Goal: Task Accomplishment & Management: Complete application form

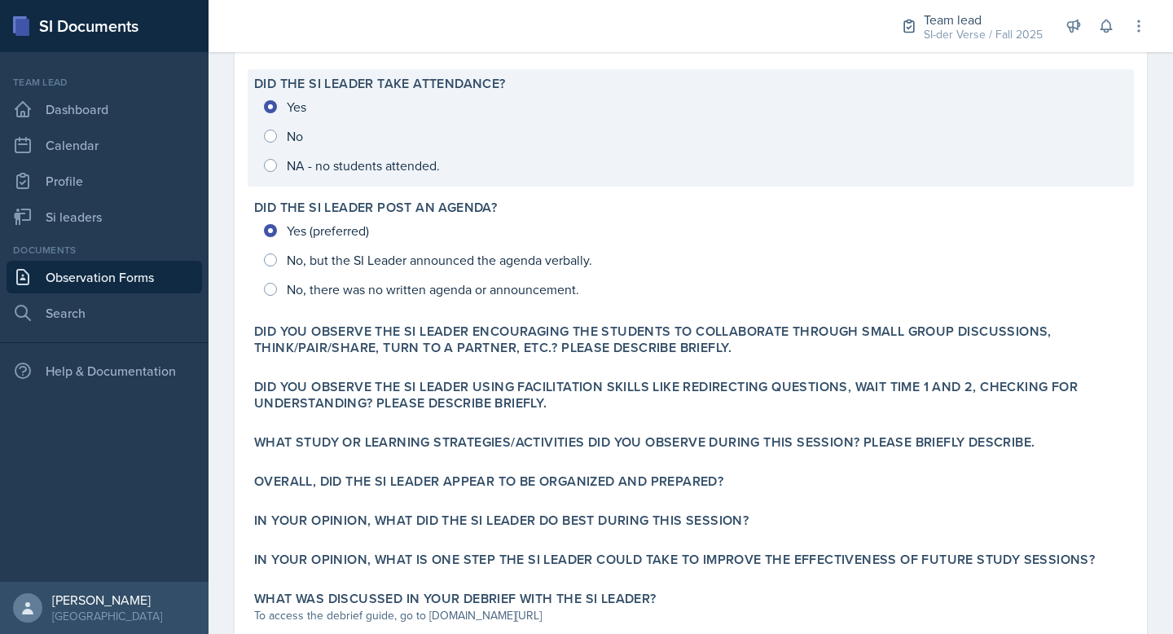
scroll to position [406, 0]
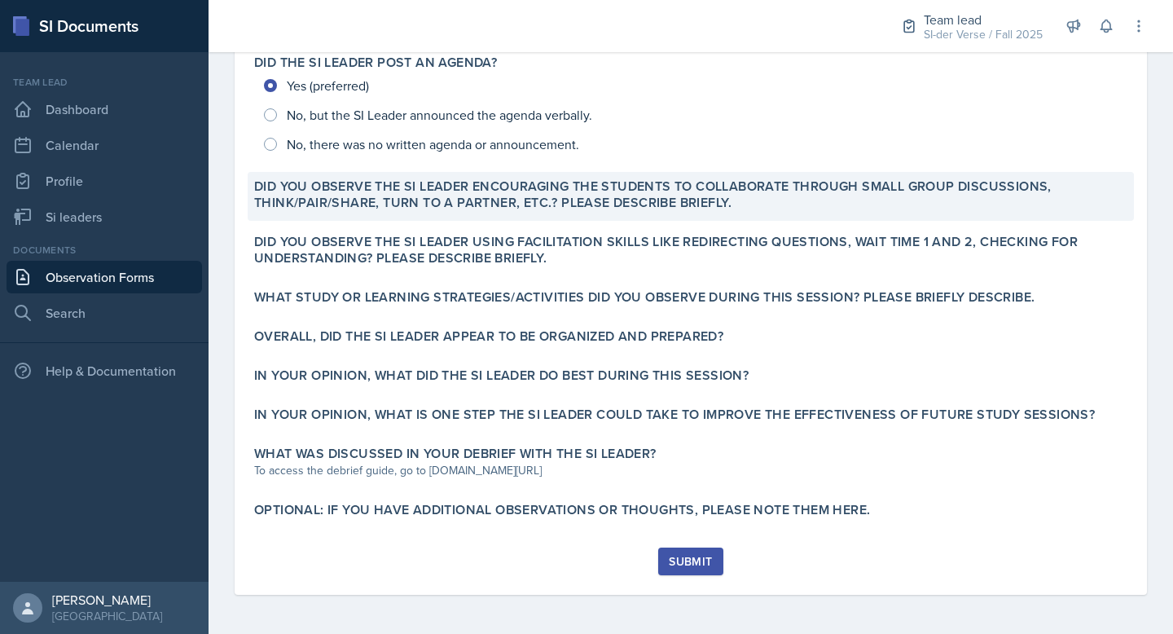
click at [636, 206] on label "Did you observe the SI Leader encouraging the students to collaborate through s…" at bounding box center [691, 194] width 874 height 33
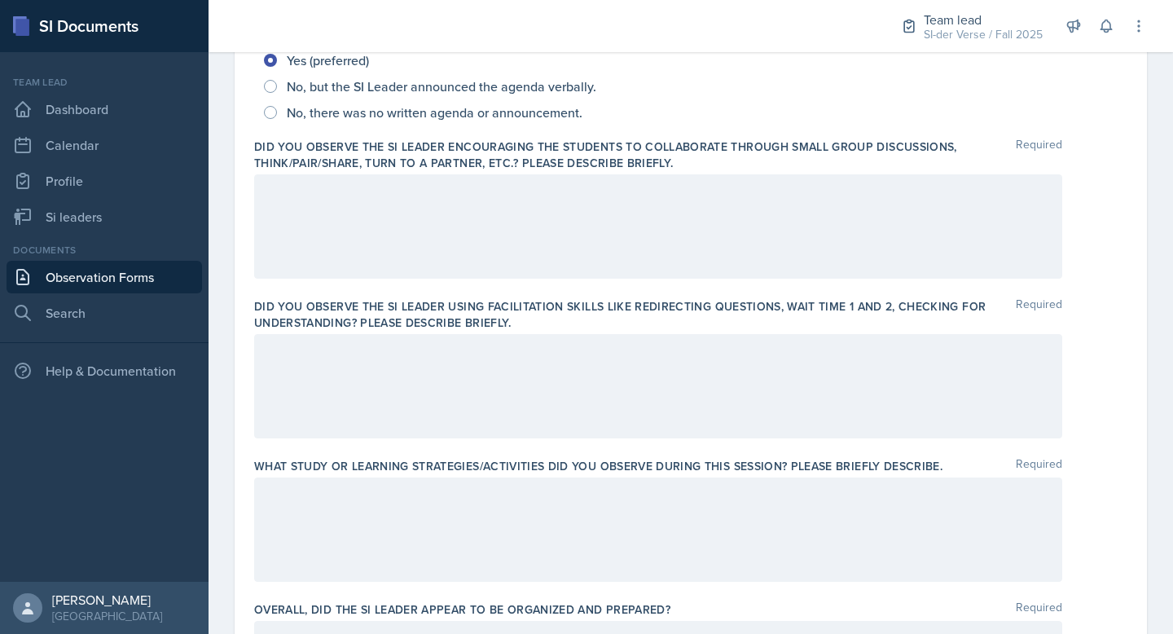
click at [640, 254] on div at bounding box center [658, 226] width 808 height 104
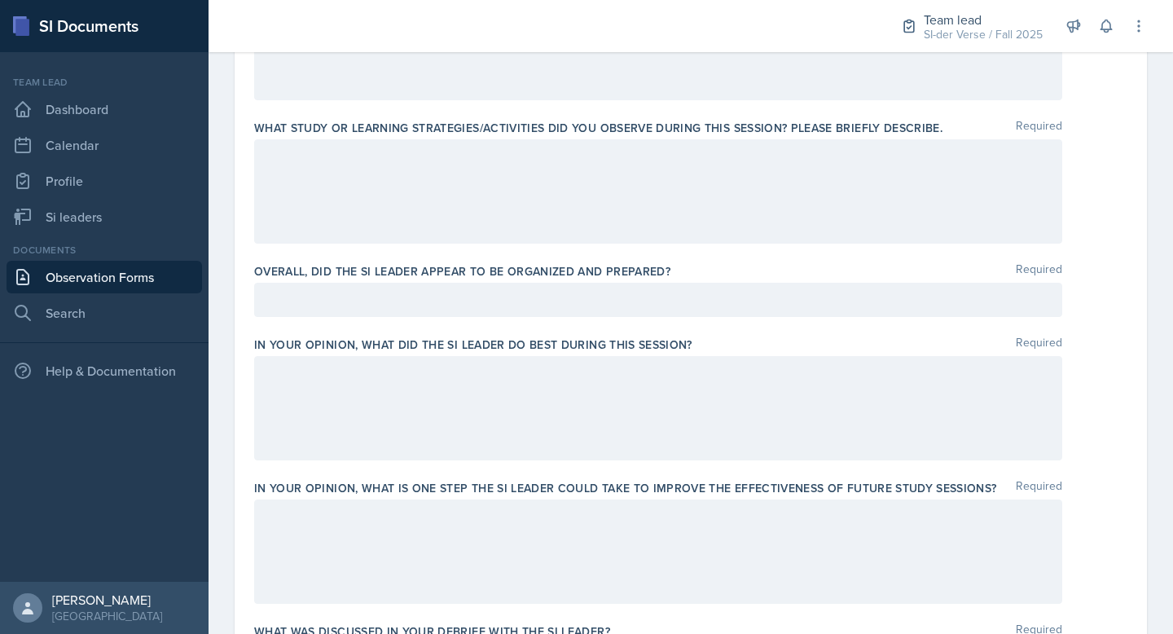
scroll to position [405, 0]
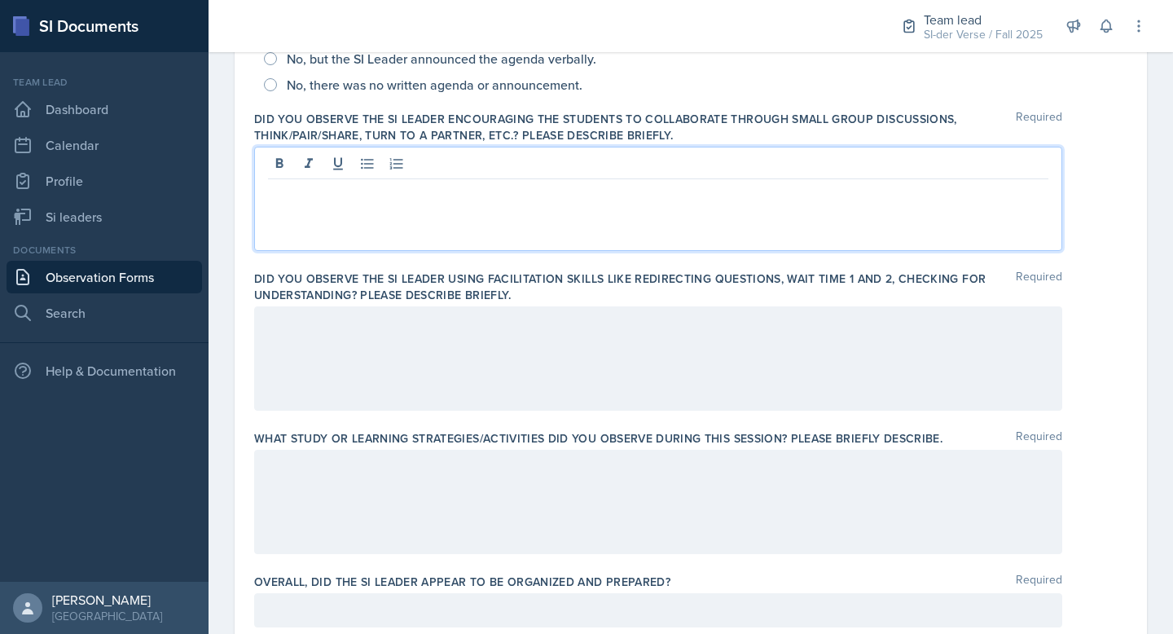
click at [476, 333] on p at bounding box center [658, 324] width 781 height 20
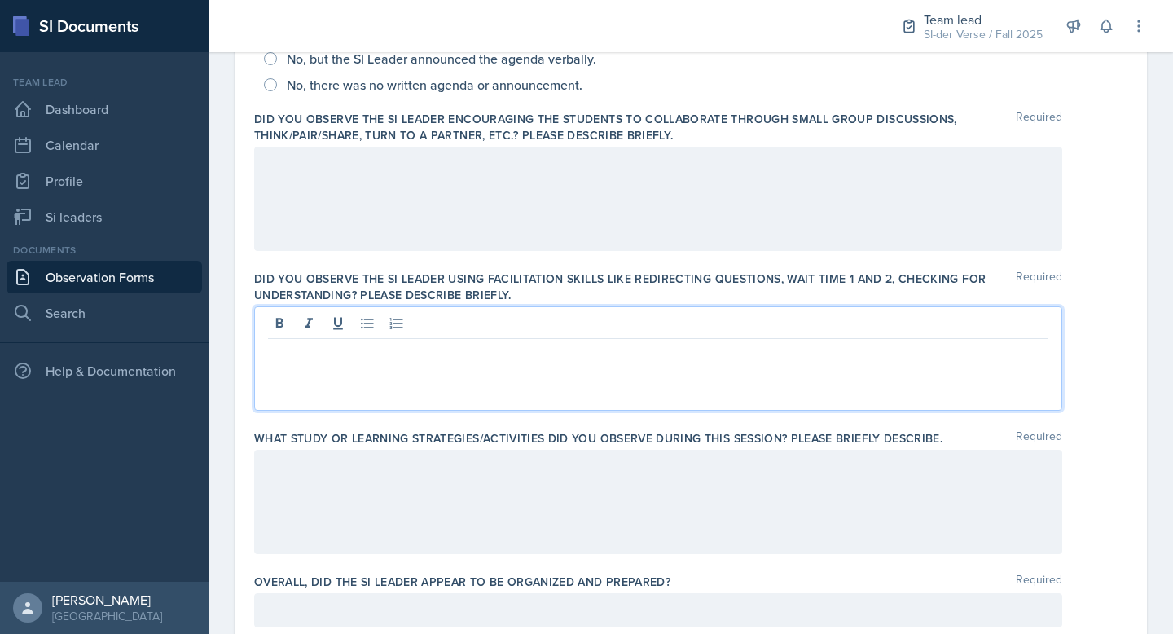
click at [425, 240] on div at bounding box center [658, 199] width 808 height 104
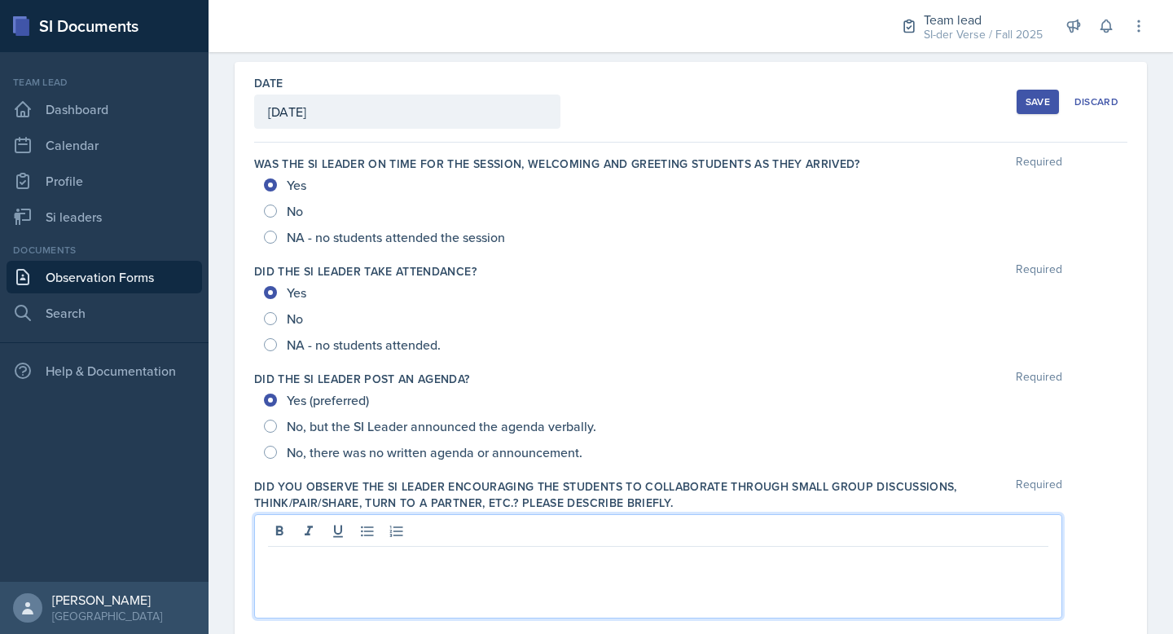
scroll to position [0, 0]
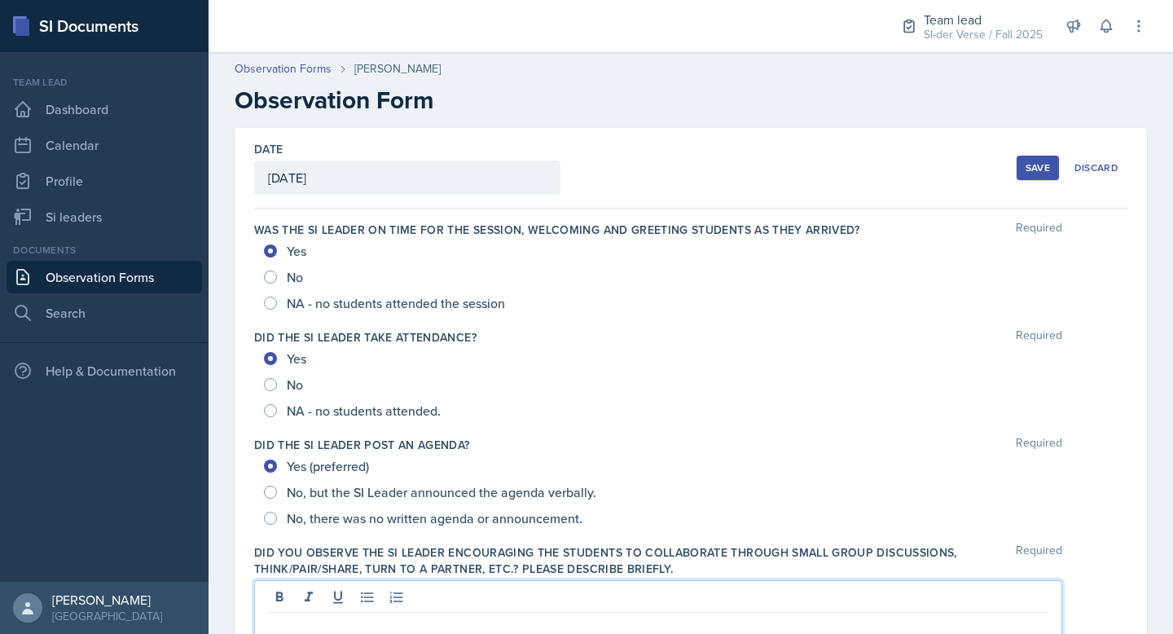
click at [385, 119] on header "Observation Forms Isabella Garcia Observation Form" at bounding box center [691, 87] width 965 height 87
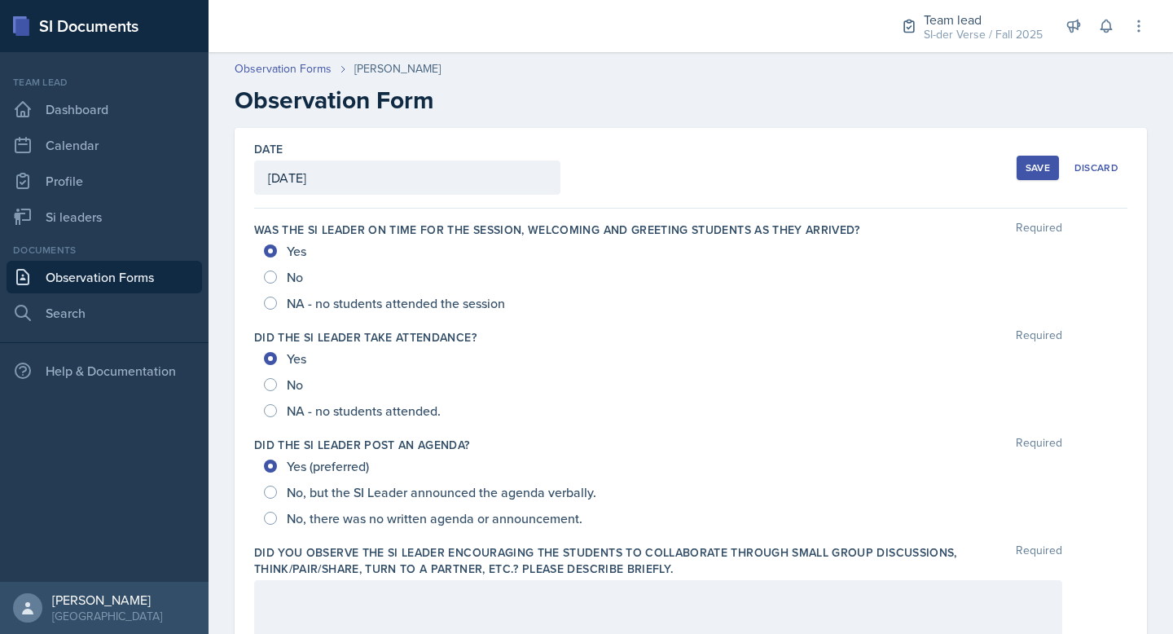
click at [301, 115] on h2 "Observation Form" at bounding box center [691, 100] width 913 height 29
click at [299, 109] on h2 "Observation Form" at bounding box center [691, 100] width 913 height 29
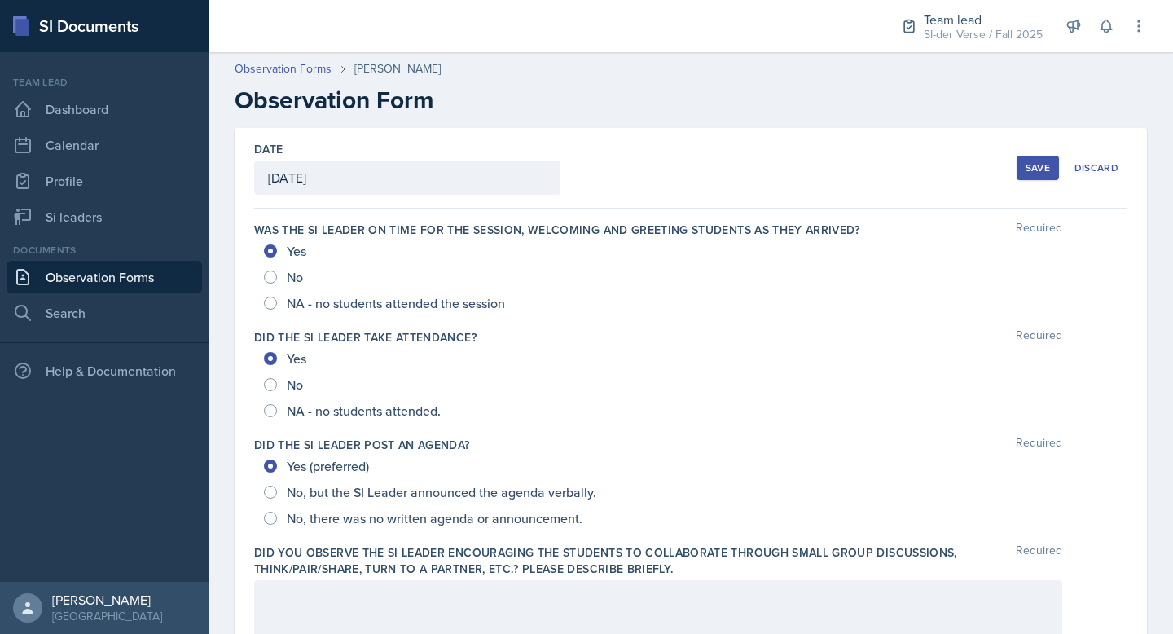
click at [362, 97] on h2 "Observation Form" at bounding box center [691, 100] width 913 height 29
click at [385, 105] on h2 "Observation Form" at bounding box center [691, 100] width 913 height 29
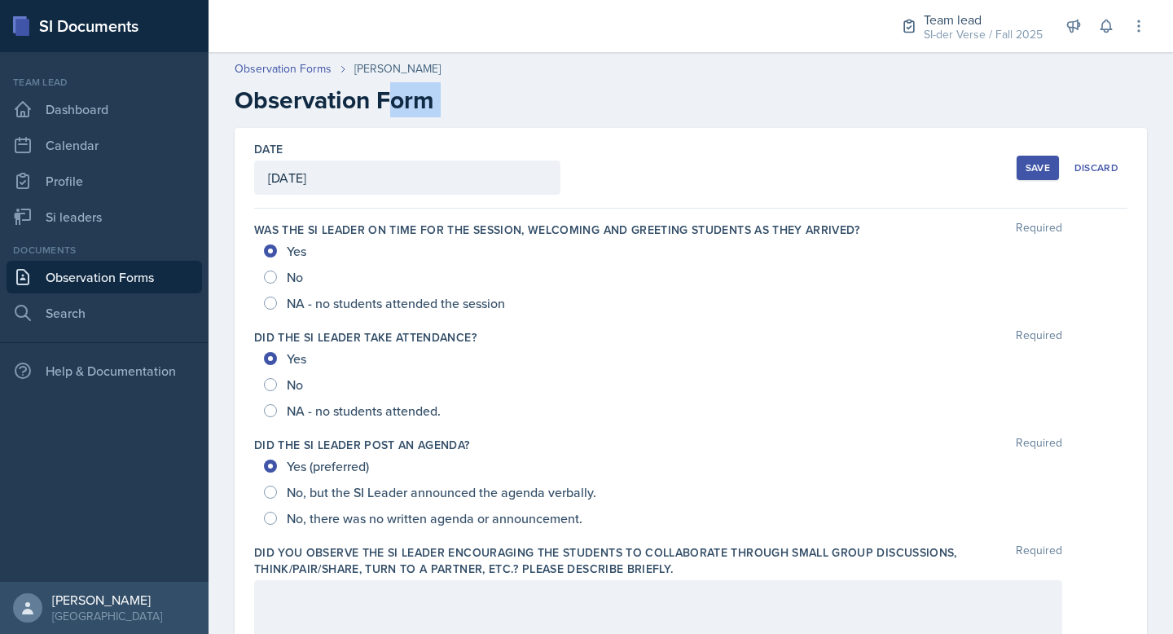
click at [386, 105] on h2 "Observation Form" at bounding box center [691, 100] width 913 height 29
click at [385, 105] on h2 "Observation Form" at bounding box center [691, 100] width 913 height 29
click at [383, 106] on h2 "Observation Form" at bounding box center [691, 100] width 913 height 29
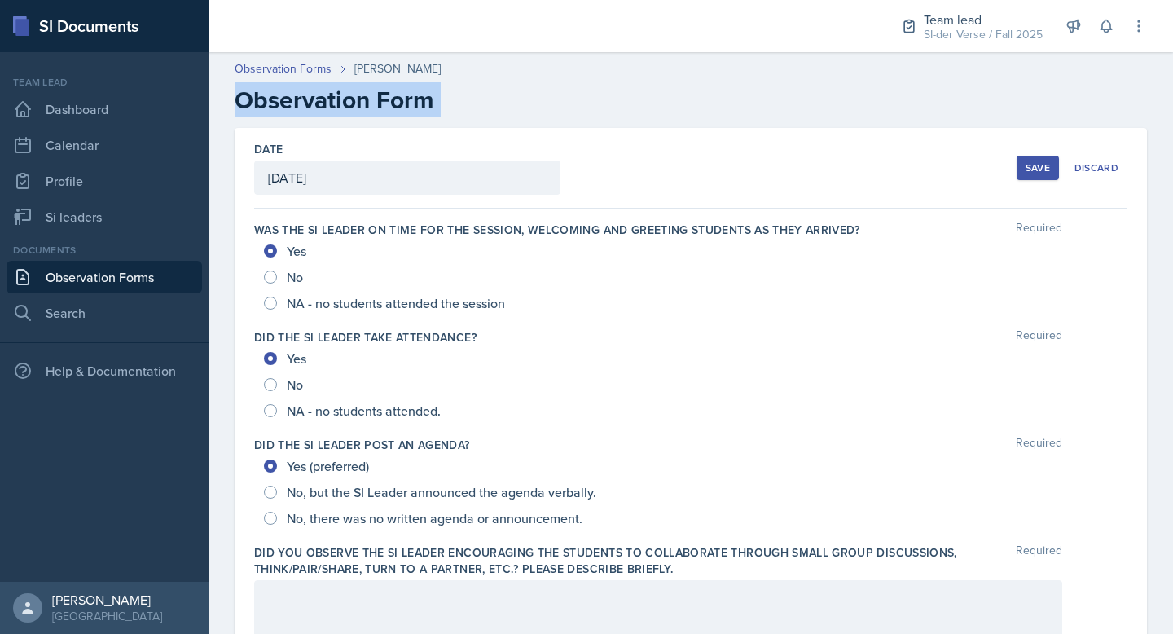
click at [383, 106] on h2 "Observation Form" at bounding box center [691, 100] width 913 height 29
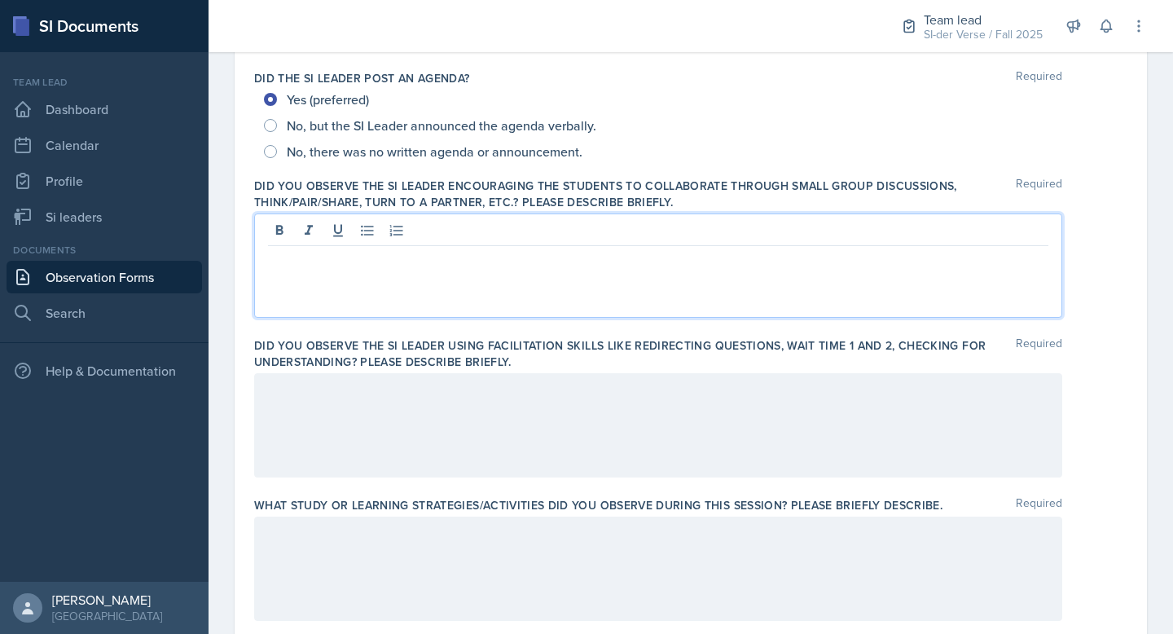
click at [425, 268] on p at bounding box center [658, 259] width 781 height 20
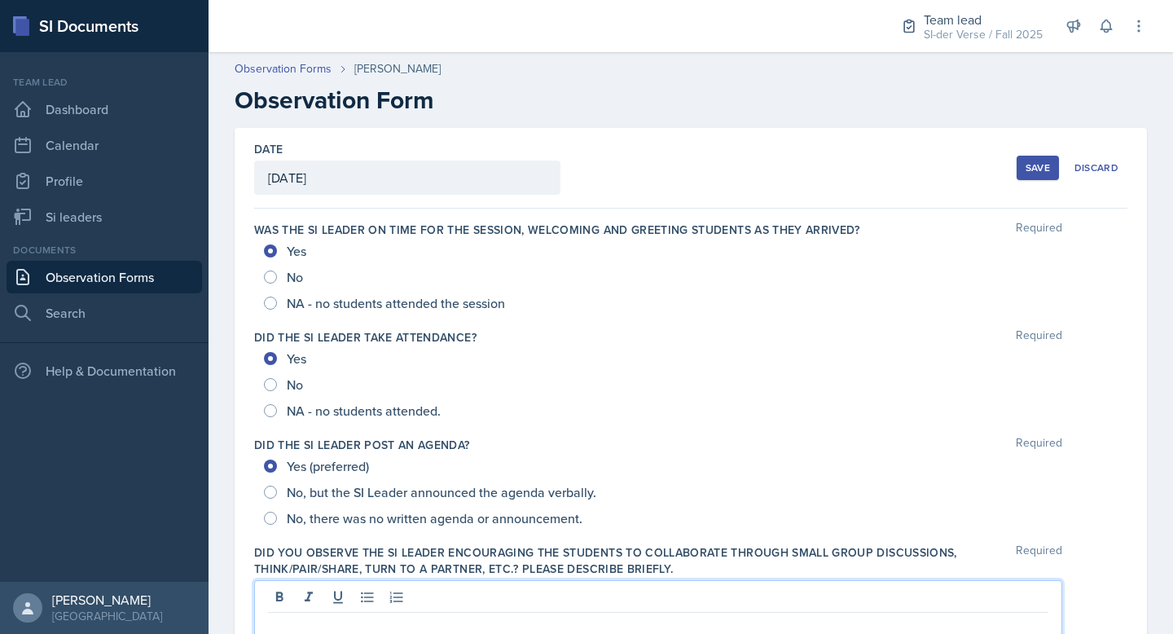
click at [310, 91] on h2 "Observation Form" at bounding box center [691, 100] width 913 height 29
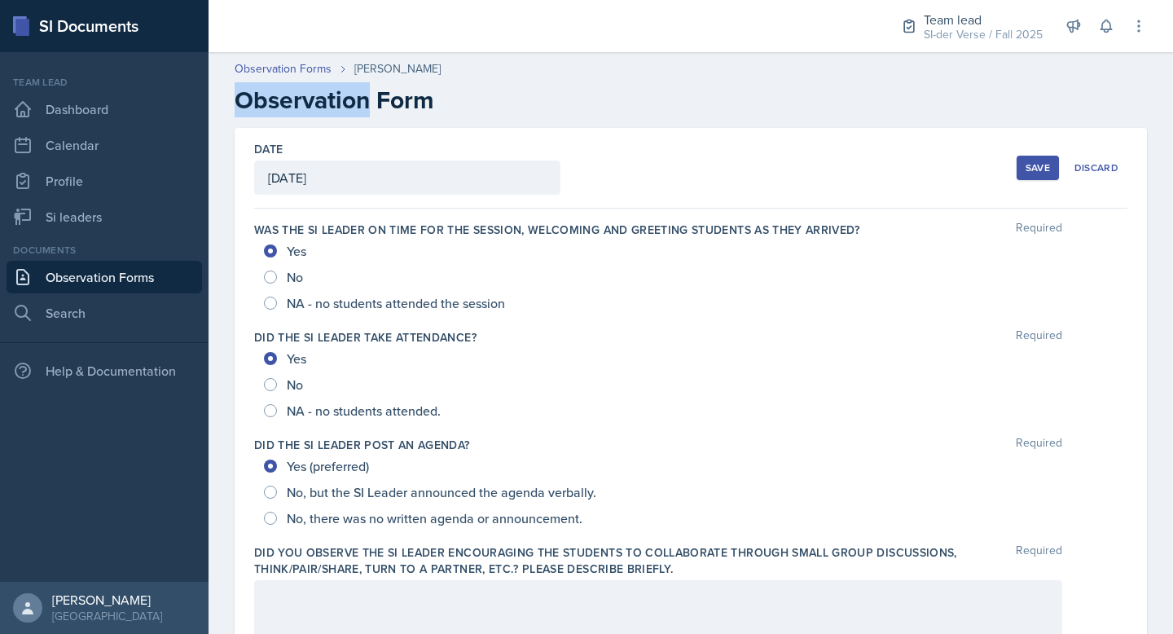
click at [310, 91] on h2 "Observation Form" at bounding box center [691, 100] width 913 height 29
click at [363, 99] on h2 "Observation Form" at bounding box center [691, 100] width 913 height 29
click at [364, 99] on h2 "Observation Form" at bounding box center [691, 100] width 913 height 29
click at [368, 101] on h2 "Observation Form" at bounding box center [691, 100] width 913 height 29
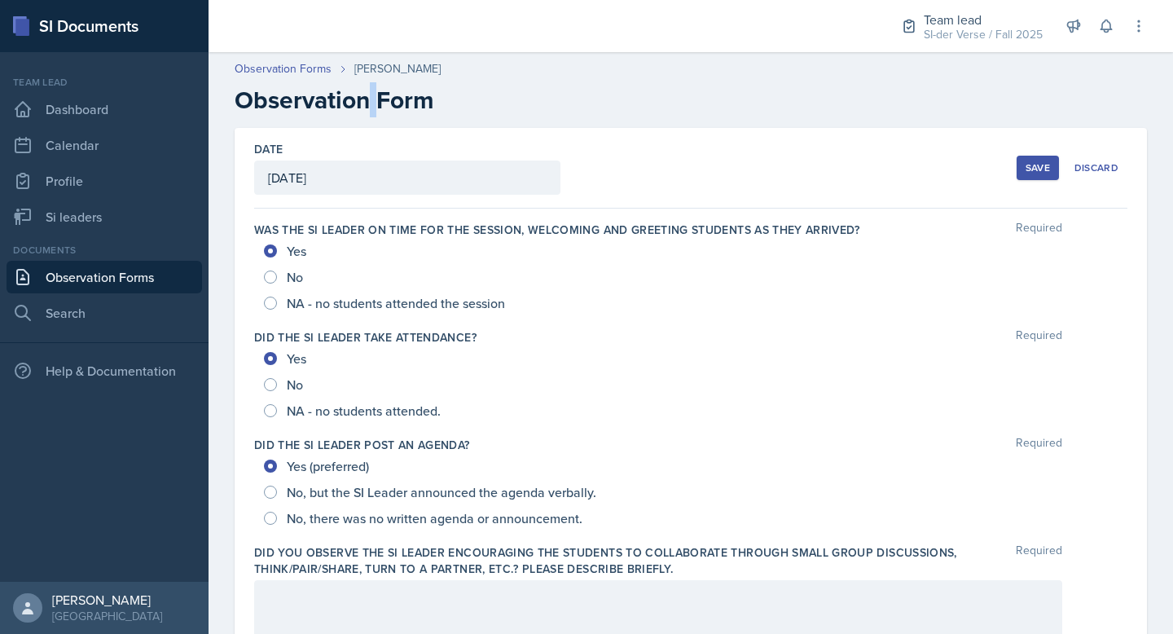
click at [368, 101] on h2 "Observation Form" at bounding box center [691, 100] width 913 height 29
click at [372, 101] on h2 "Observation Form" at bounding box center [691, 100] width 913 height 29
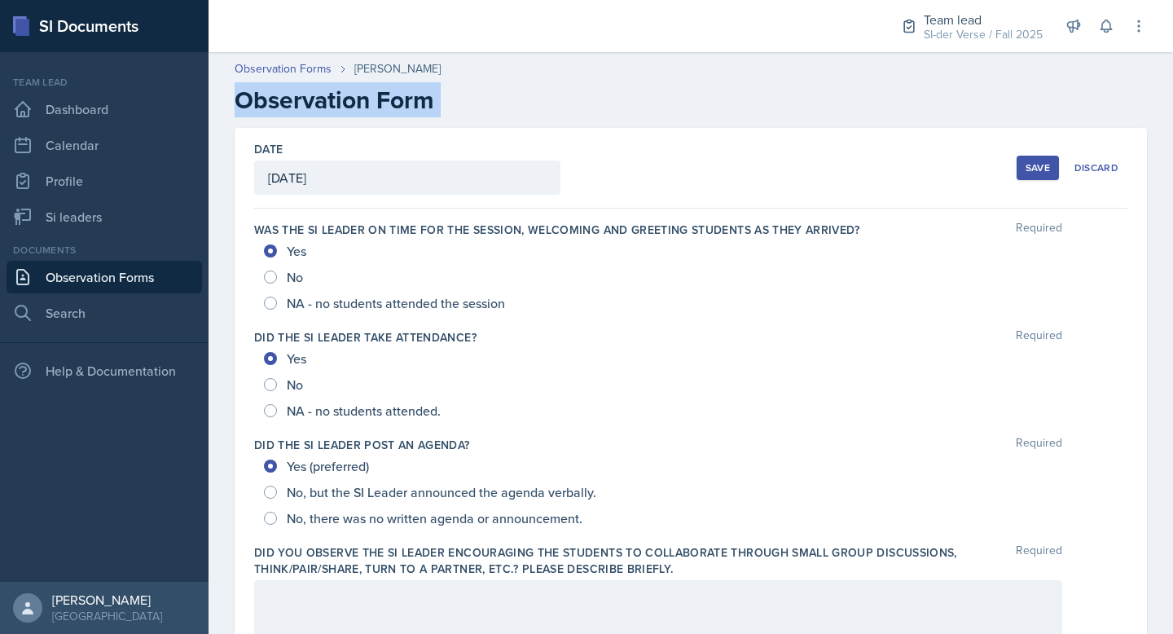
click at [372, 101] on h2 "Observation Form" at bounding box center [691, 100] width 913 height 29
click at [410, 115] on h2 "Observation Form" at bounding box center [691, 100] width 913 height 29
click at [398, 112] on h2 "Observation Form" at bounding box center [691, 100] width 913 height 29
click at [371, 102] on h2 "Observation Form" at bounding box center [691, 100] width 913 height 29
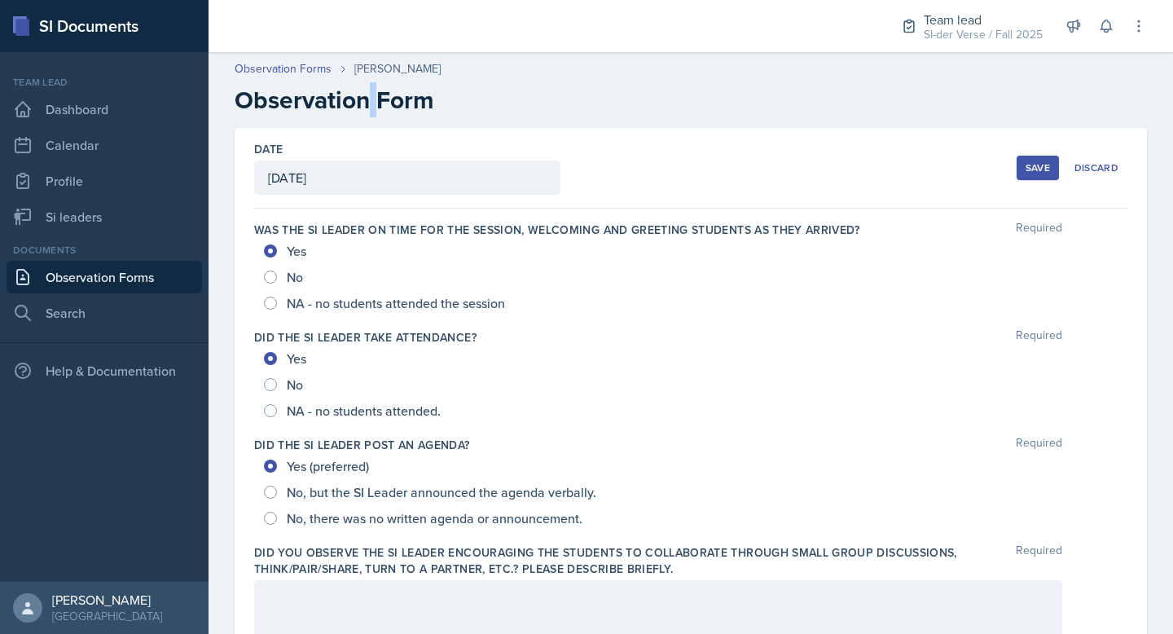
click at [372, 102] on h2 "Observation Form" at bounding box center [691, 100] width 913 height 29
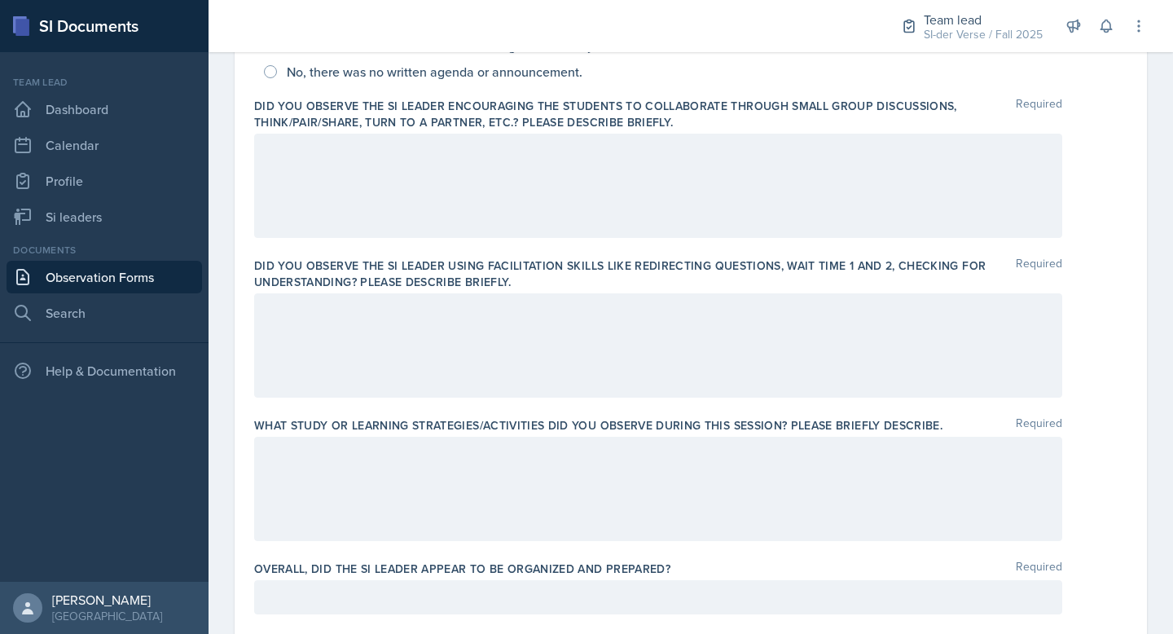
click at [368, 224] on div at bounding box center [658, 186] width 808 height 104
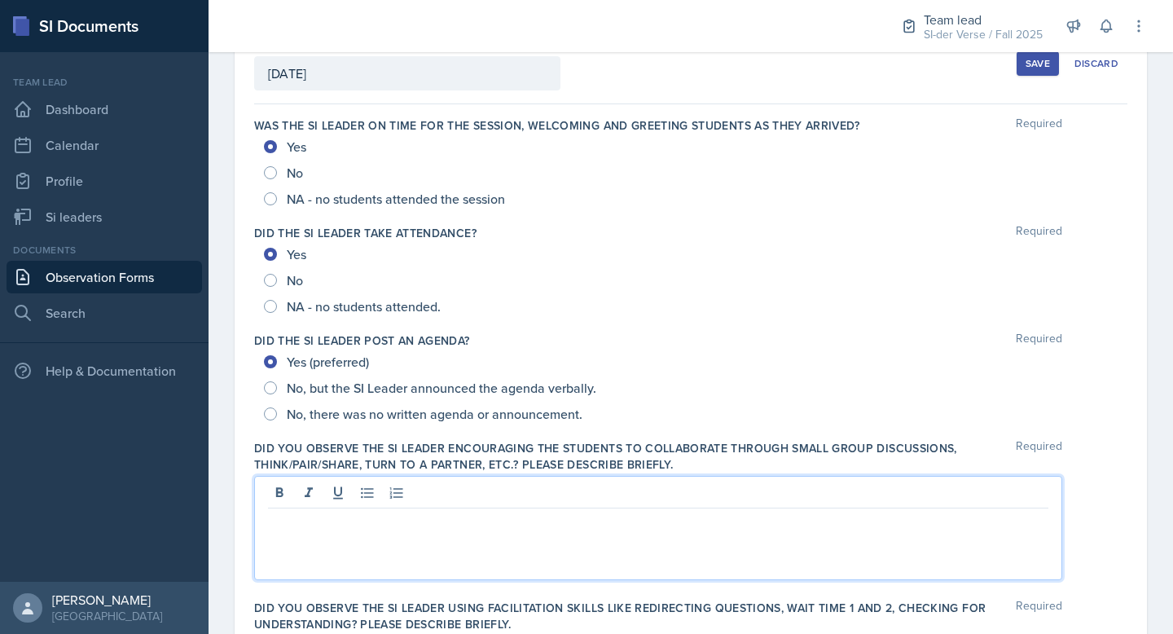
scroll to position [103, 0]
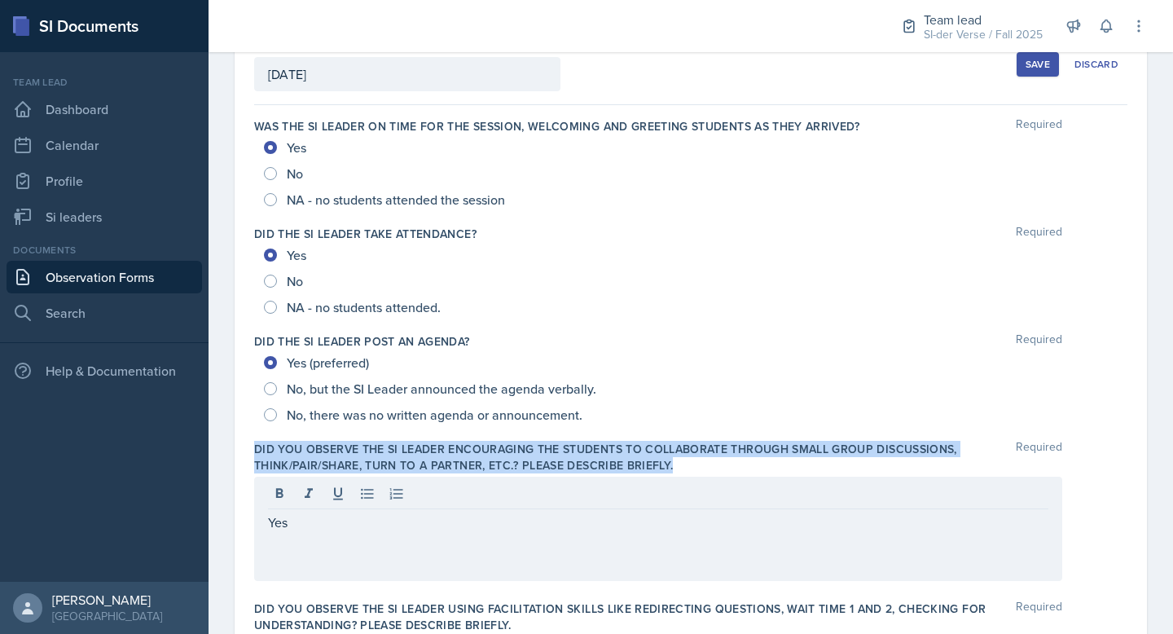
drag, startPoint x: 255, startPoint y: 451, endPoint x: 695, endPoint y: 462, distance: 440.2
click at [695, 462] on label "Did you observe the SI Leader encouraging the students to collaborate through s…" at bounding box center [635, 457] width 762 height 33
copy label "Did you observe the SI Leader encouraging the students to collaborate through s…"
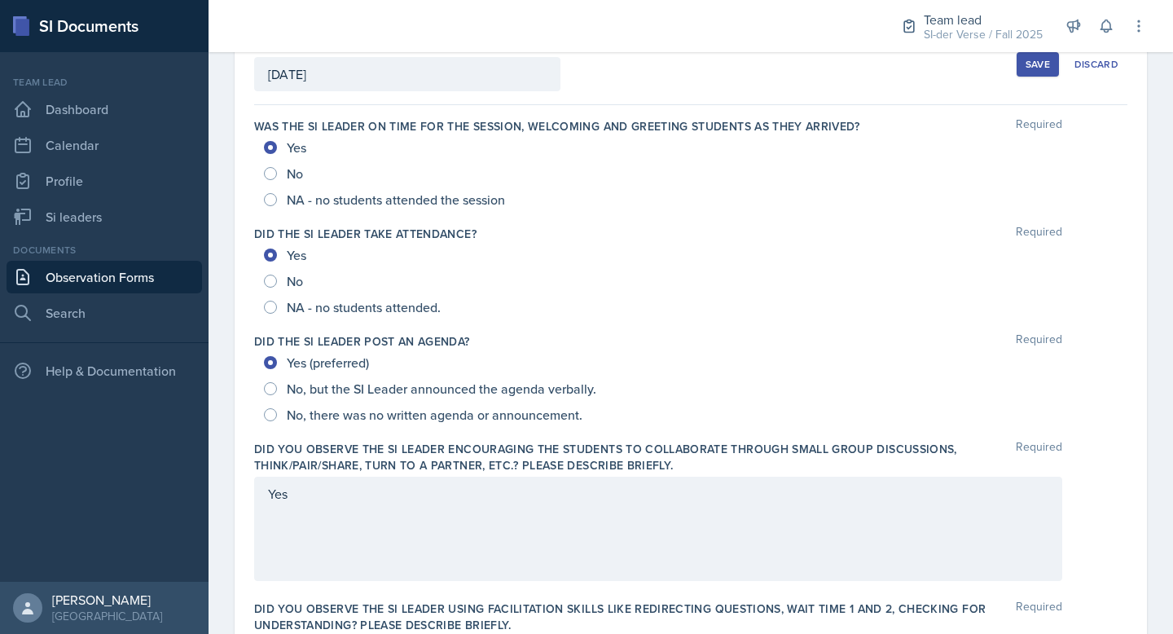
click at [395, 501] on div "Yes" at bounding box center [658, 529] width 808 height 104
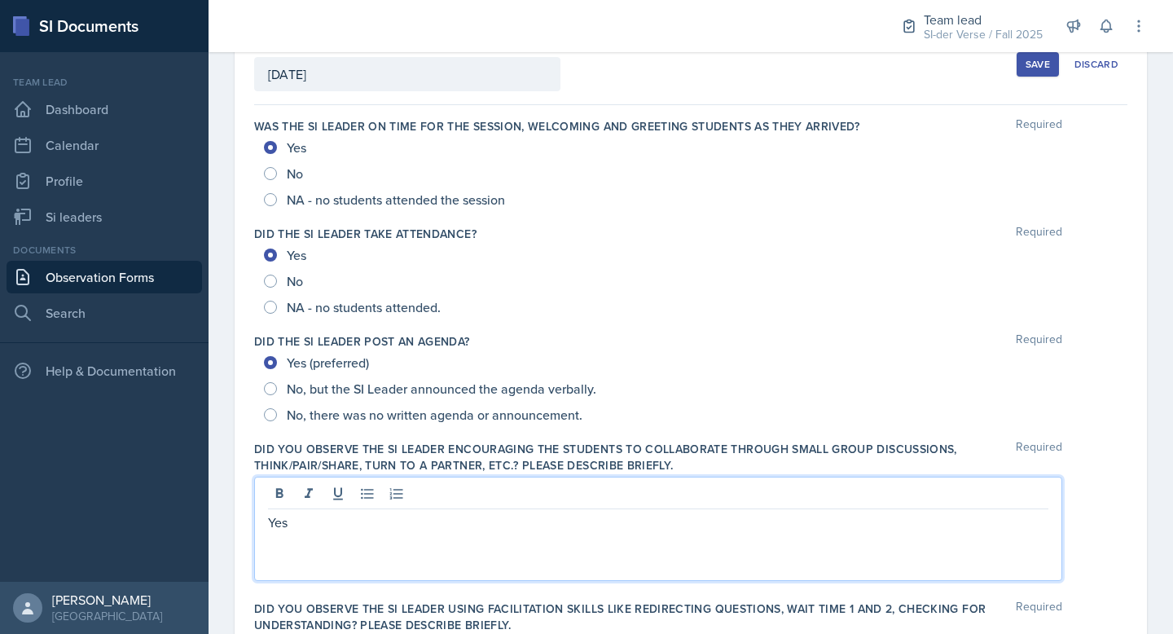
drag, startPoint x: 350, startPoint y: 531, endPoint x: 205, endPoint y: 486, distance: 152.6
click at [192, 508] on div "SI Documents Team lead Dashboard Calendar Profile Si leaders Documents Observat…" at bounding box center [586, 317] width 1173 height 634
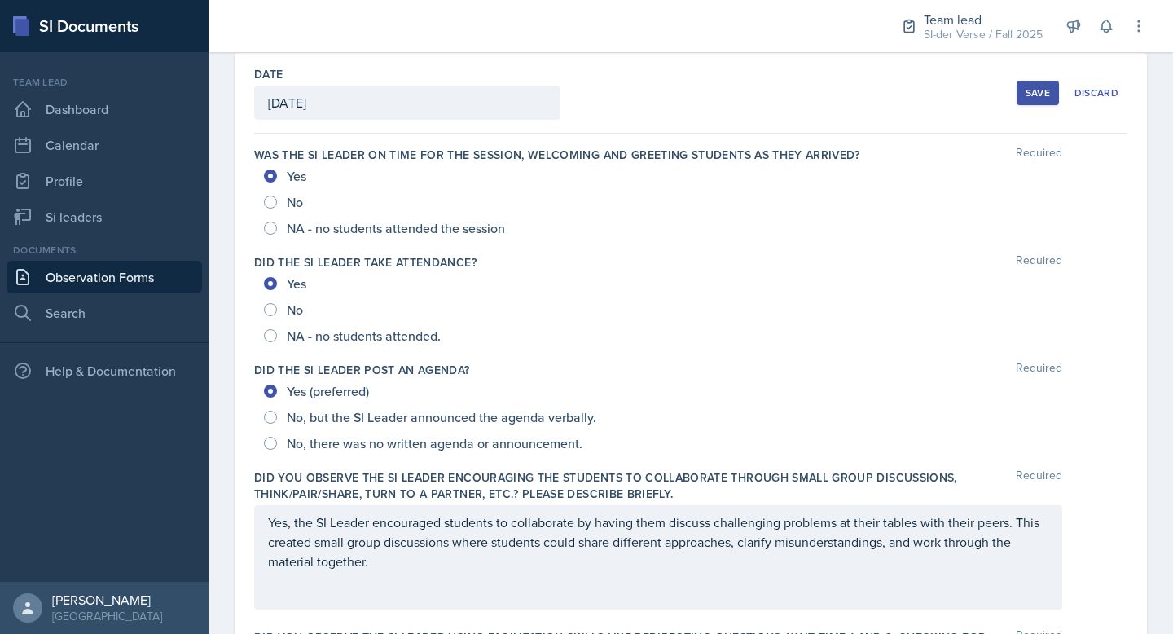
drag, startPoint x: 265, startPoint y: 521, endPoint x: 452, endPoint y: 601, distance: 204.1
click at [452, 602] on div "Yes, the SI Leader encouraged students to collaborate by having them discuss ch…" at bounding box center [658, 557] width 808 height 104
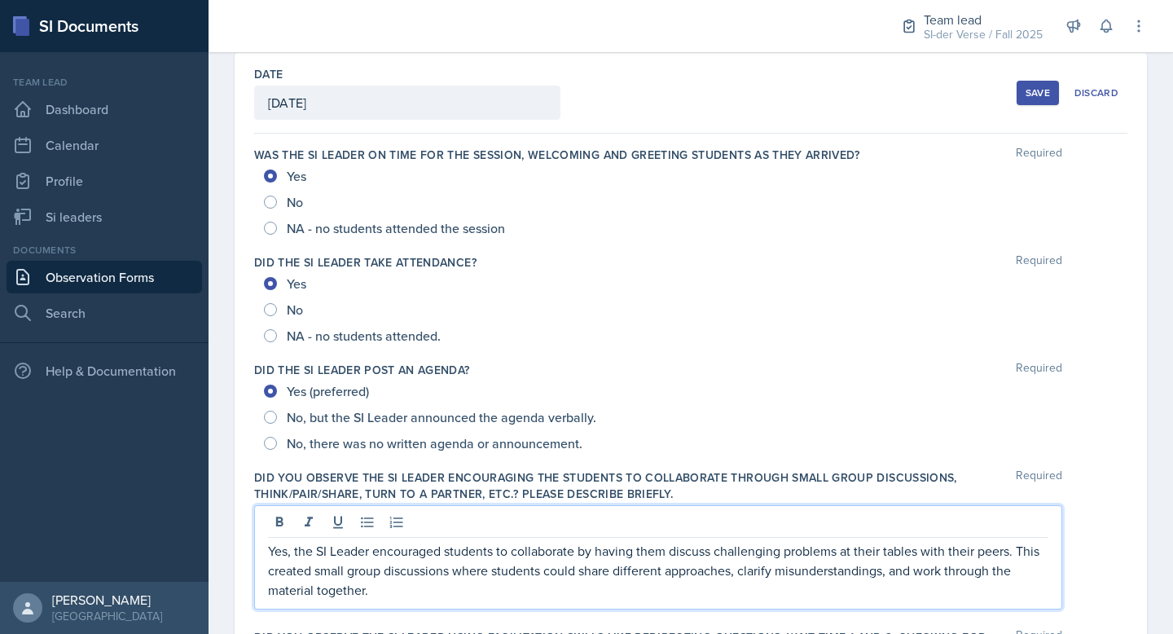
scroll to position [103, 0]
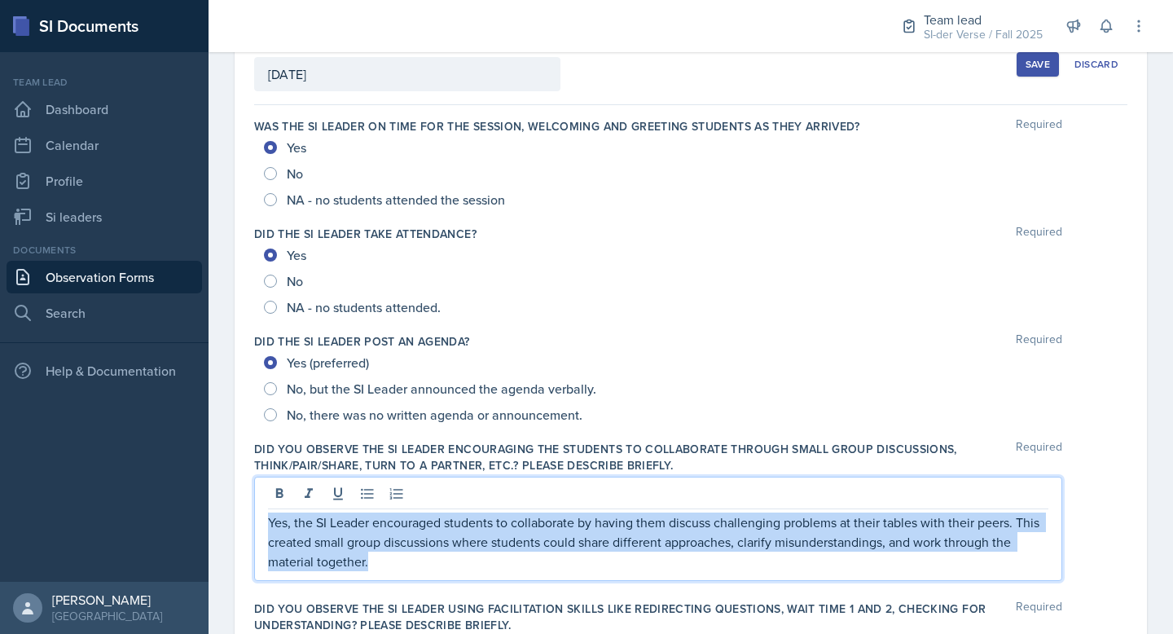
drag, startPoint x: 400, startPoint y: 566, endPoint x: 256, endPoint y: 519, distance: 151.5
click at [256, 519] on div "Yes, the SI Leader encouraged students to collaborate by having them discuss ch…" at bounding box center [658, 529] width 808 height 104
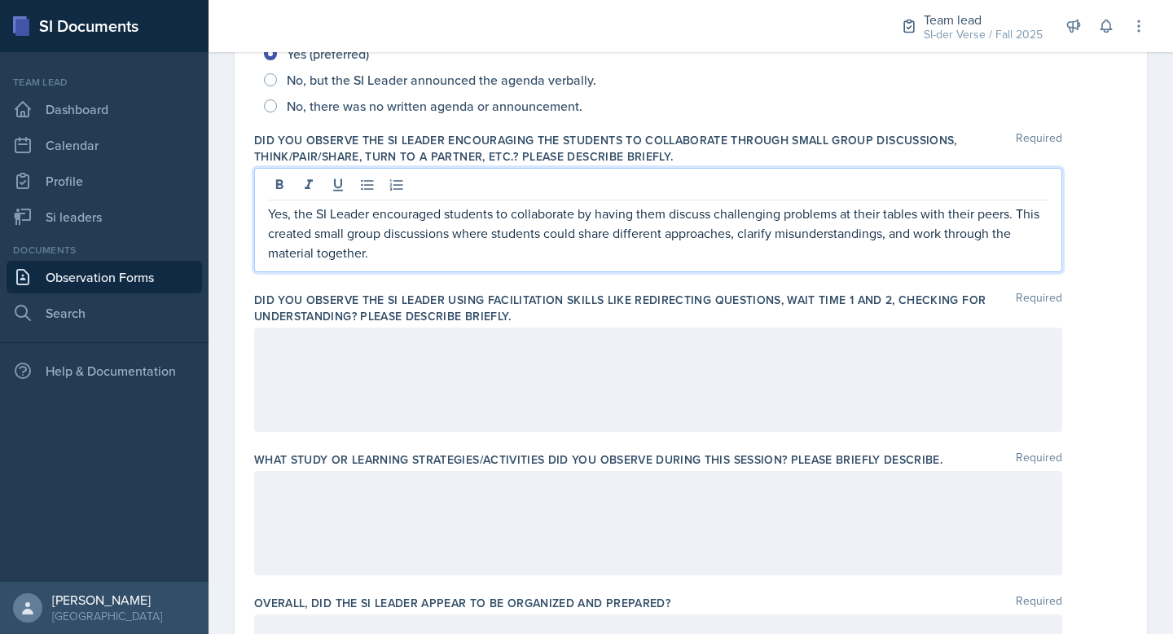
click at [417, 390] on div at bounding box center [658, 380] width 808 height 104
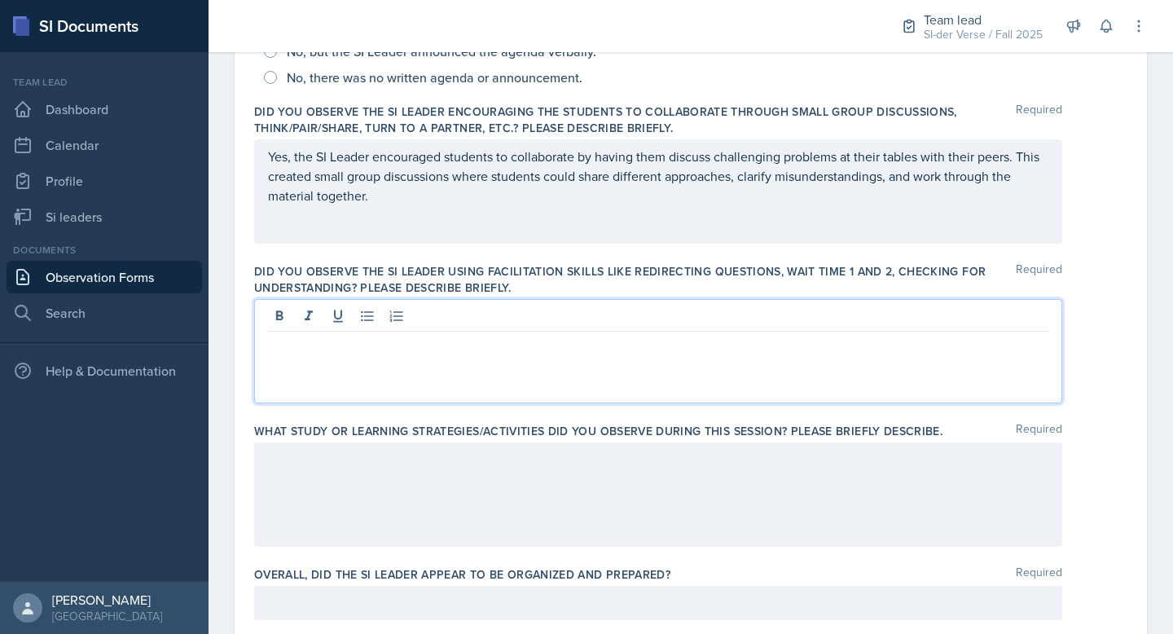
click at [271, 273] on label "Did you observe the SI Leader using facilitation skills like redirecting questi…" at bounding box center [635, 279] width 762 height 33
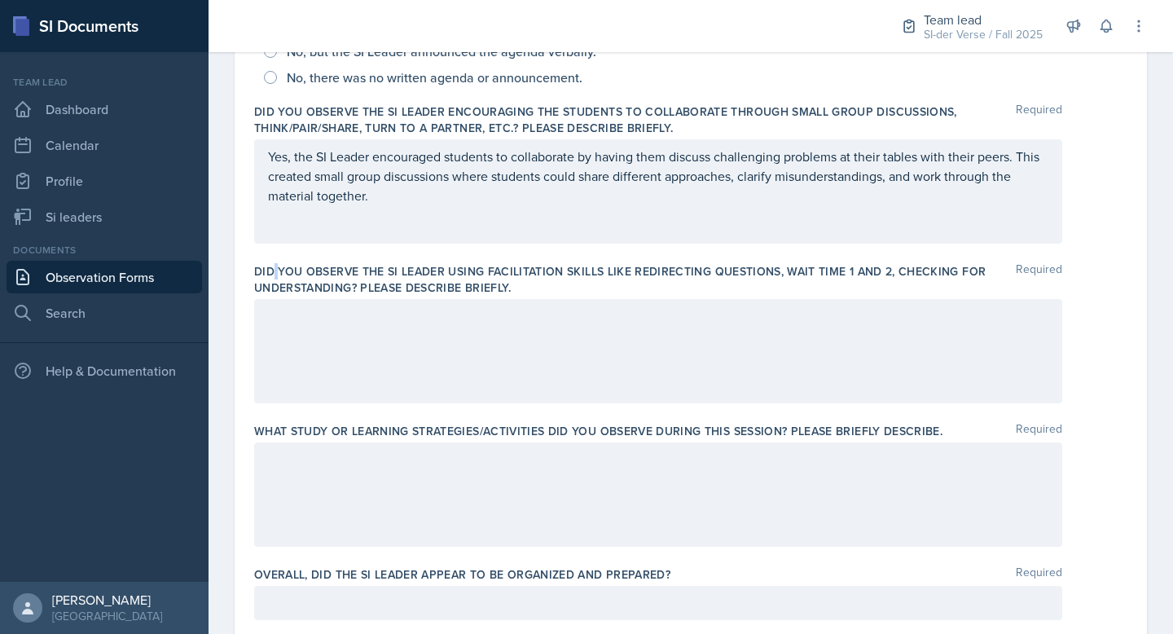
click at [271, 273] on label "Did you observe the SI Leader using facilitation skills like redirecting questi…" at bounding box center [635, 279] width 762 height 33
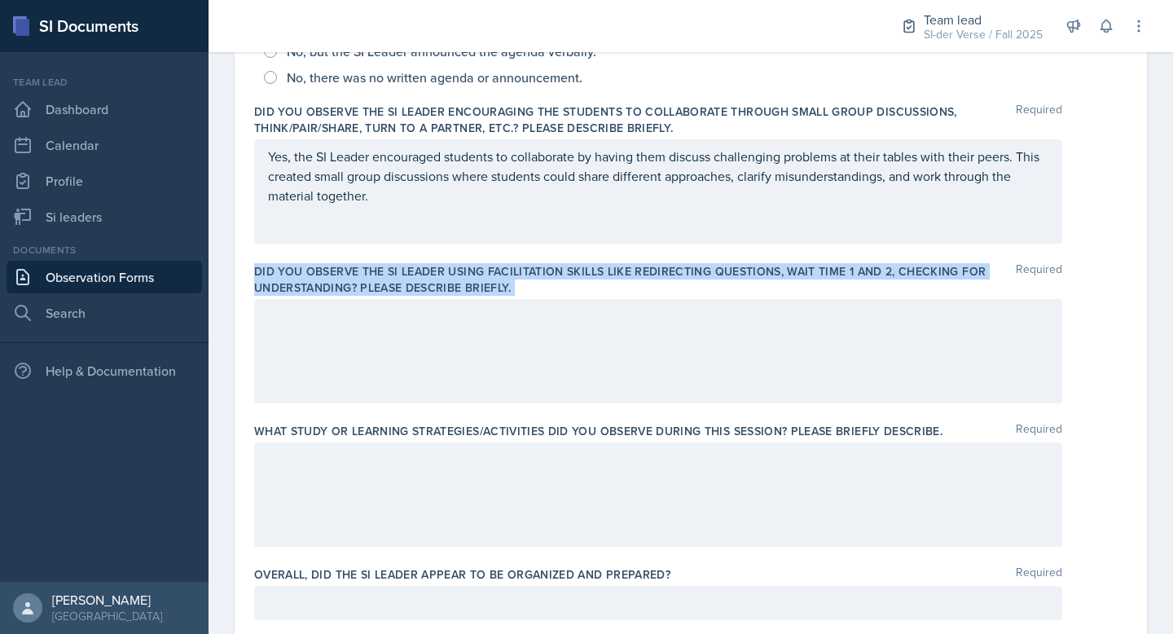
click at [271, 273] on label "Did you observe the SI Leader using facilitation skills like redirecting questi…" at bounding box center [635, 279] width 762 height 33
copy div "Did you observe the SI Leader using facilitation skills like redirecting questi…"
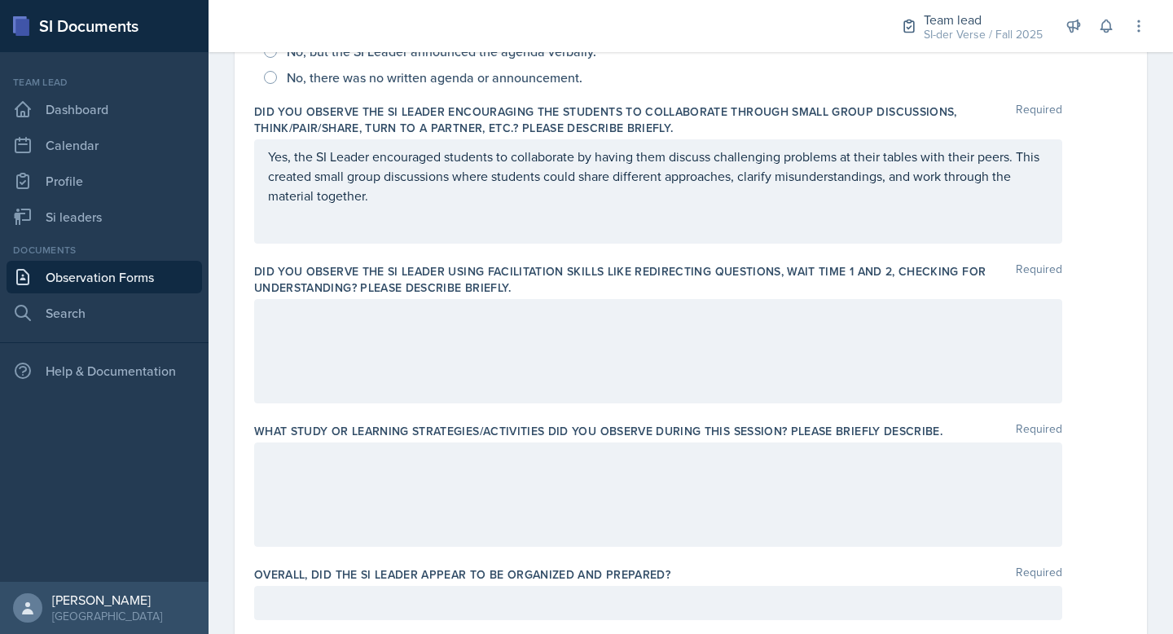
click at [506, 359] on div at bounding box center [658, 351] width 808 height 104
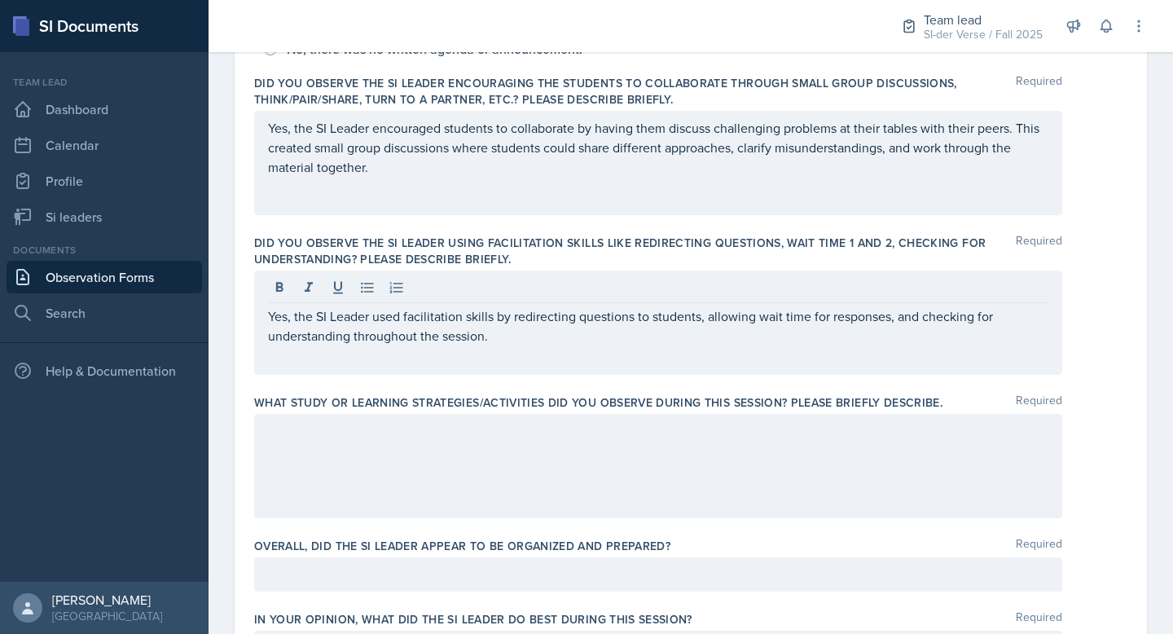
click at [592, 459] on div at bounding box center [658, 466] width 808 height 104
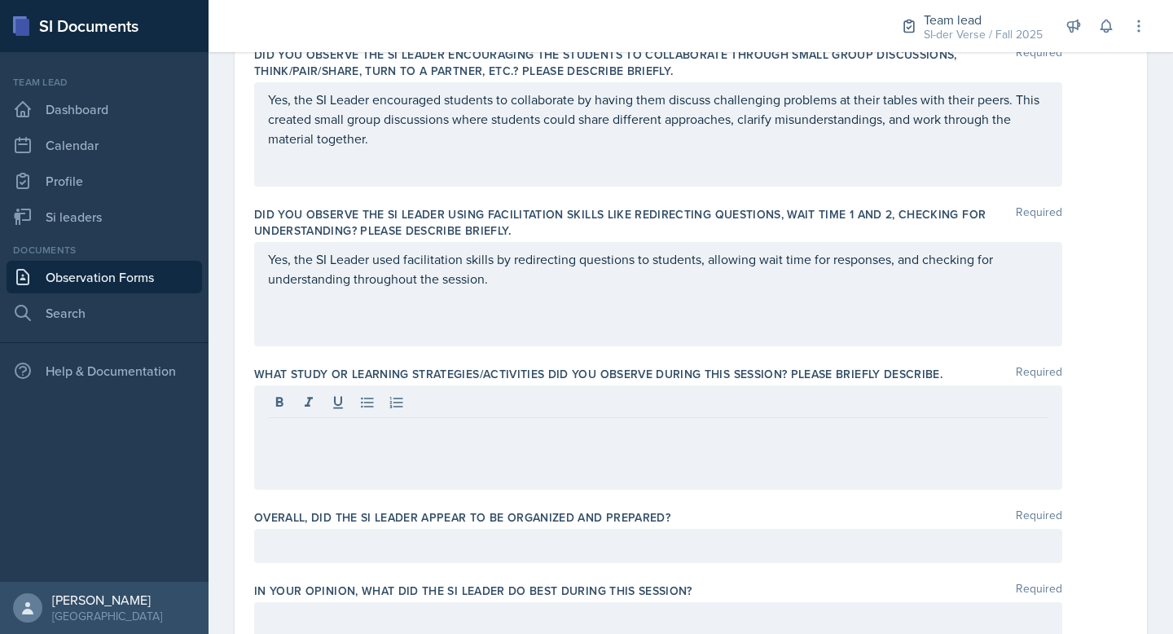
click at [394, 367] on label "What study or learning strategies/activities did you observe during this sessio…" at bounding box center [598, 374] width 689 height 16
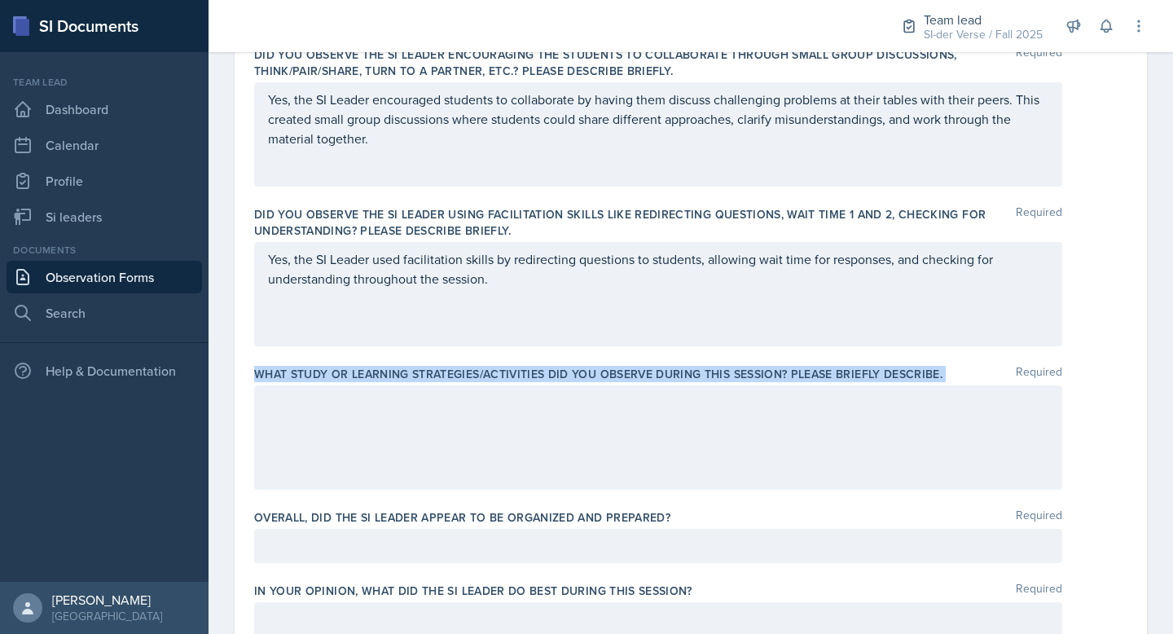
click at [394, 367] on label "What study or learning strategies/activities did you observe during this sessio…" at bounding box center [598, 374] width 689 height 16
copy div "What study or learning strategies/activities did you observe during this sessio…"
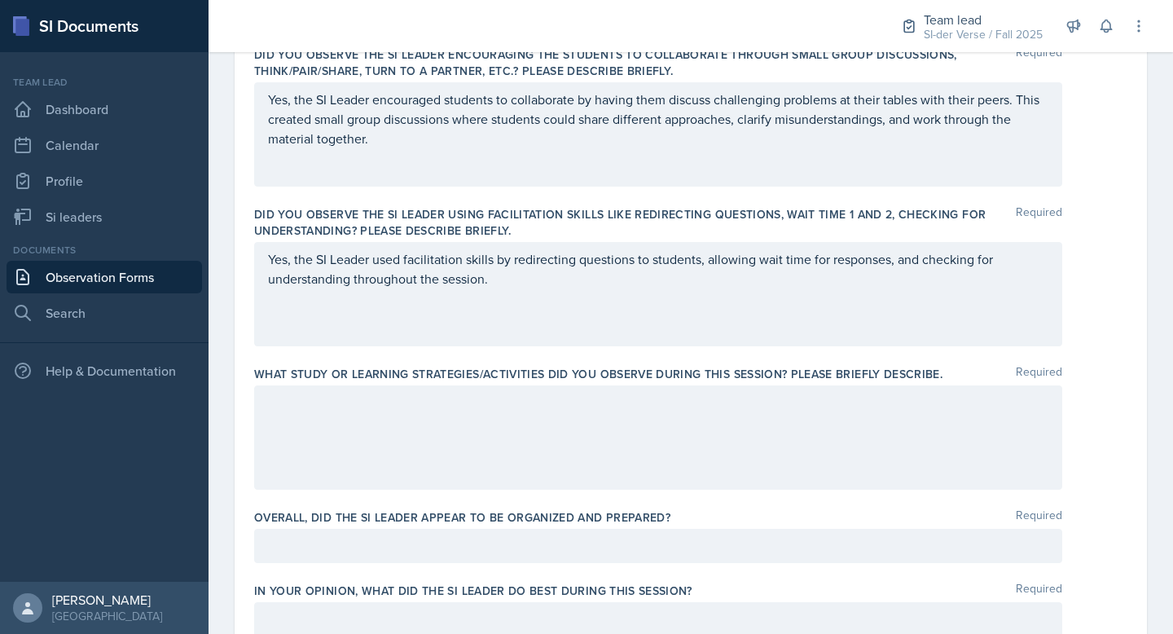
click at [473, 403] on div at bounding box center [658, 437] width 808 height 104
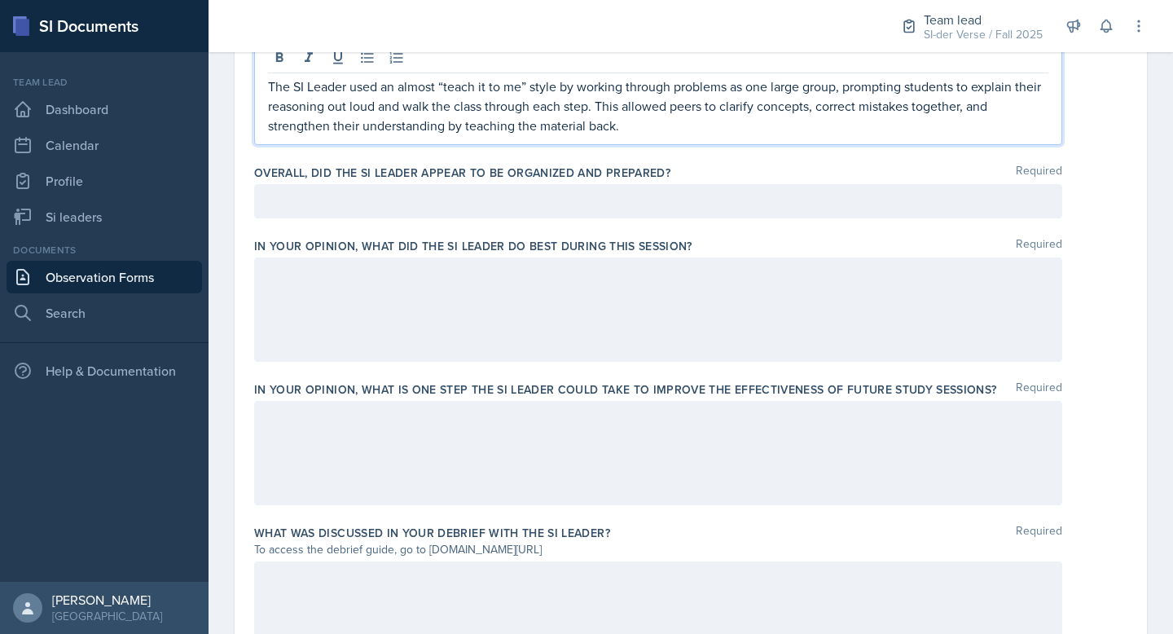
click at [334, 205] on p at bounding box center [658, 202] width 781 height 20
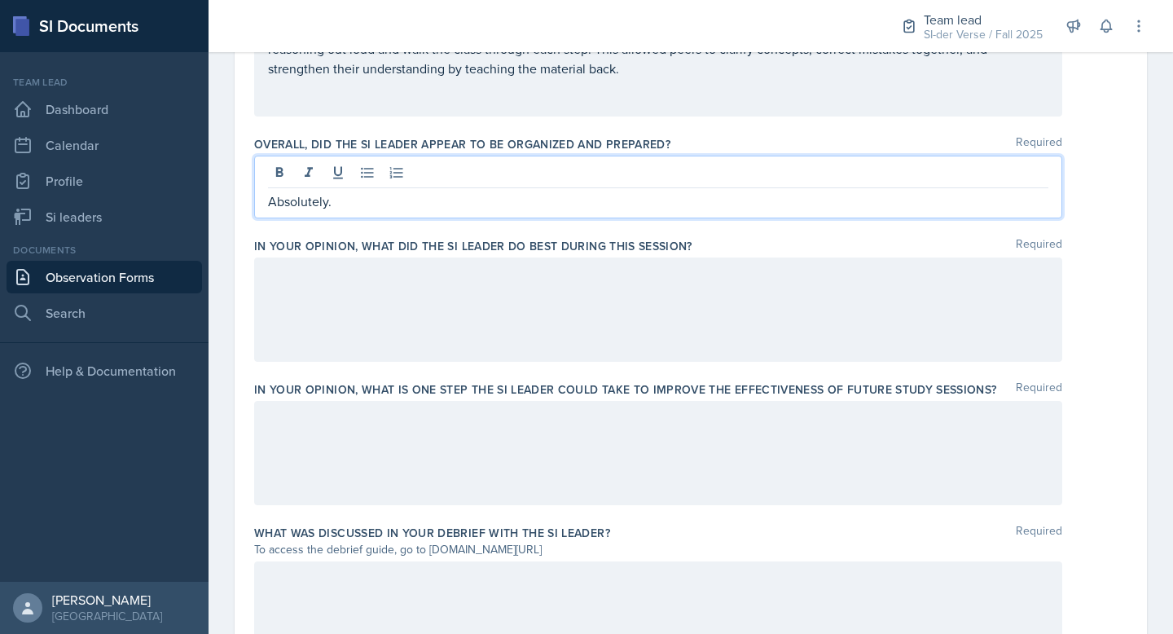
click at [368, 271] on div at bounding box center [658, 310] width 808 height 104
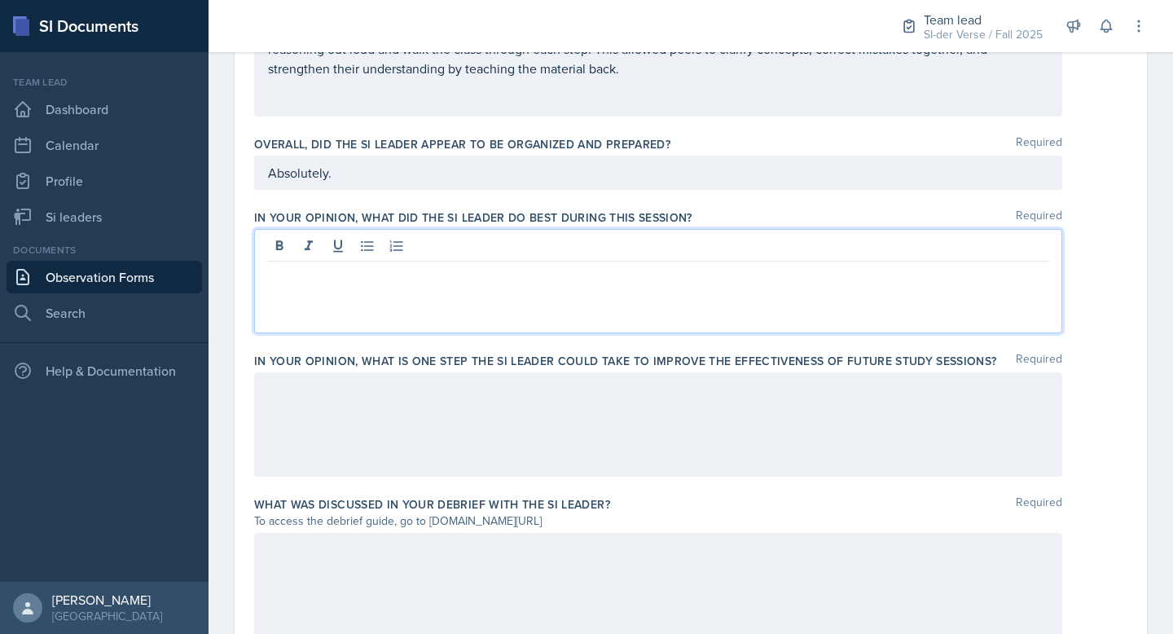
scroll to position [843, 0]
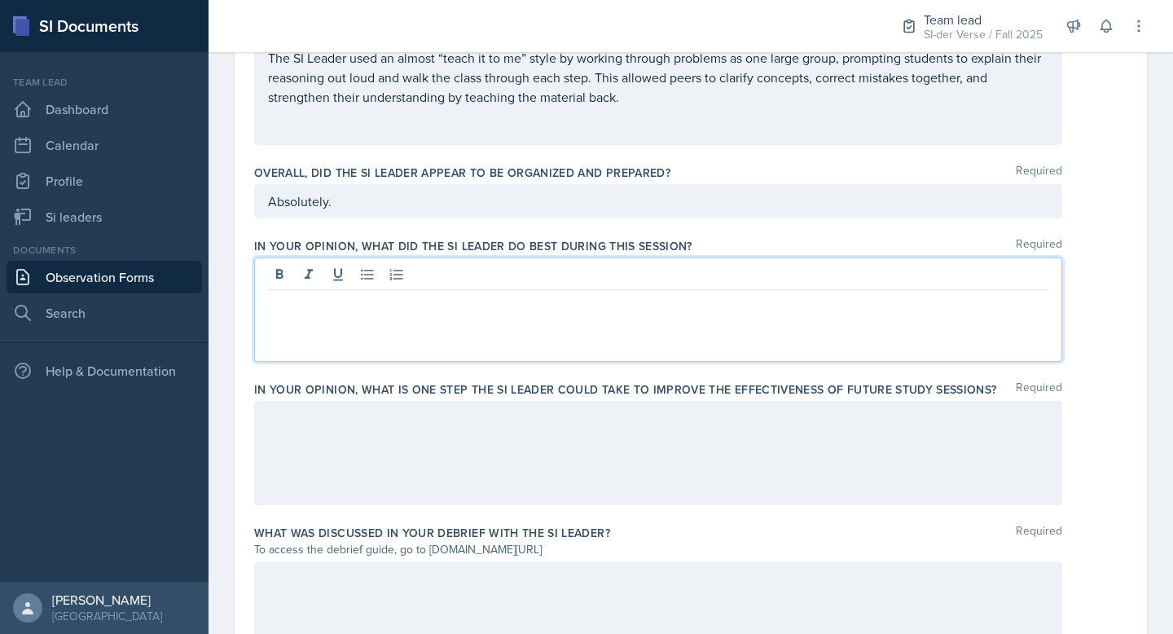
click at [438, 232] on div "In your opinion, what did the SI Leader do BEST during this session? Required" at bounding box center [691, 302] width 874 height 143
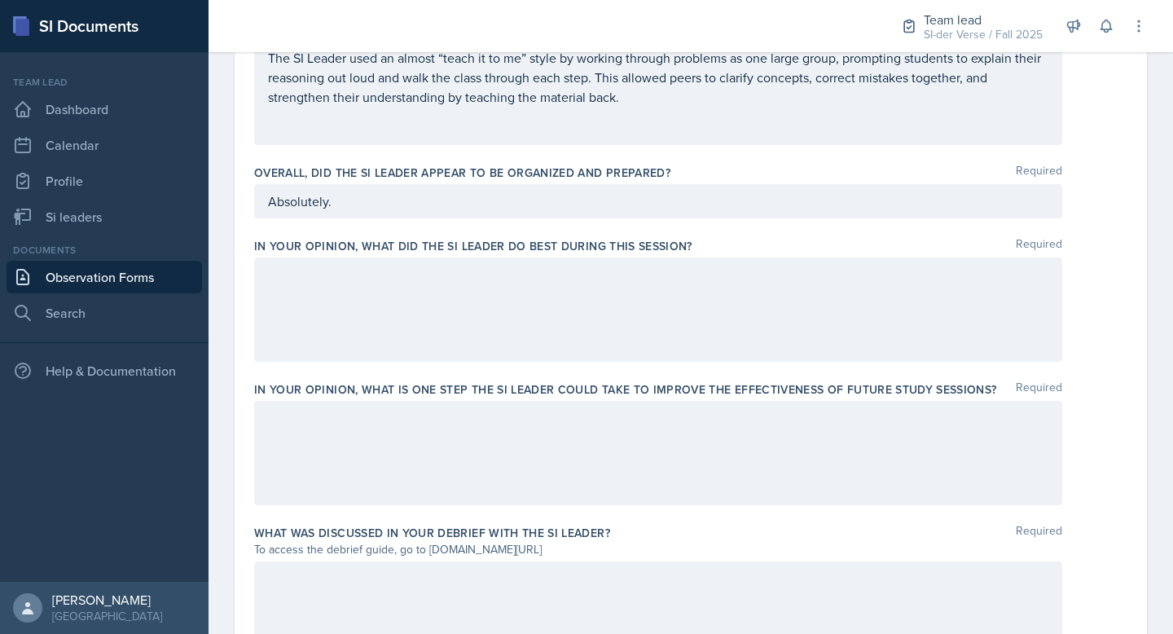
click at [447, 240] on label "In your opinion, what did the SI Leader do BEST during this session?" at bounding box center [473, 246] width 438 height 16
copy div "In your opinion, what did the SI Leader do BEST during this session?"
click at [351, 313] on div at bounding box center [658, 310] width 808 height 104
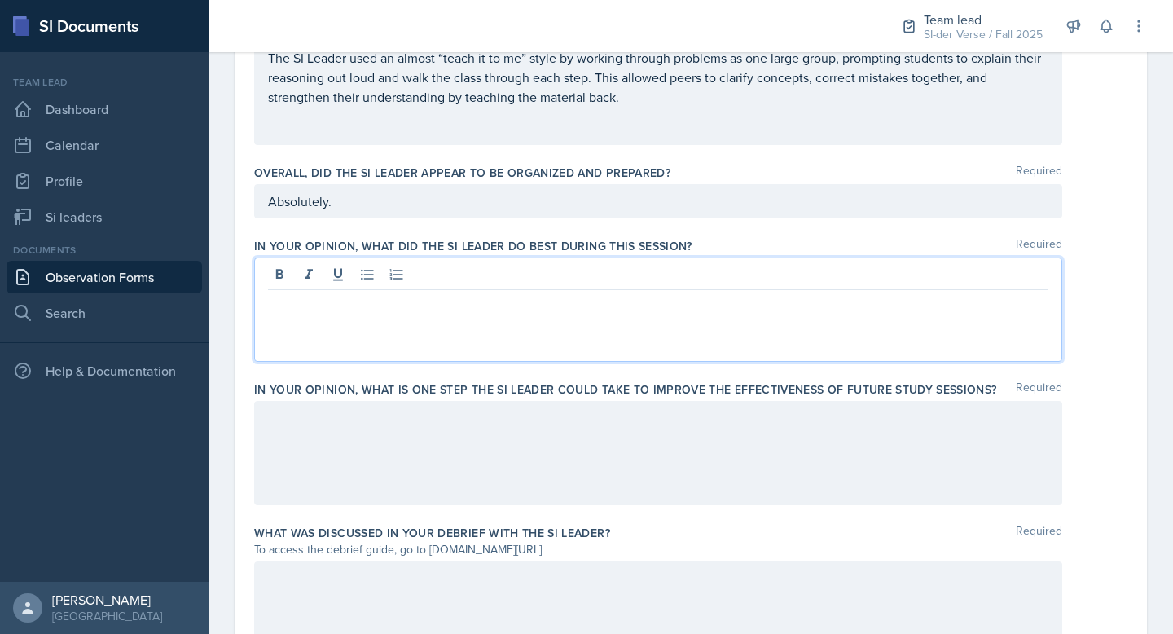
scroll to position [871, 0]
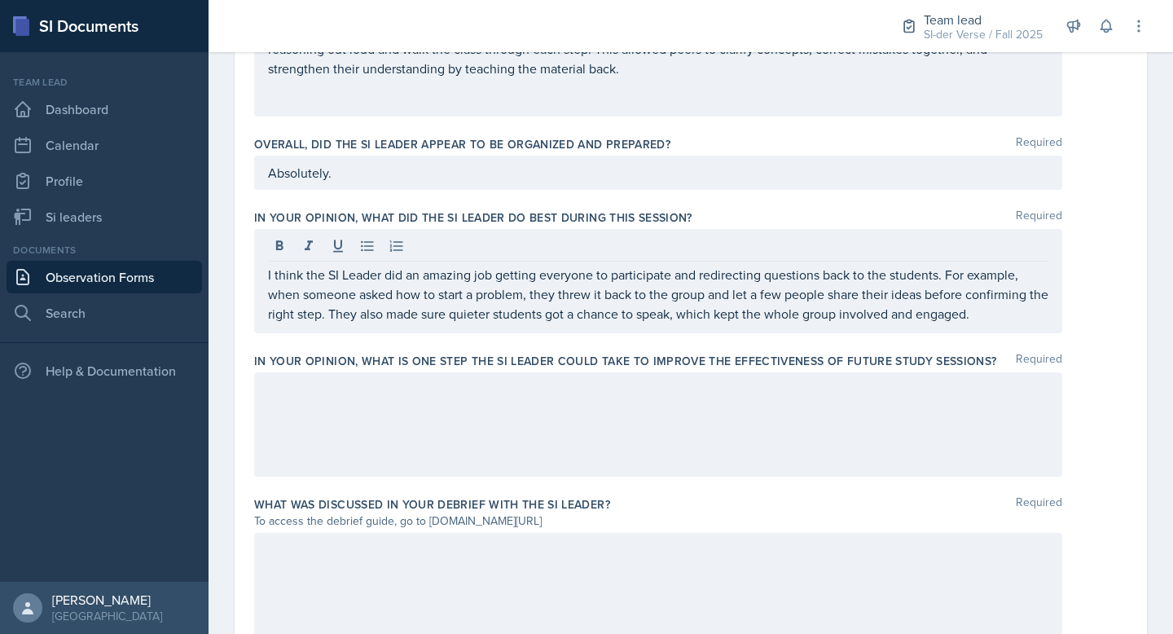
click at [446, 419] on div at bounding box center [658, 424] width 808 height 104
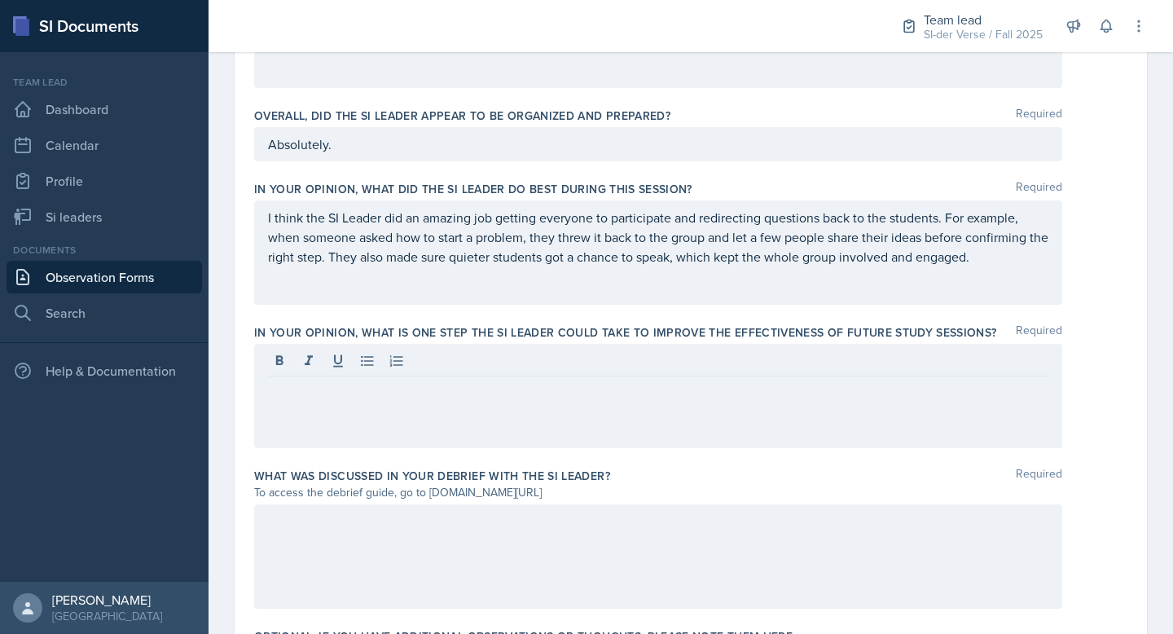
click at [422, 337] on label "In your opinion, what is ONE step the SI Leader could take to improve the effec…" at bounding box center [625, 332] width 743 height 16
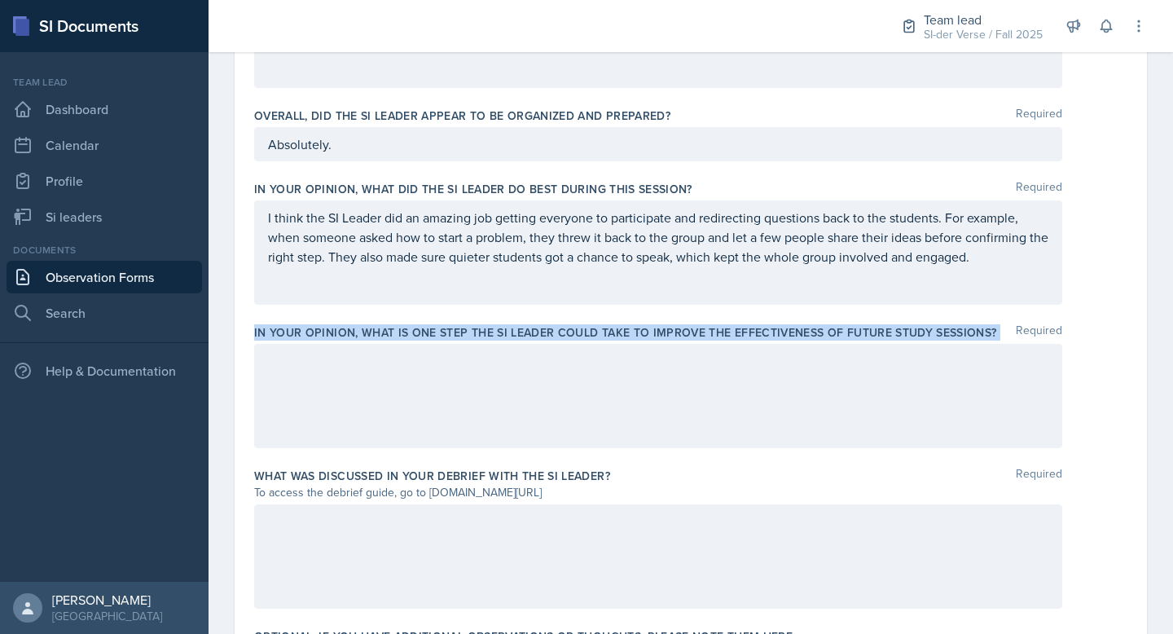
click at [422, 337] on label "In your opinion, what is ONE step the SI Leader could take to improve the effec…" at bounding box center [625, 332] width 743 height 16
copy div "In your opinion, what is ONE step the SI Leader could take to improve the effec…"
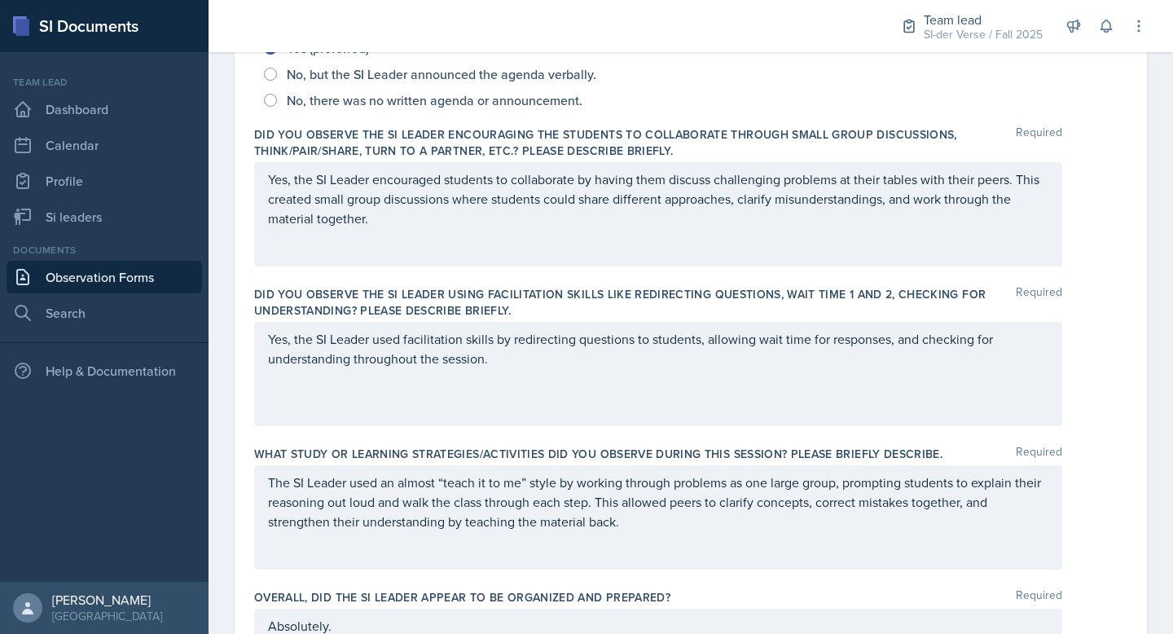
scroll to position [0, 0]
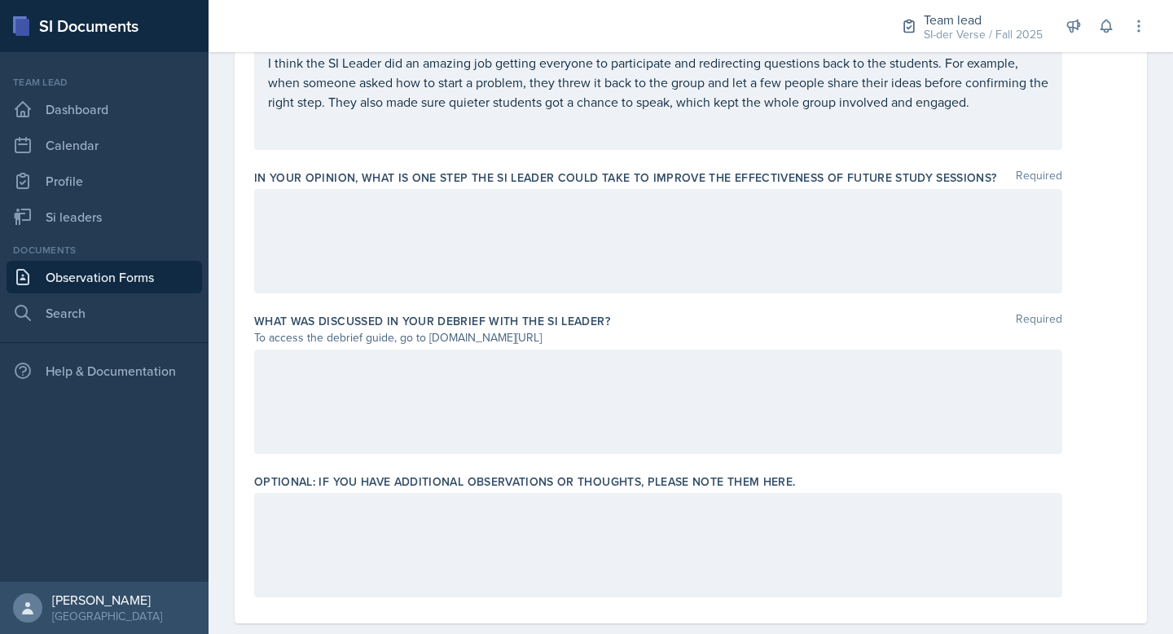
click at [377, 246] on div at bounding box center [658, 241] width 808 height 104
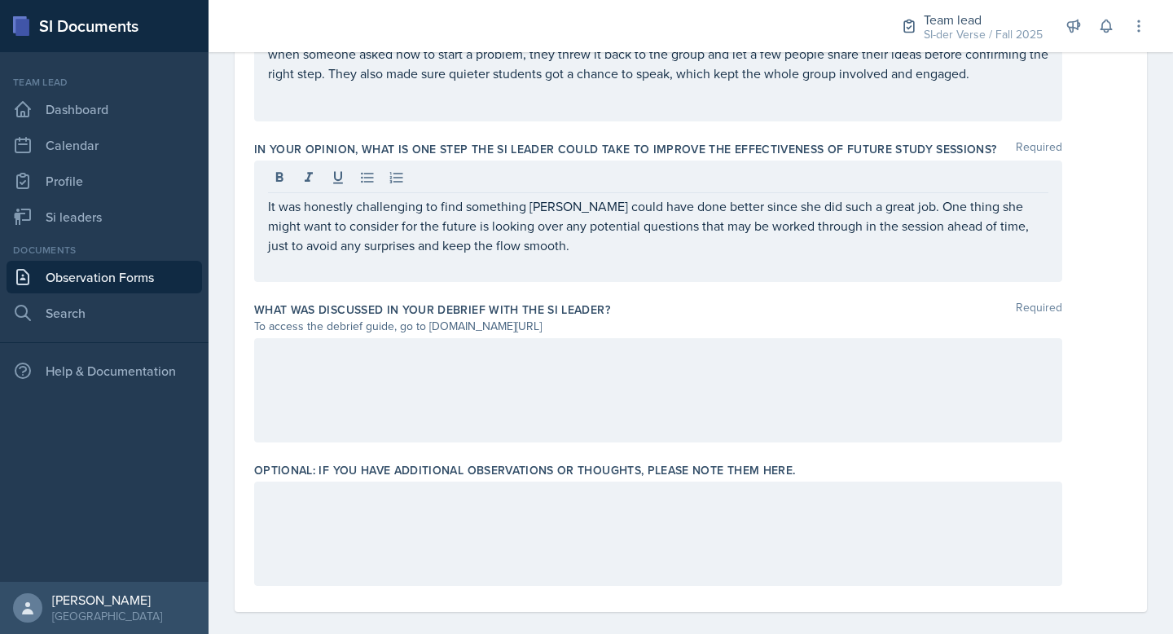
click at [455, 376] on div at bounding box center [658, 390] width 808 height 104
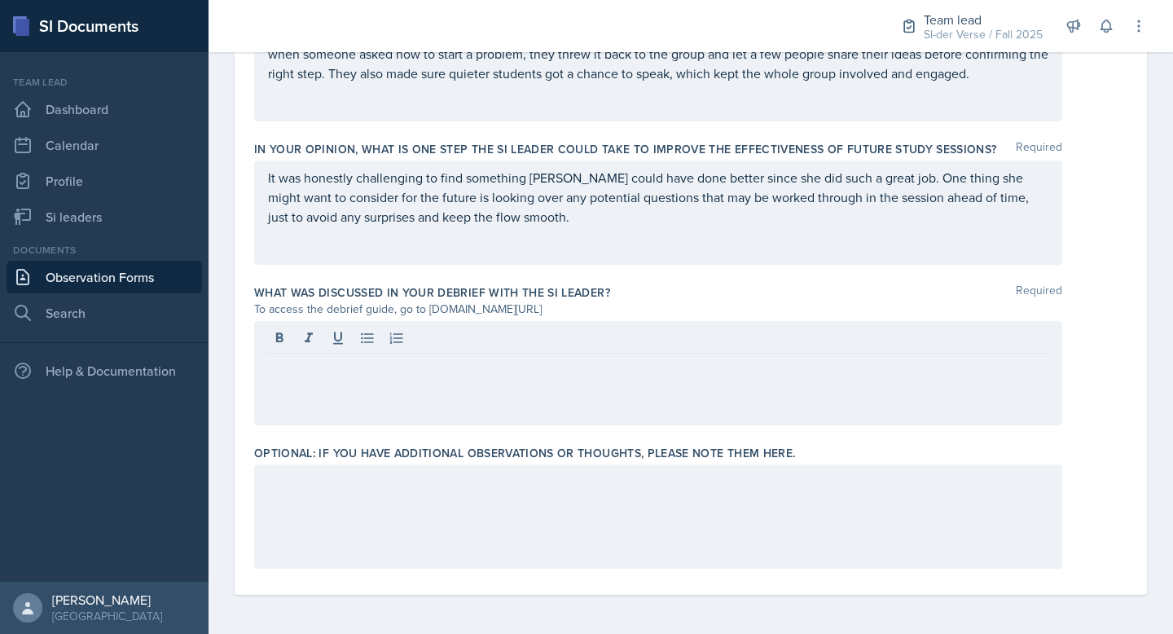
click at [343, 290] on label "What was discussed in your debrief with the SI Leader?" at bounding box center [432, 292] width 356 height 16
copy div "What was discussed in your debrief with the SI Leader?"
click at [351, 402] on div at bounding box center [658, 373] width 808 height 104
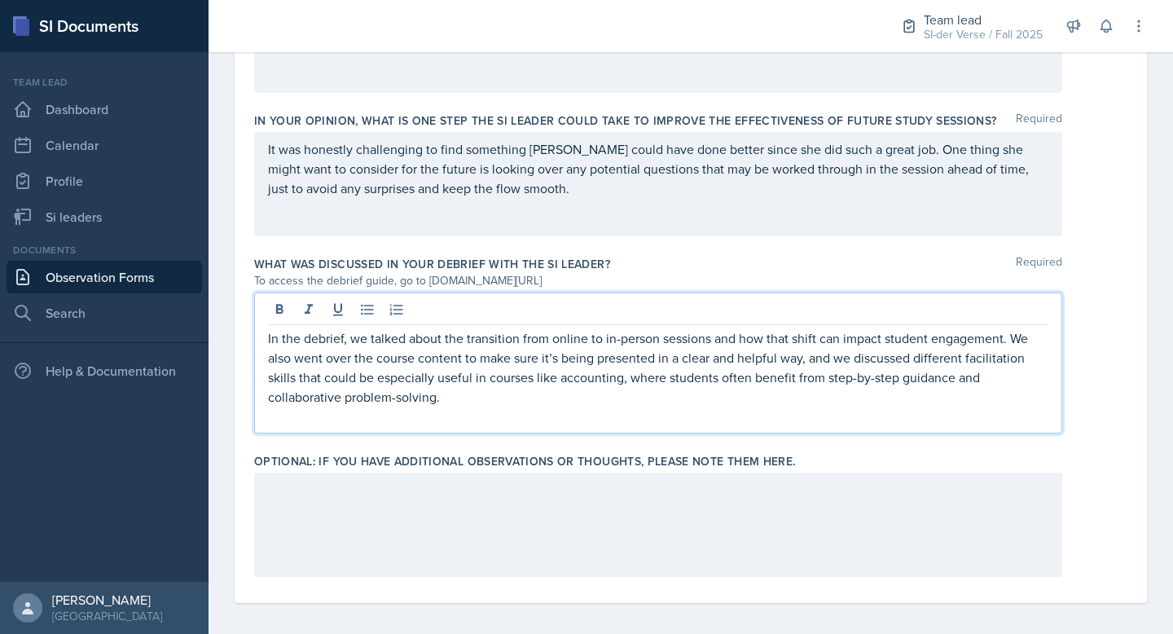
click at [413, 524] on div at bounding box center [658, 525] width 808 height 104
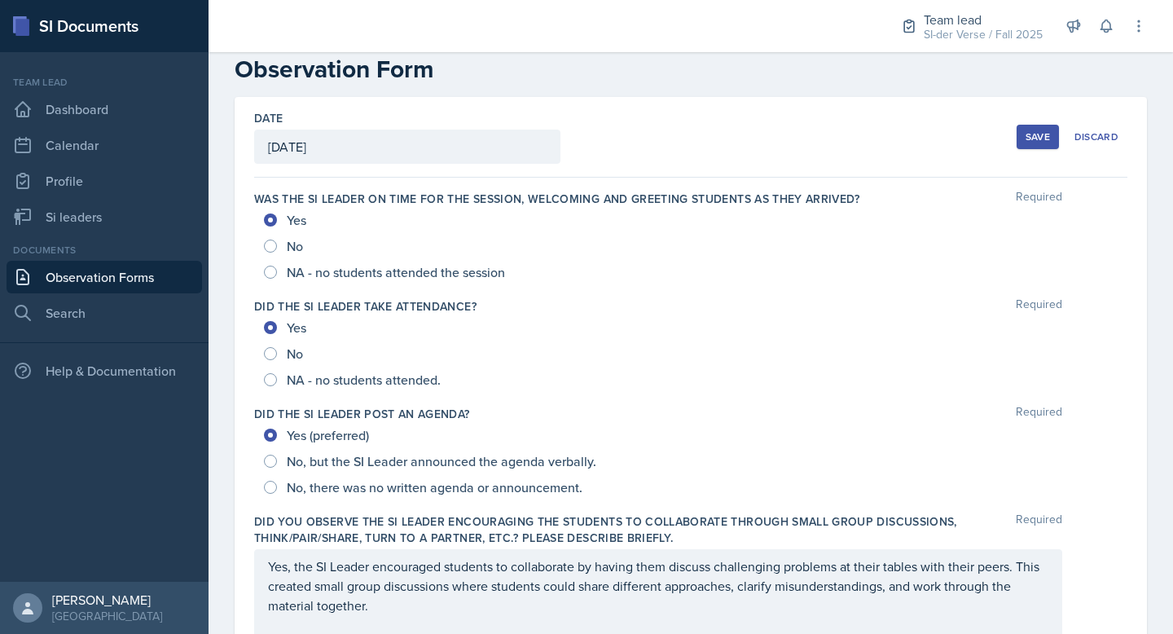
scroll to position [0, 0]
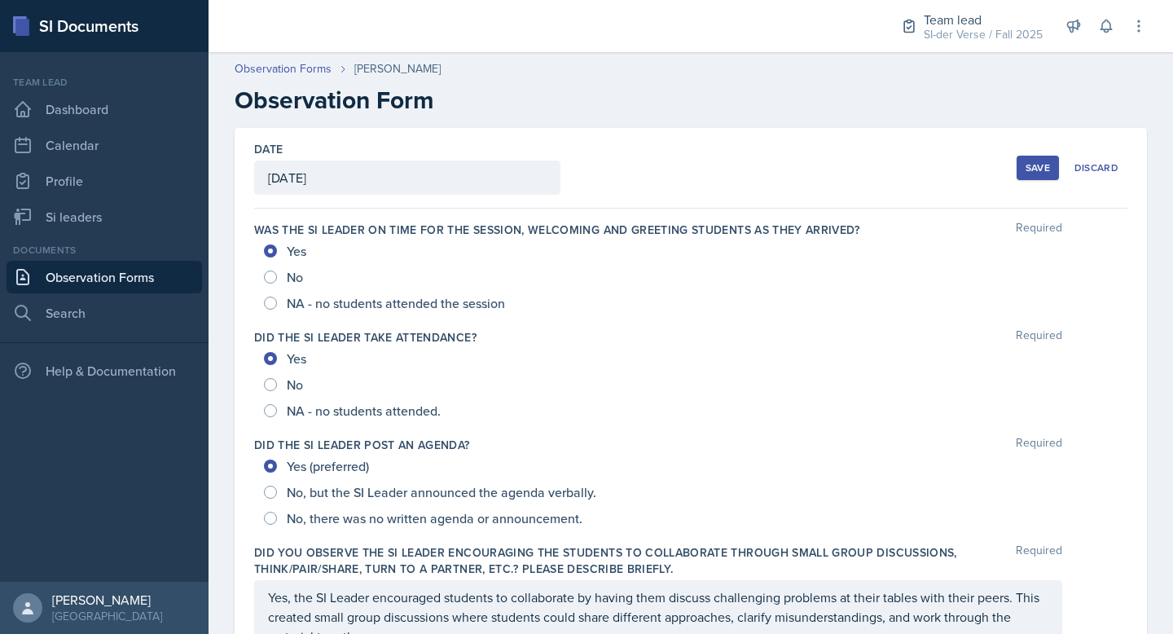
click at [1017, 170] on button "Save" at bounding box center [1038, 168] width 42 height 24
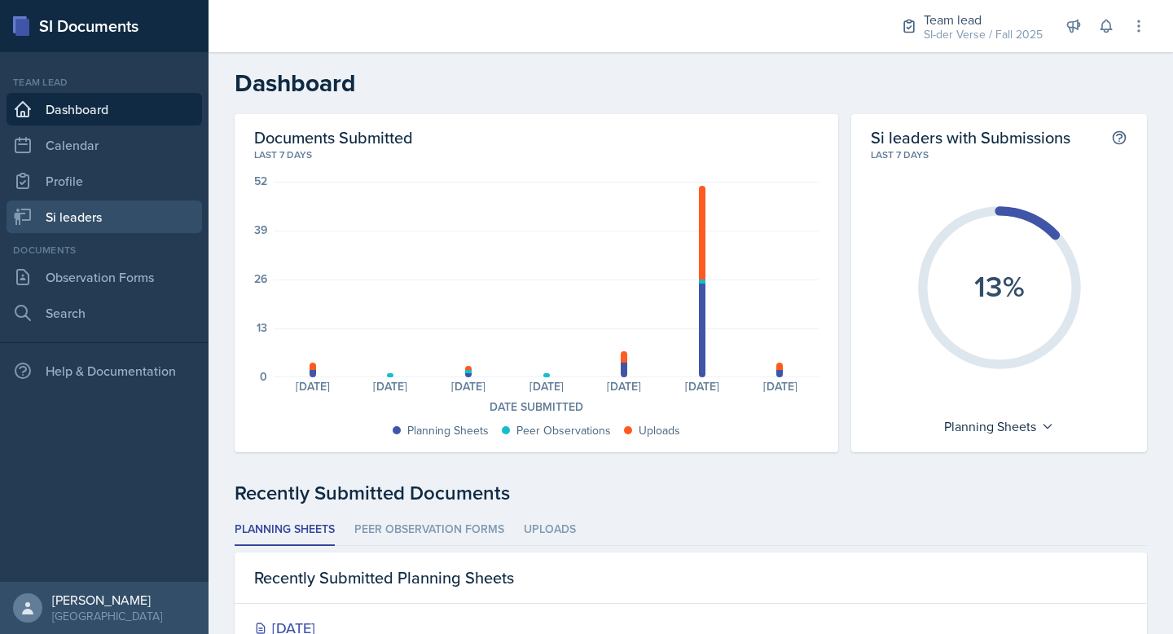
click at [87, 218] on link "Si leaders" at bounding box center [105, 216] width 196 height 33
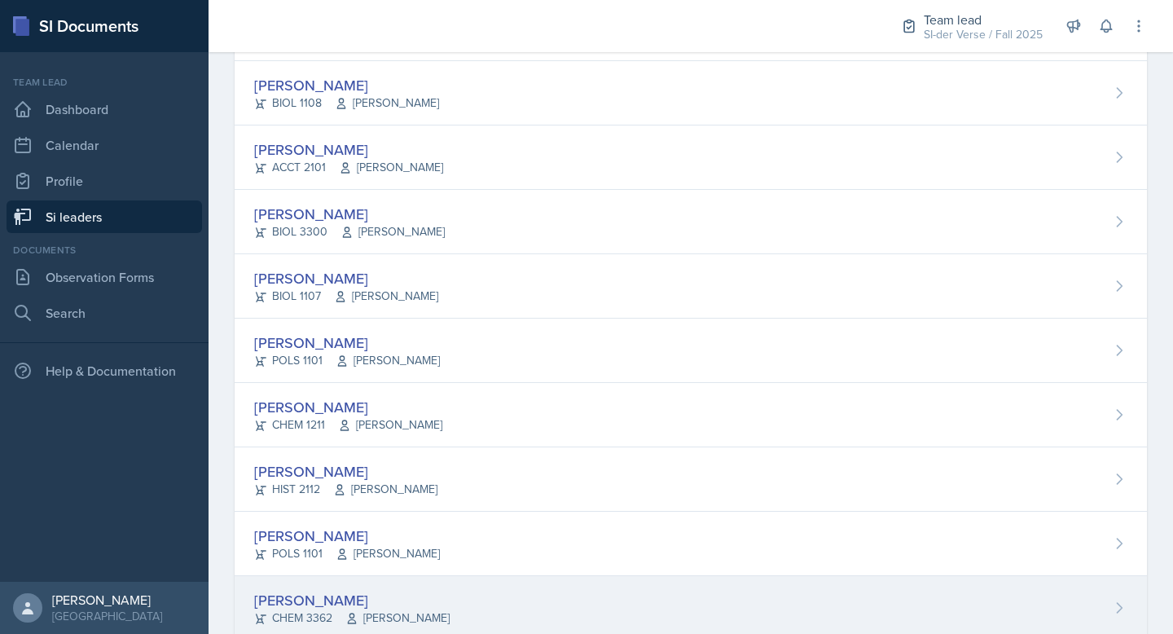
scroll to position [408, 0]
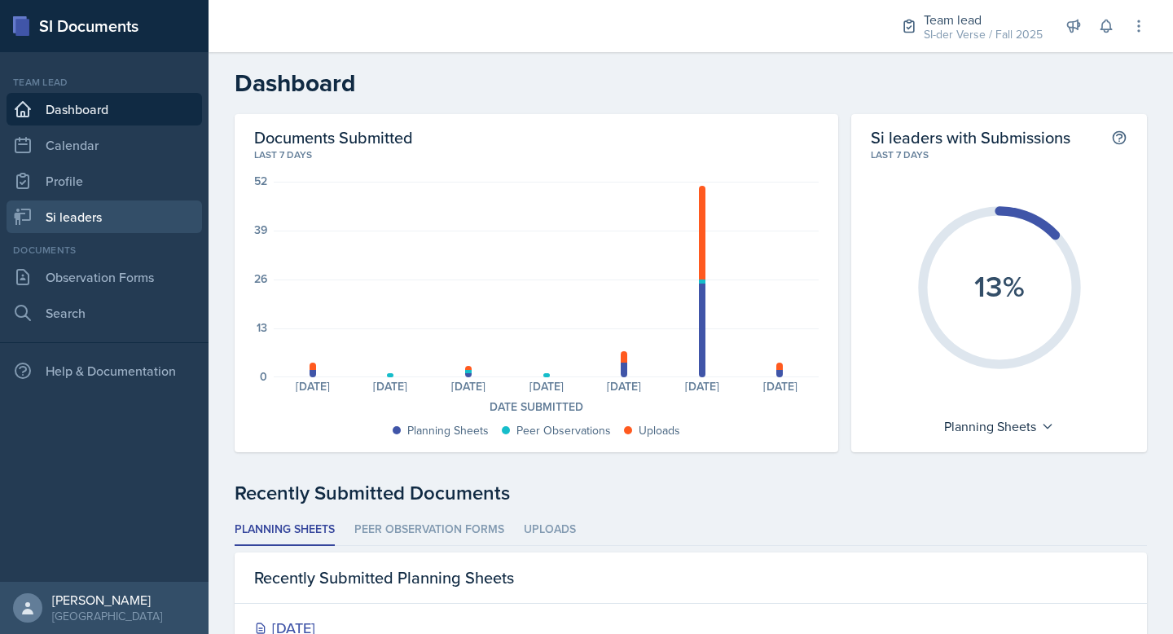
click at [107, 216] on link "Si leaders" at bounding box center [105, 216] width 196 height 33
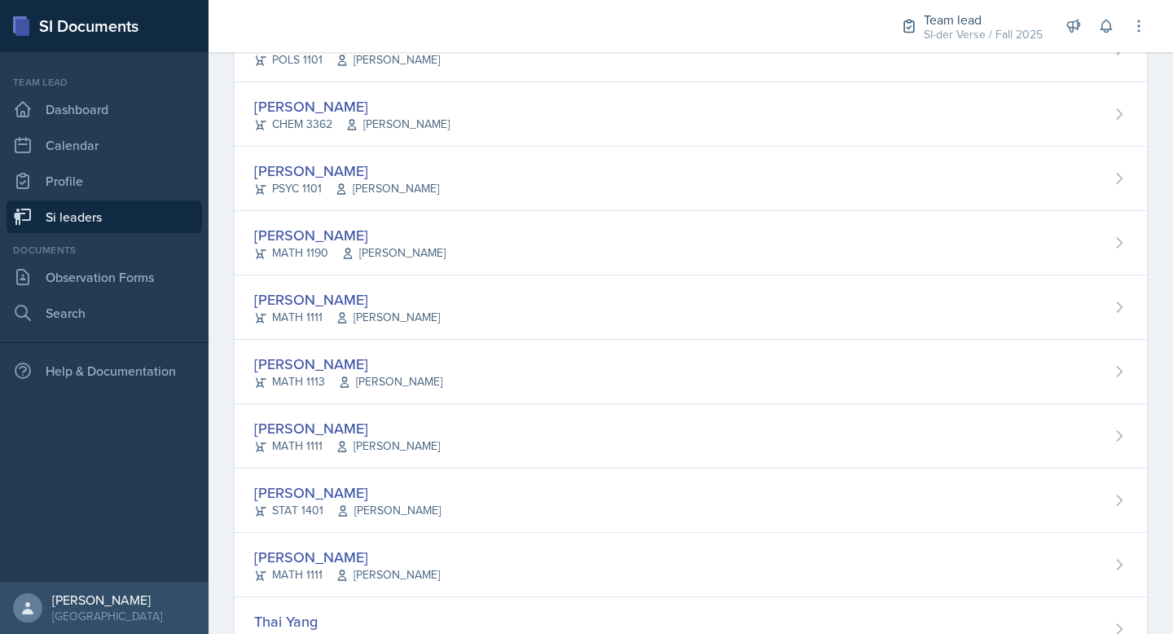
scroll to position [968, 0]
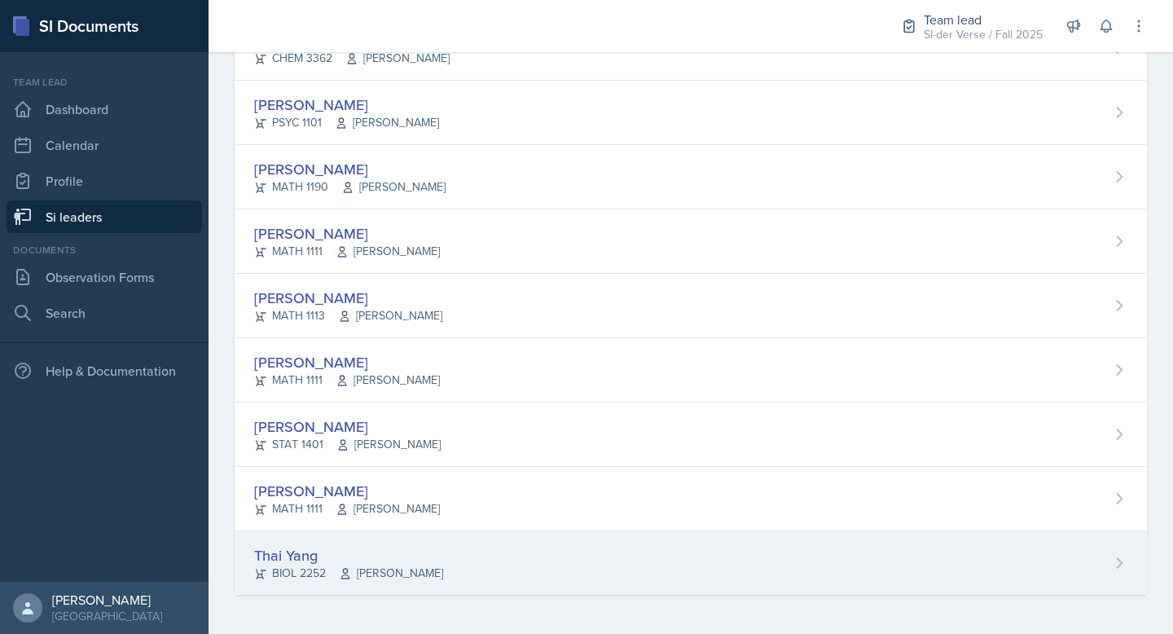
click at [460, 542] on div "Thai Yang BIOL 2252 Saeed Hamdan" at bounding box center [691, 563] width 913 height 64
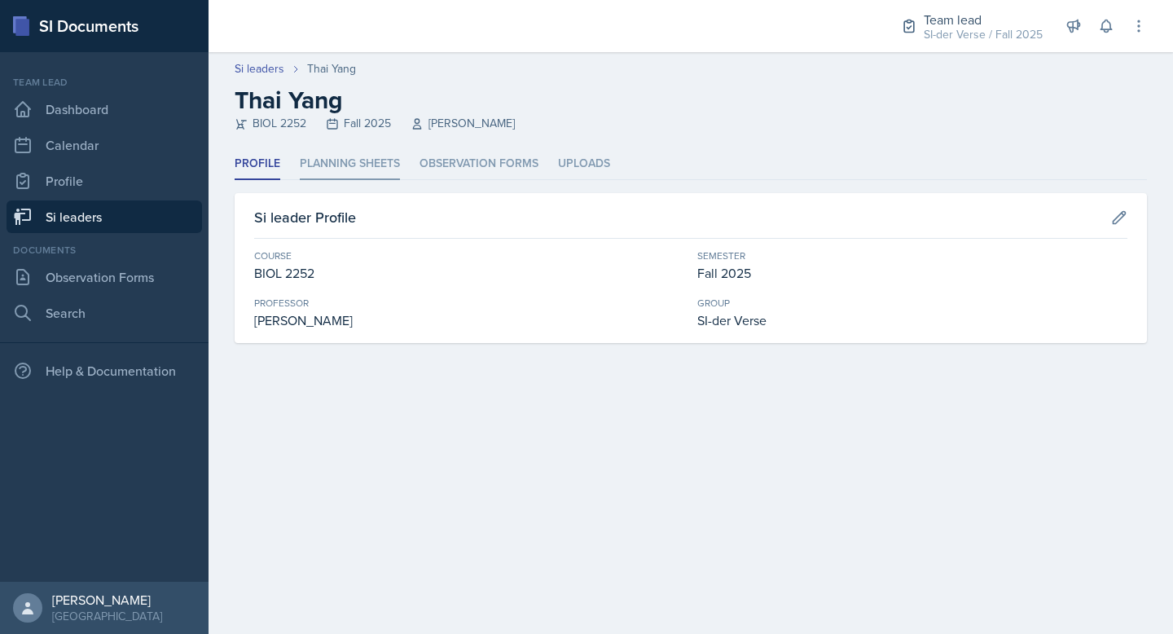
click at [361, 165] on li "Planning Sheets" at bounding box center [350, 164] width 100 height 32
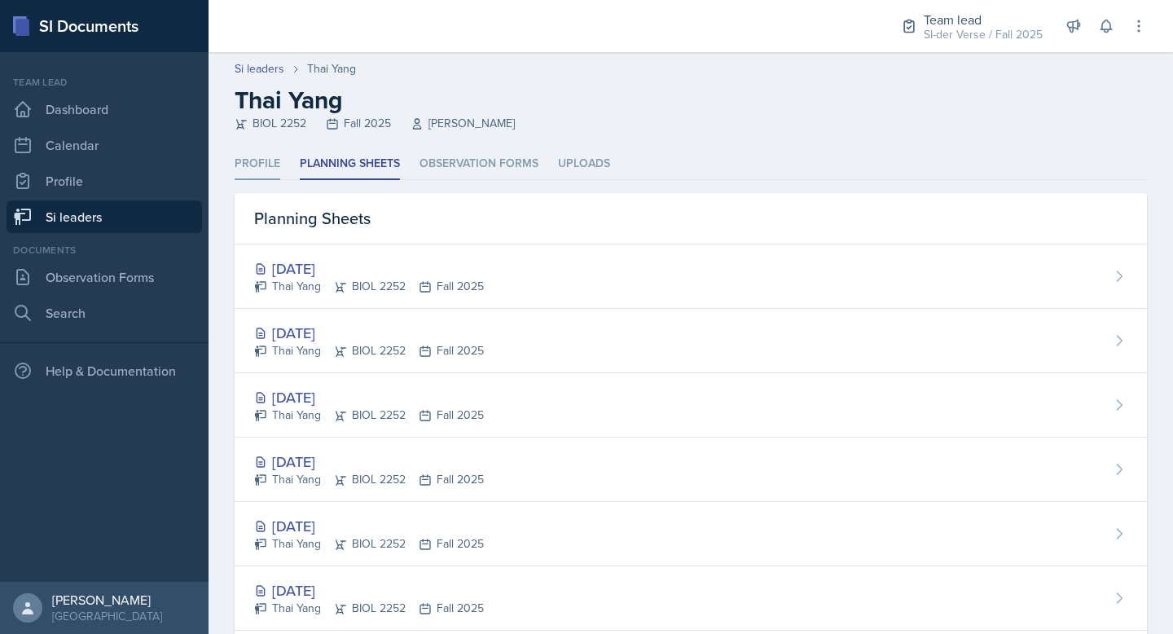
click at [250, 167] on li "Profile" at bounding box center [258, 164] width 46 height 32
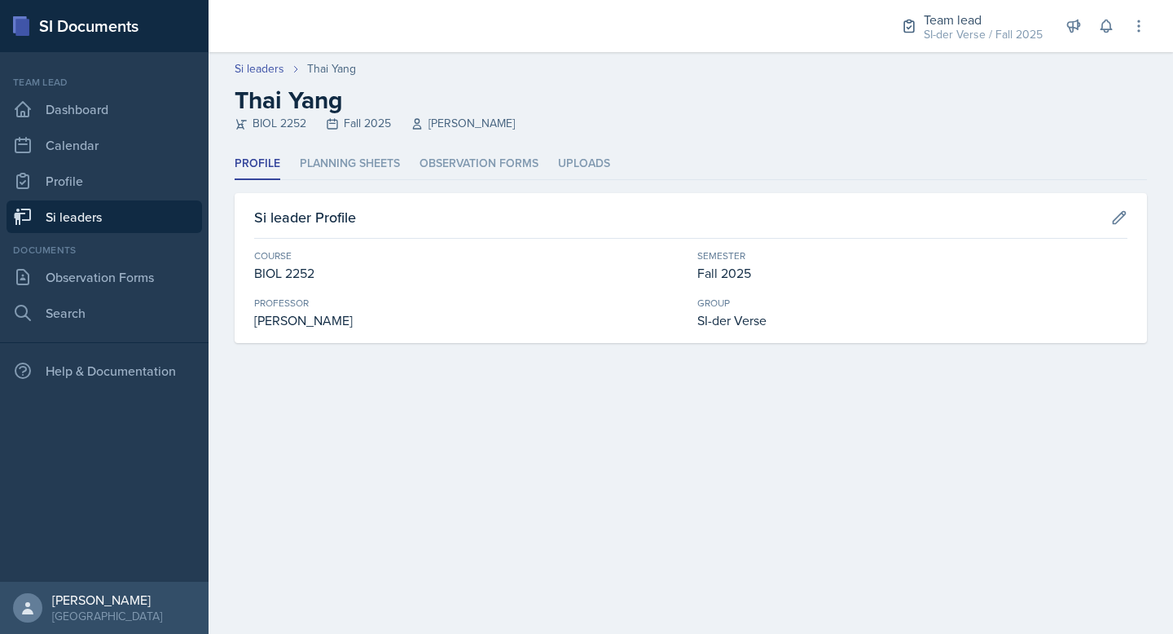
click at [130, 206] on link "Si leaders" at bounding box center [105, 216] width 196 height 33
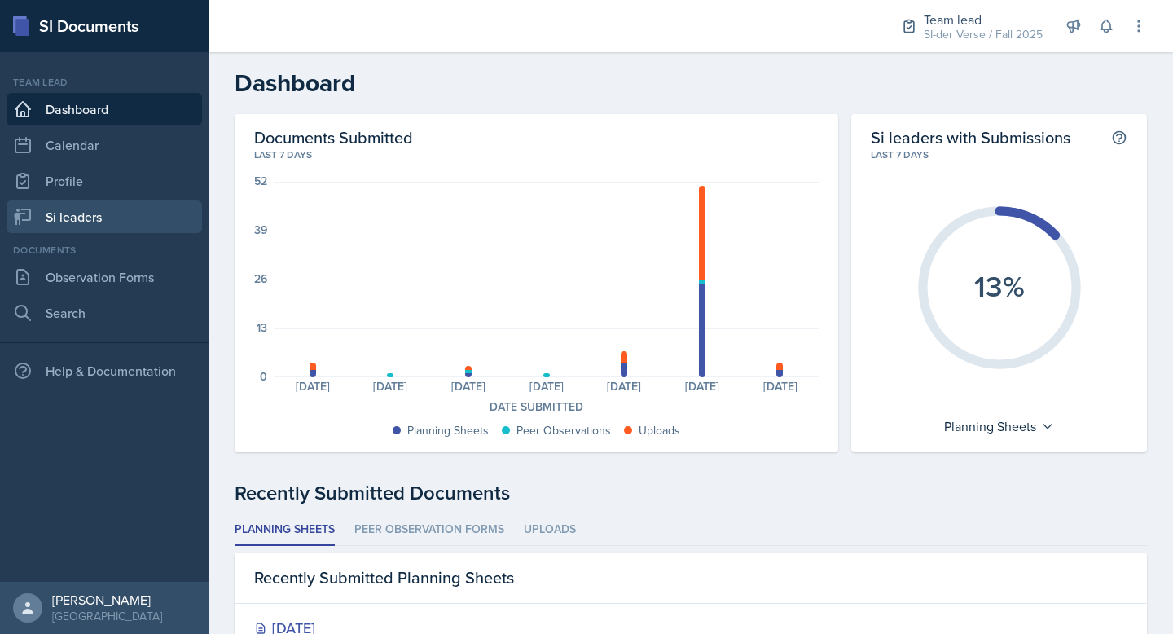
click at [106, 217] on link "Si leaders" at bounding box center [105, 216] width 196 height 33
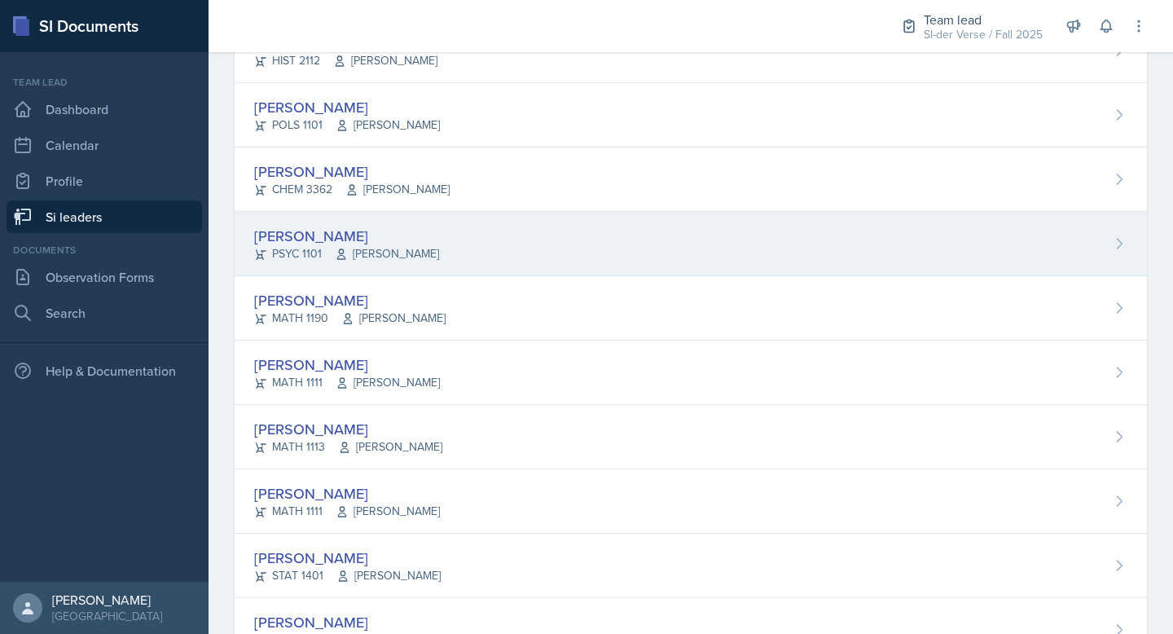
scroll to position [837, 0]
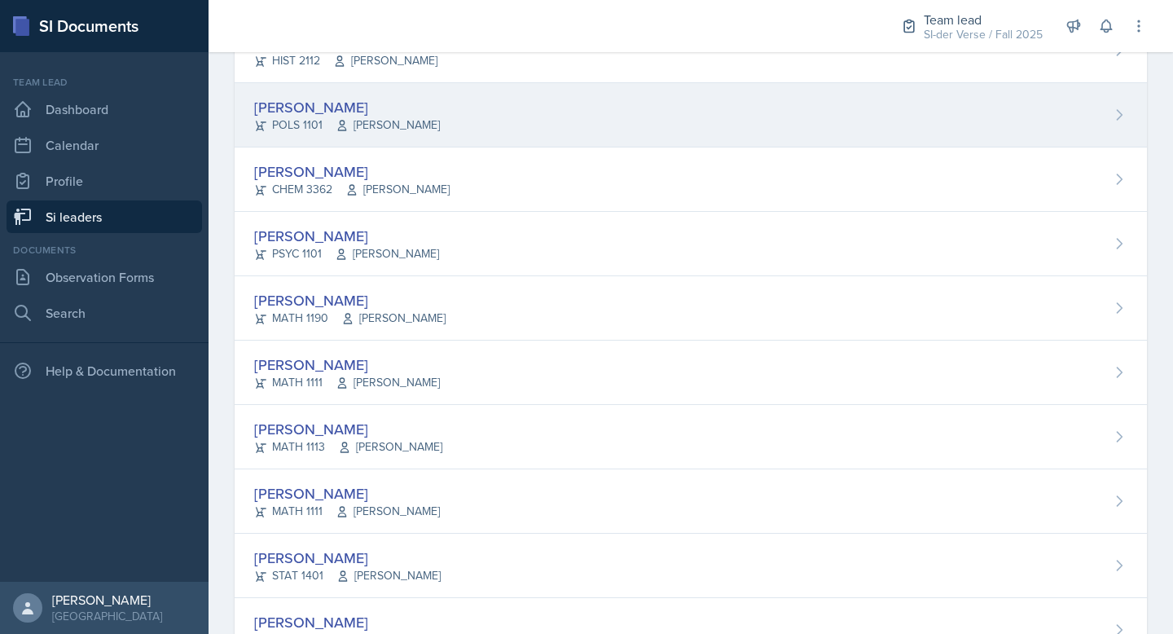
click at [385, 120] on span "Benjamin Taylor" at bounding box center [388, 125] width 104 height 17
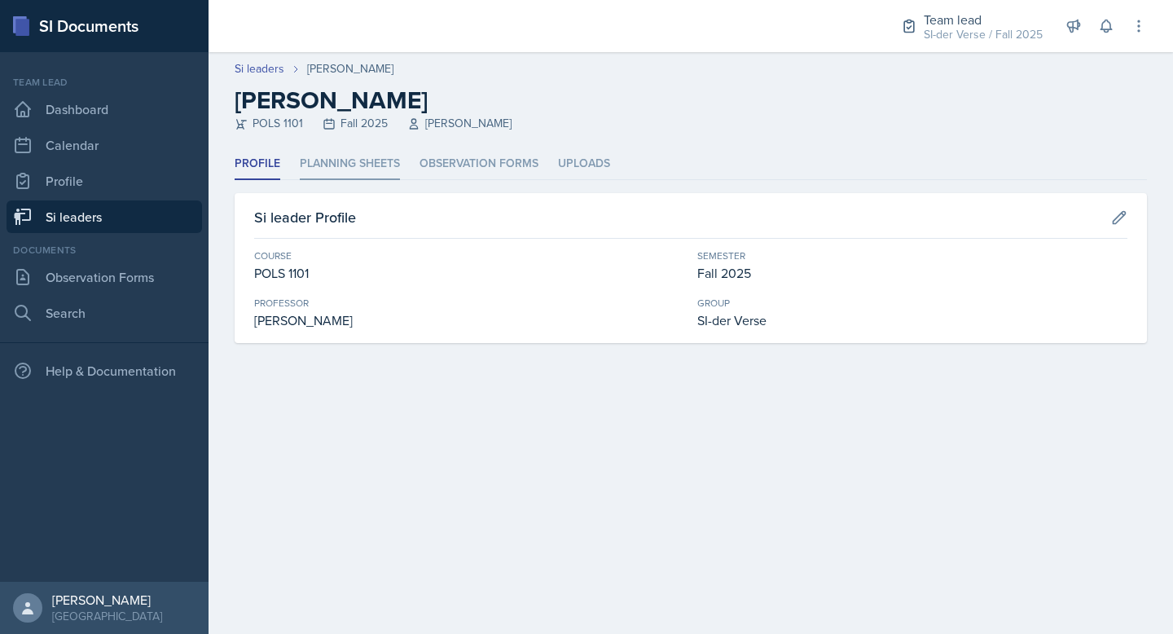
click at [341, 178] on li "Planning Sheets" at bounding box center [350, 164] width 100 height 32
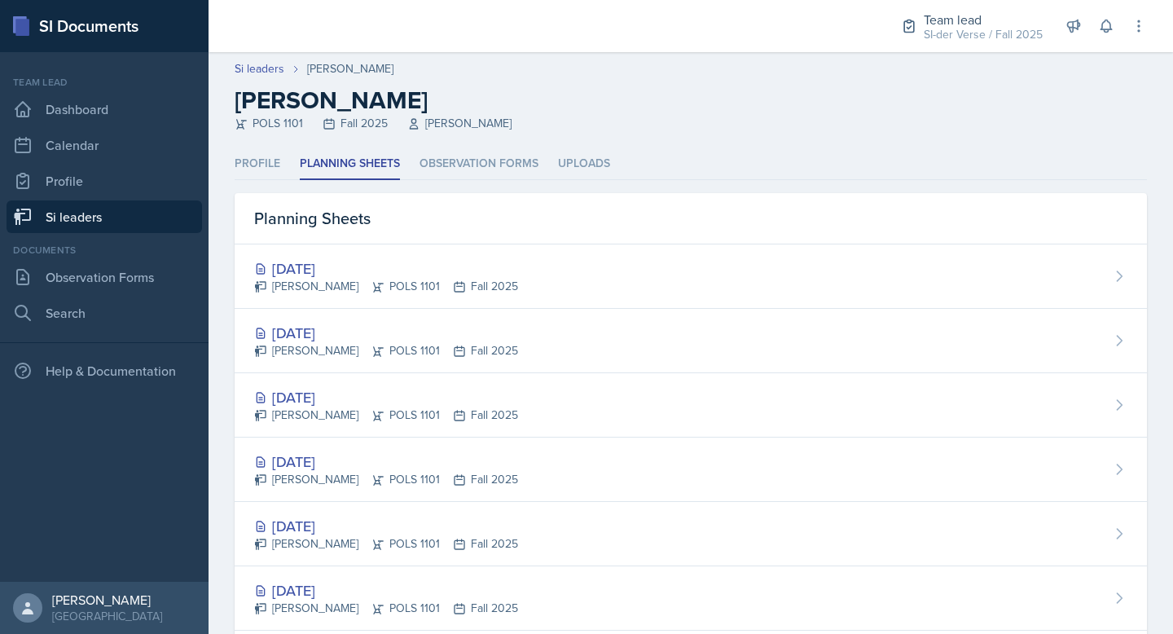
click at [79, 217] on link "Si leaders" at bounding box center [105, 216] width 196 height 33
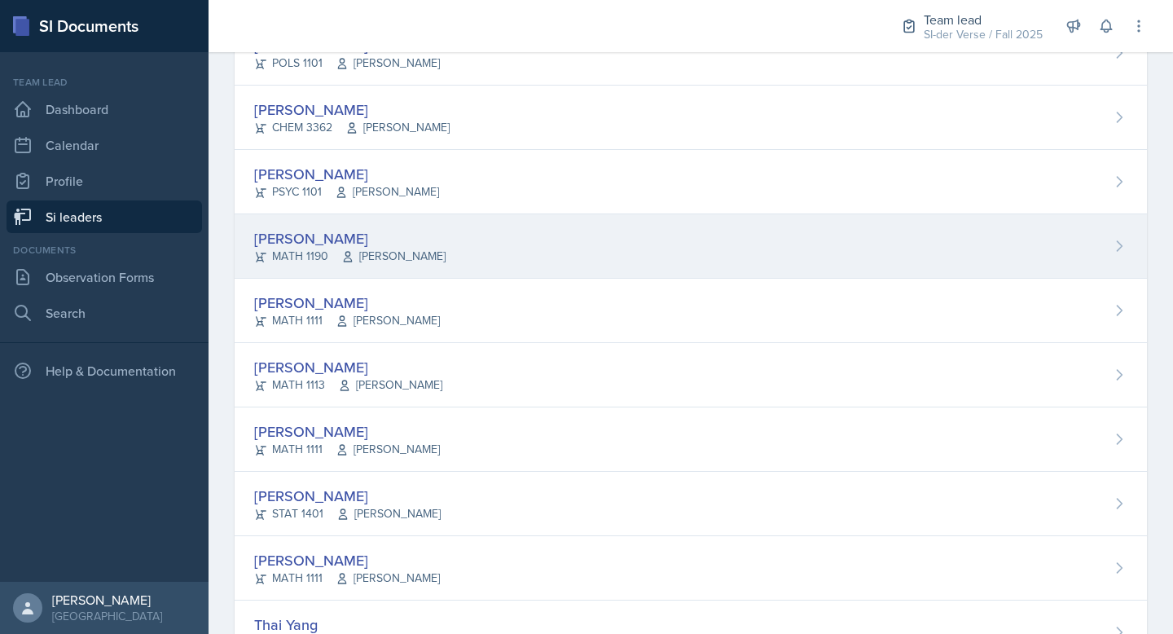
scroll to position [968, 0]
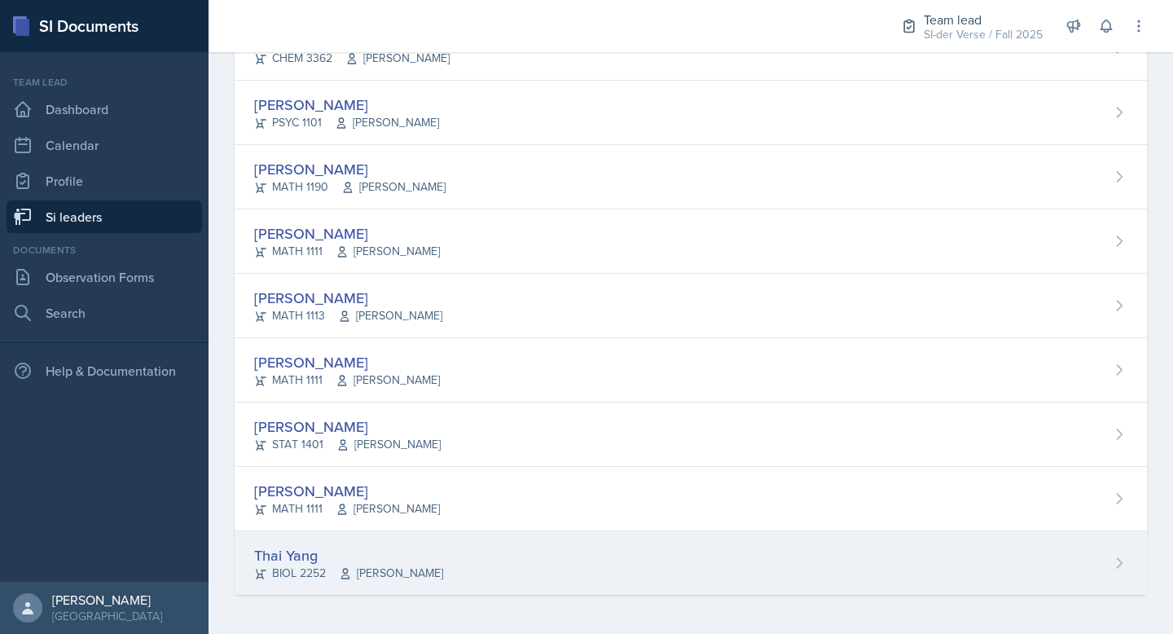
click at [295, 546] on div "Thai Yang" at bounding box center [348, 555] width 189 height 22
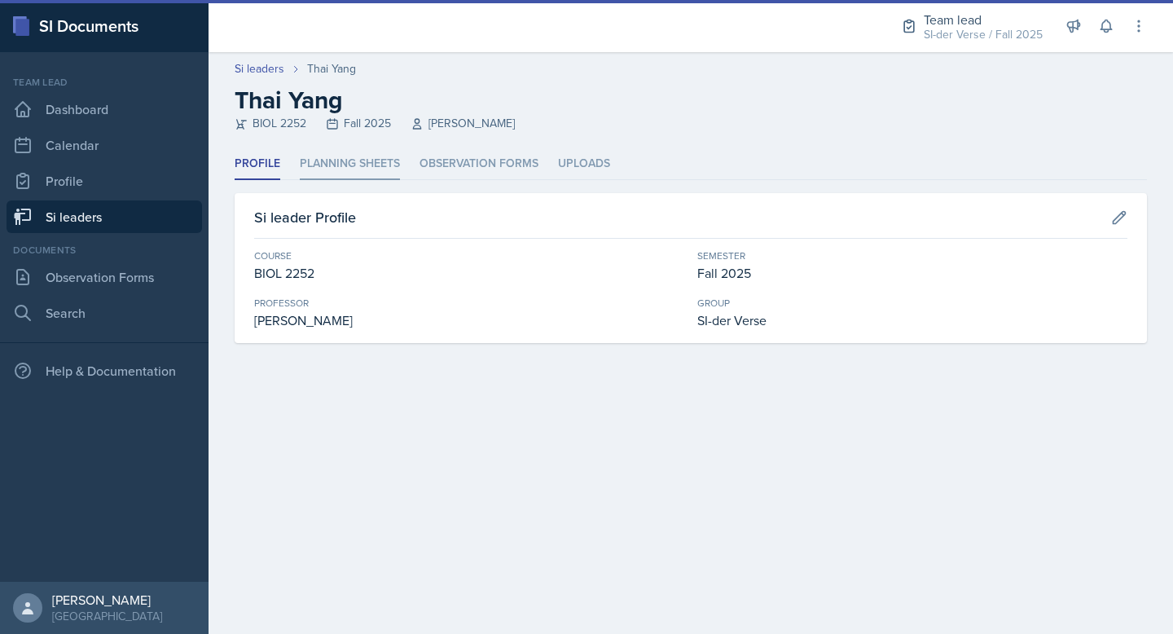
click at [367, 161] on li "Planning Sheets" at bounding box center [350, 164] width 100 height 32
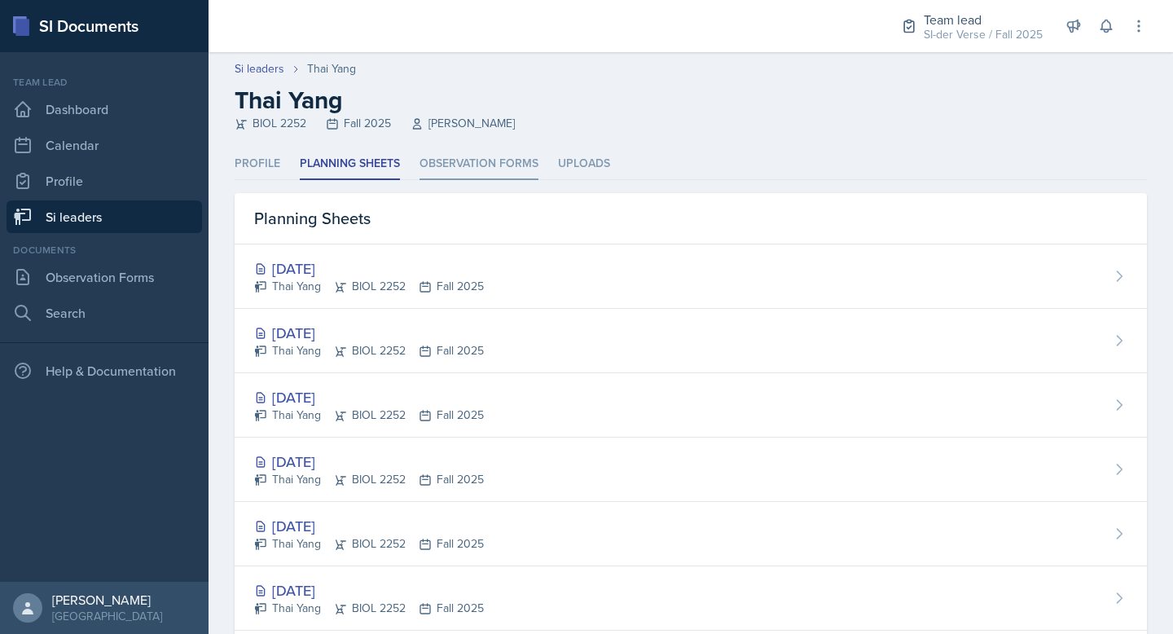
click at [438, 162] on li "Observation Forms" at bounding box center [479, 164] width 119 height 32
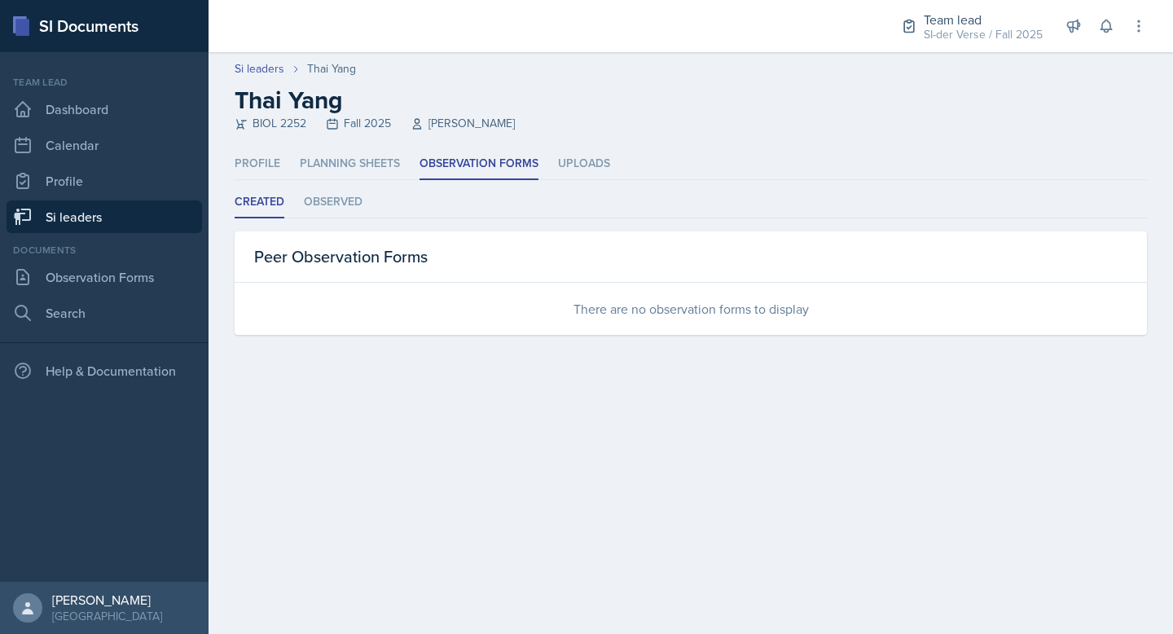
click at [120, 224] on link "Si leaders" at bounding box center [105, 216] width 196 height 33
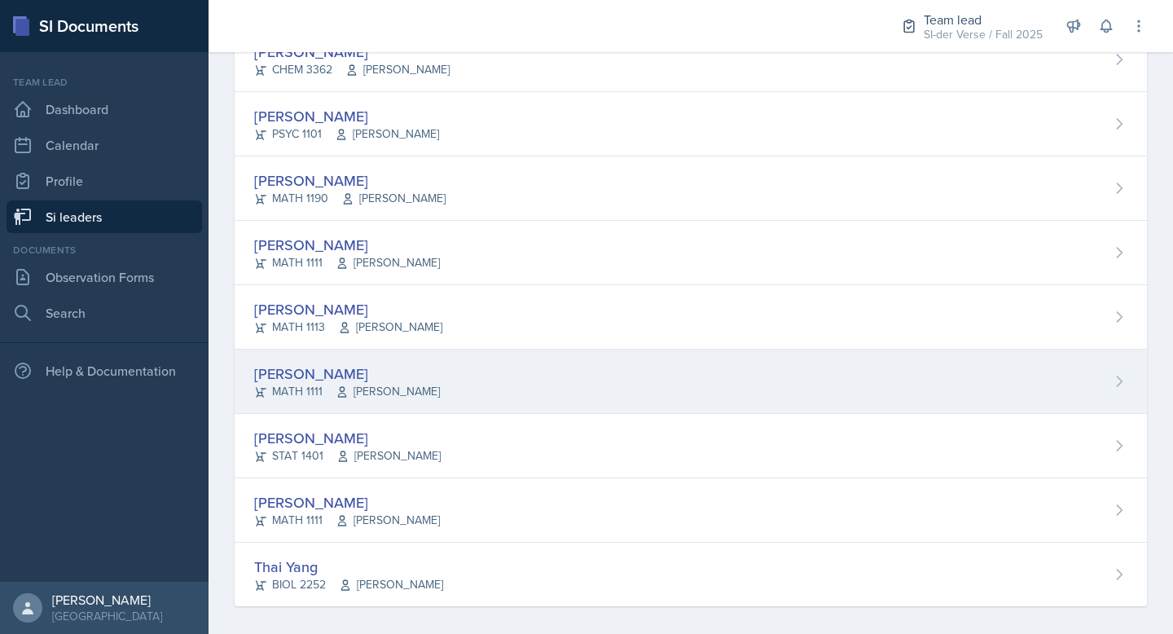
scroll to position [968, 0]
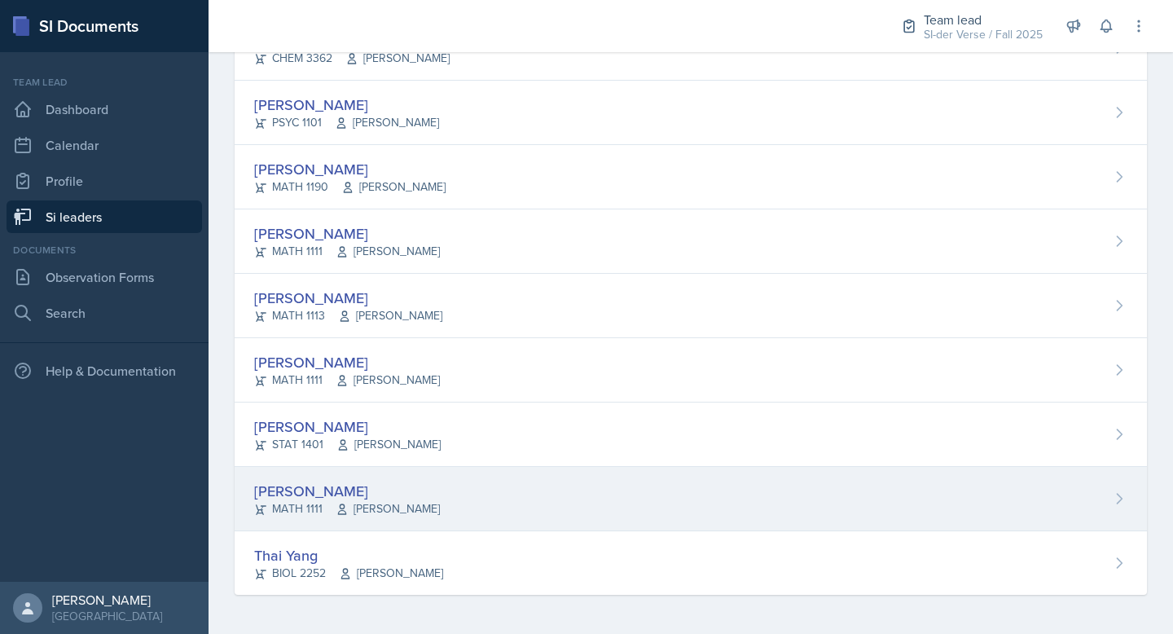
click at [383, 496] on div "[PERSON_NAME]" at bounding box center [347, 491] width 186 height 22
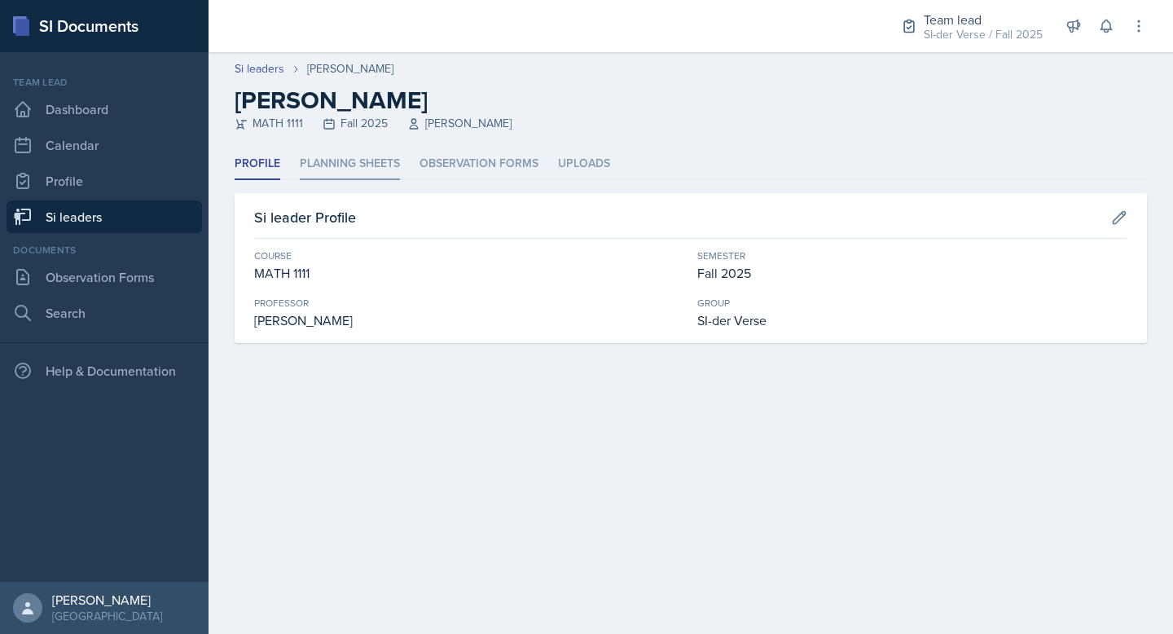
click at [354, 148] on li "Planning Sheets" at bounding box center [350, 164] width 100 height 32
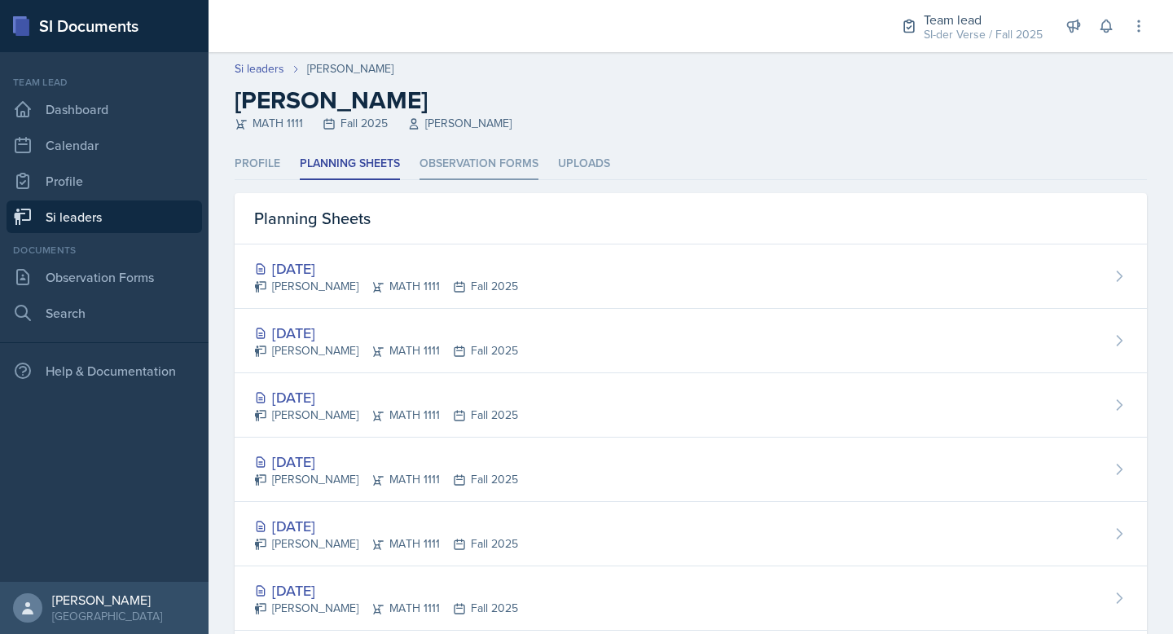
click at [458, 169] on li "Observation Forms" at bounding box center [479, 164] width 119 height 32
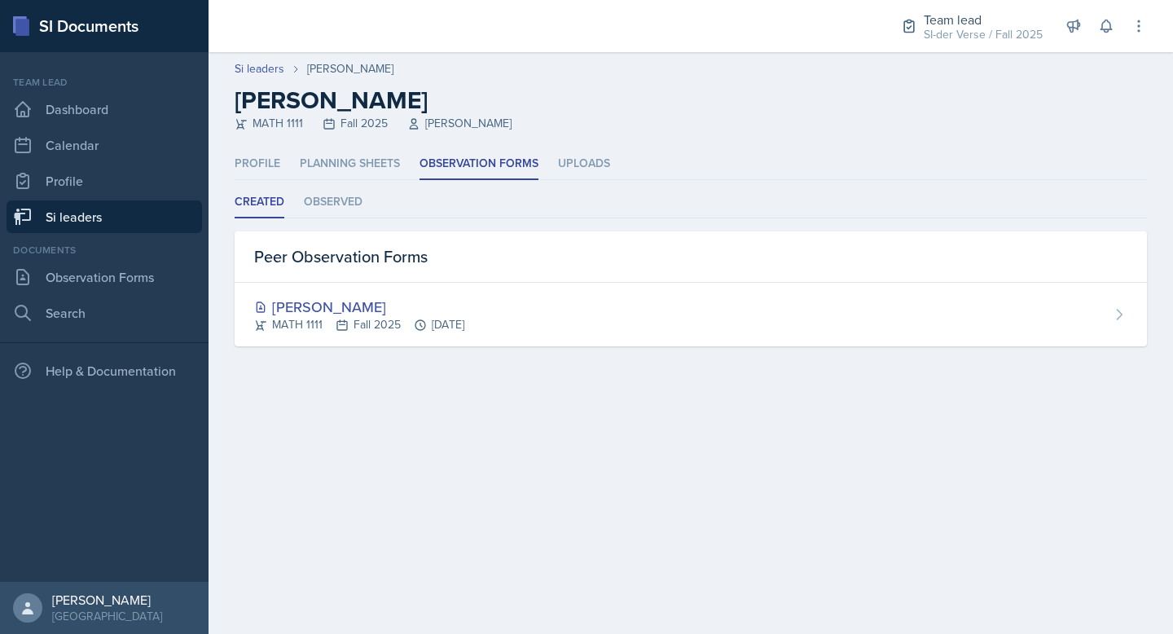
click at [134, 210] on link "Si leaders" at bounding box center [105, 216] width 196 height 33
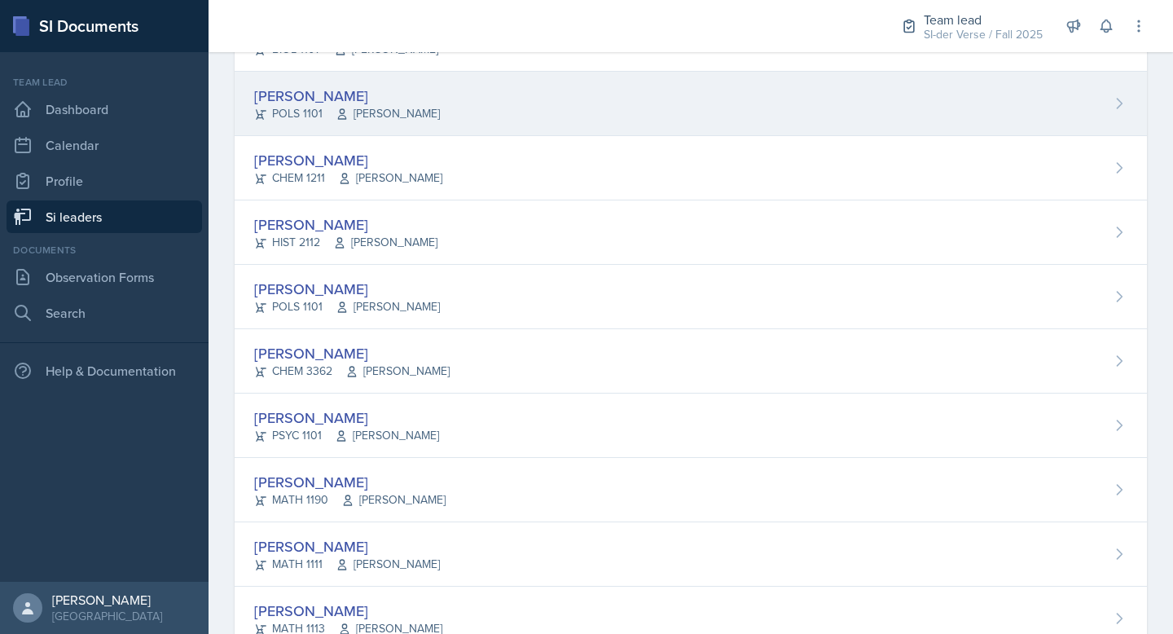
scroll to position [968, 0]
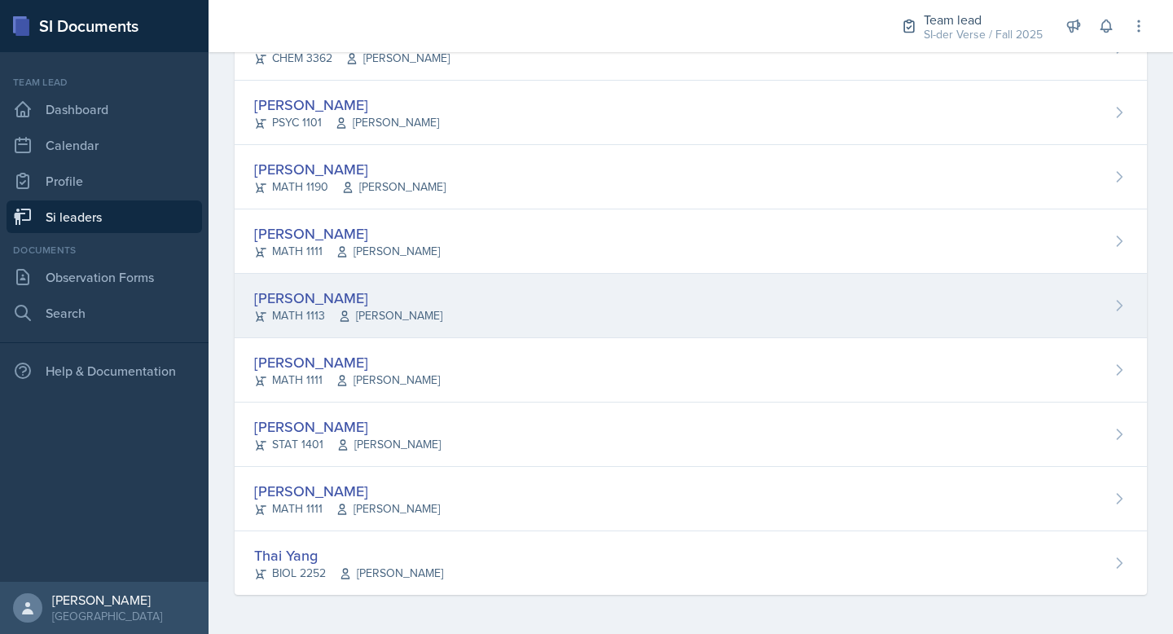
click at [390, 291] on div "[PERSON_NAME]" at bounding box center [348, 298] width 188 height 22
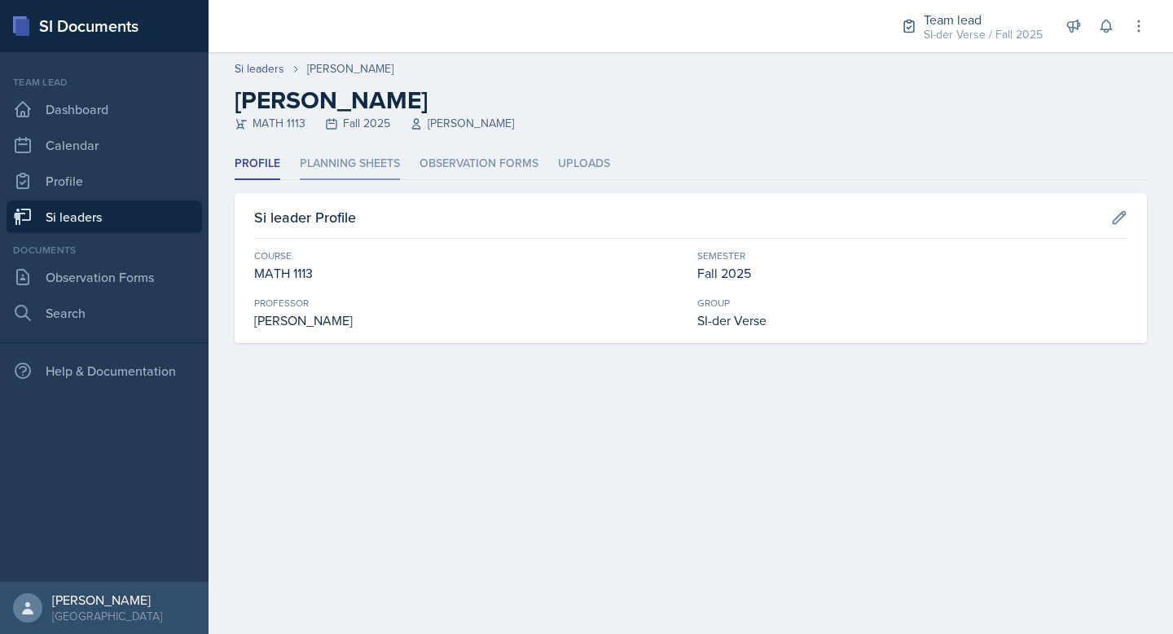
click at [357, 167] on li "Planning Sheets" at bounding box center [350, 164] width 100 height 32
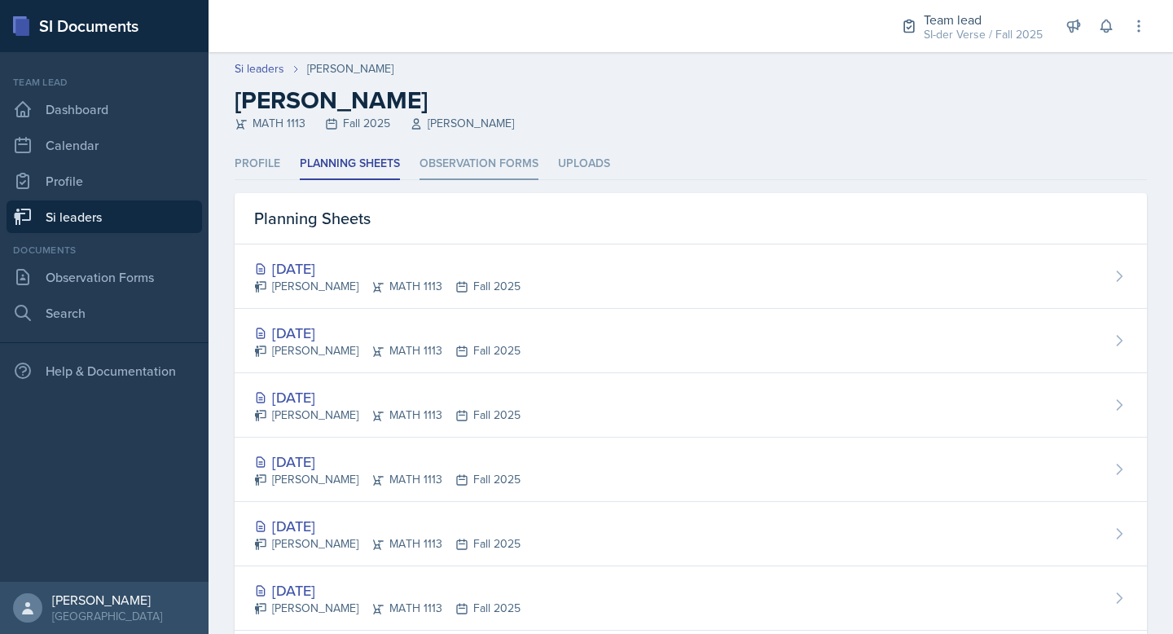
click at [436, 179] on li "Observation Forms" at bounding box center [479, 164] width 119 height 32
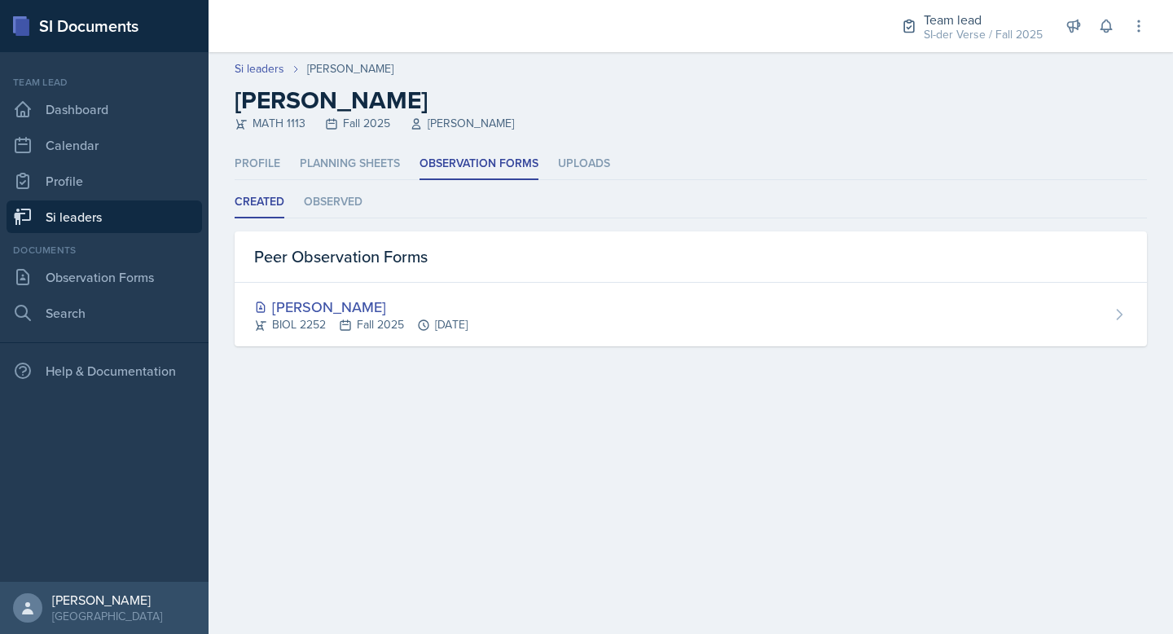
click at [123, 209] on link "Si leaders" at bounding box center [105, 216] width 196 height 33
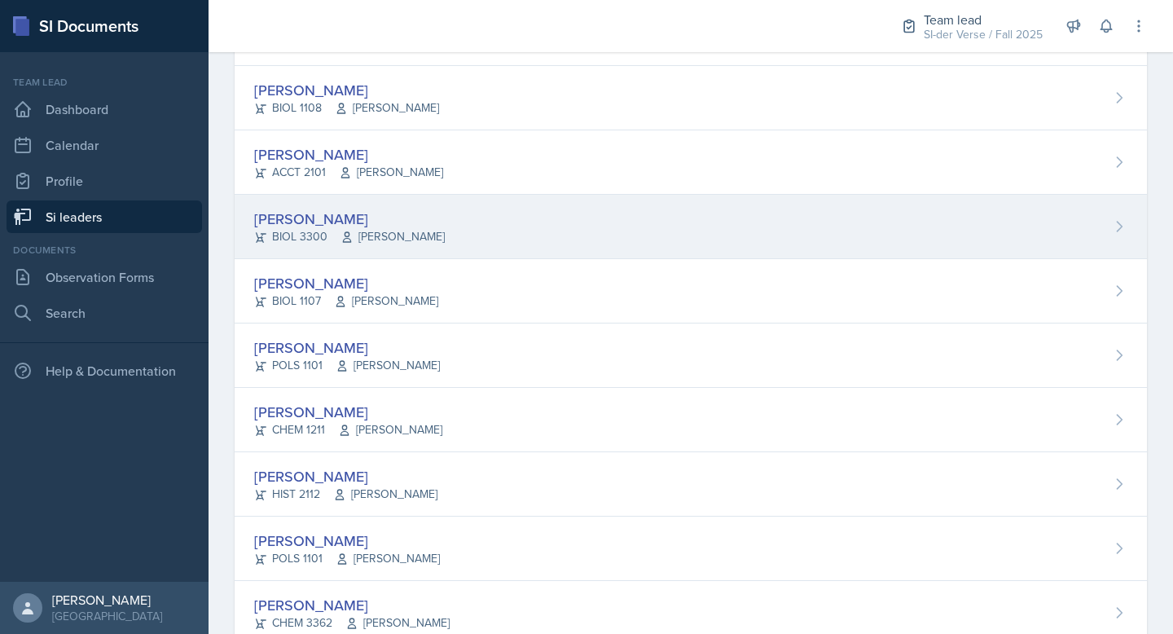
scroll to position [428, 0]
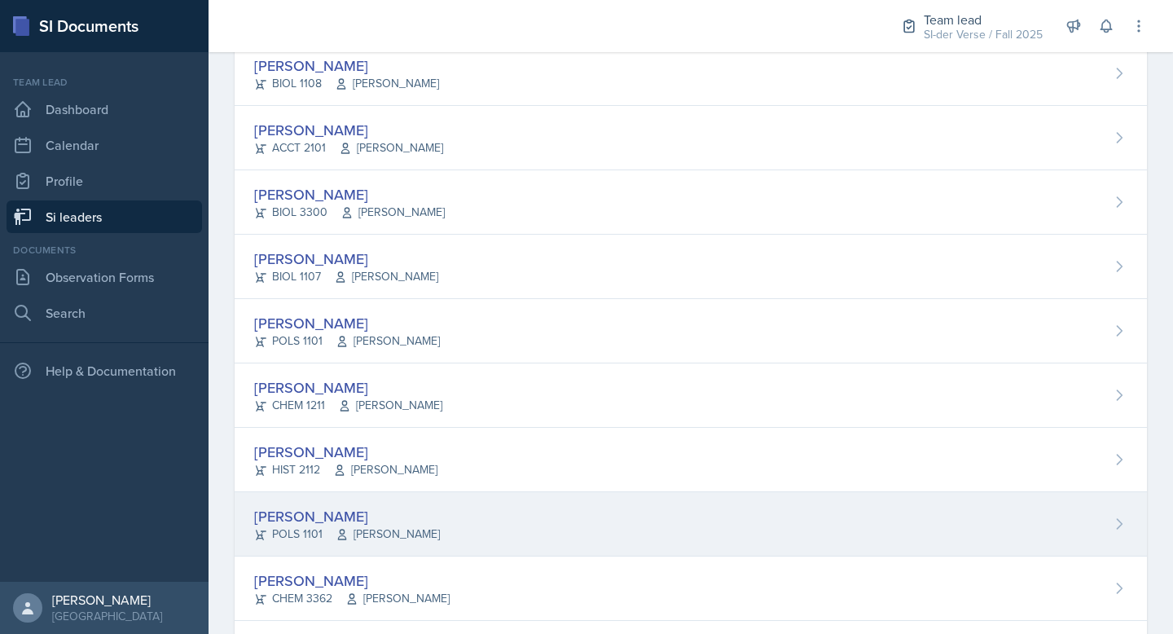
click at [374, 502] on div "Samantha Ibarra Rodriguez POLS 1101 Benjamin Taylor" at bounding box center [691, 524] width 913 height 64
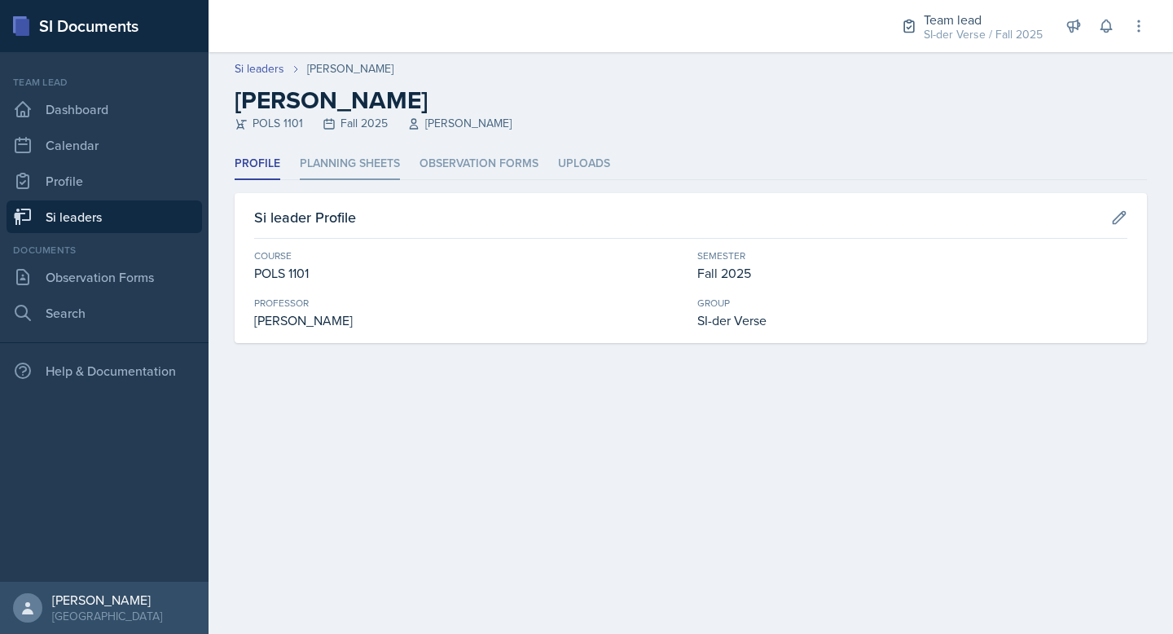
click at [361, 164] on li "Planning Sheets" at bounding box center [350, 164] width 100 height 32
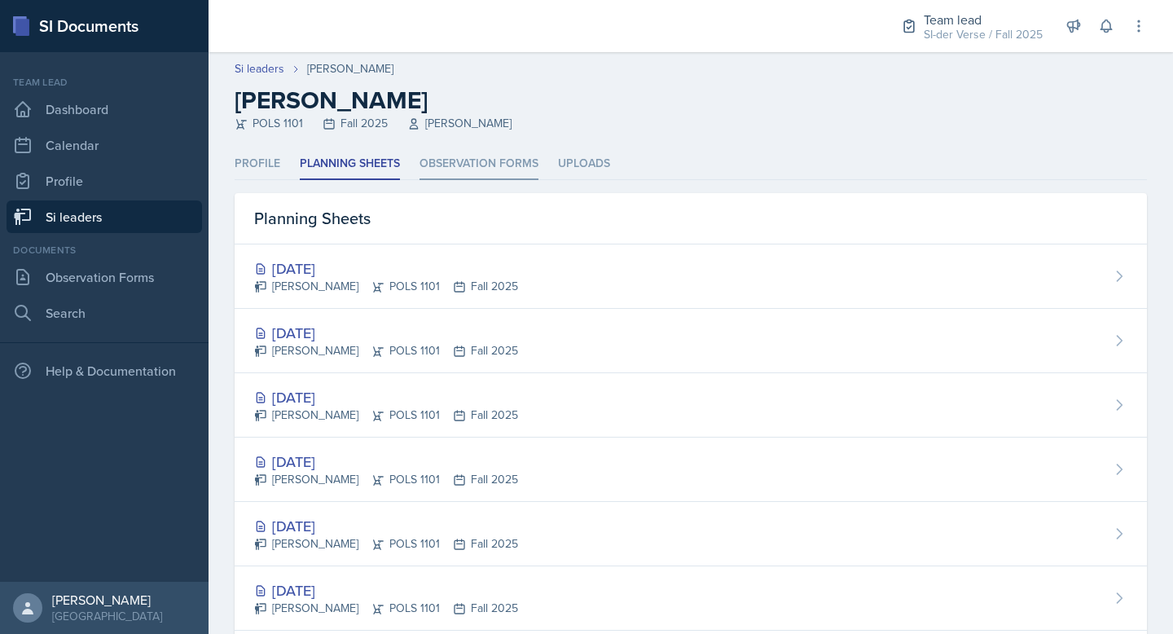
click at [498, 156] on li "Observation Forms" at bounding box center [479, 164] width 119 height 32
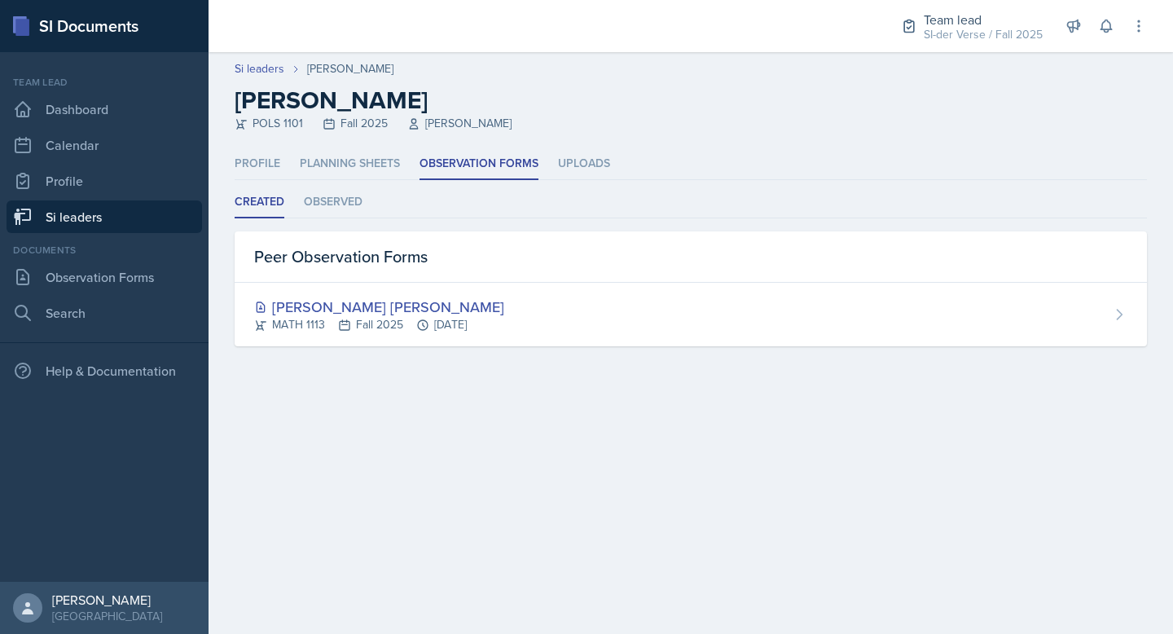
click at [124, 214] on link "Si leaders" at bounding box center [105, 216] width 196 height 33
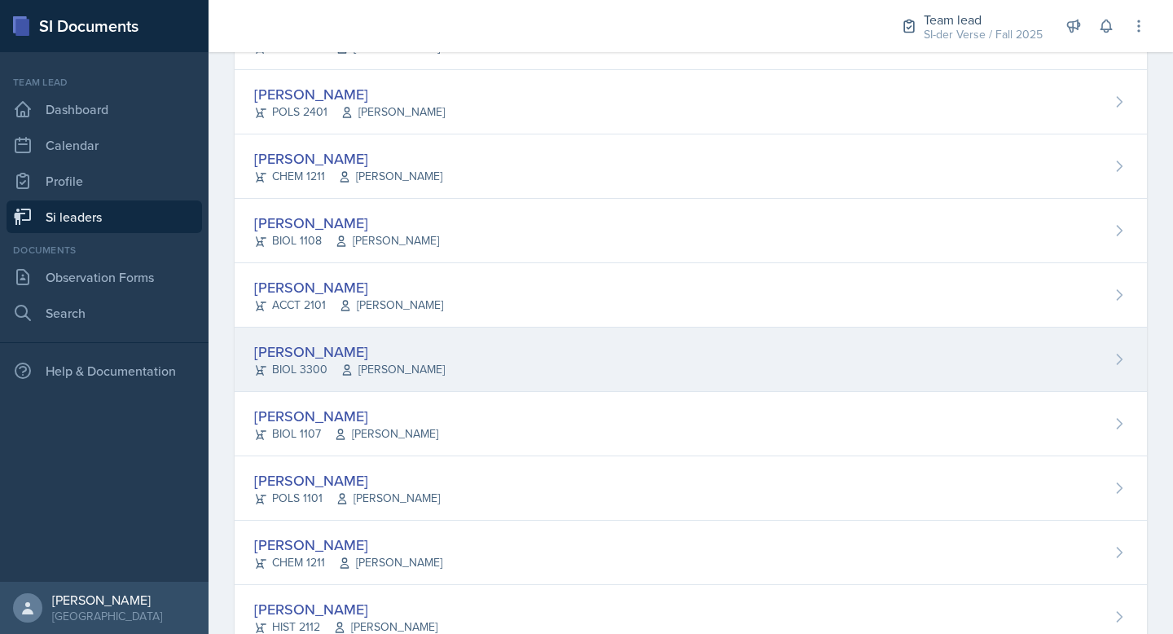
scroll to position [547, 0]
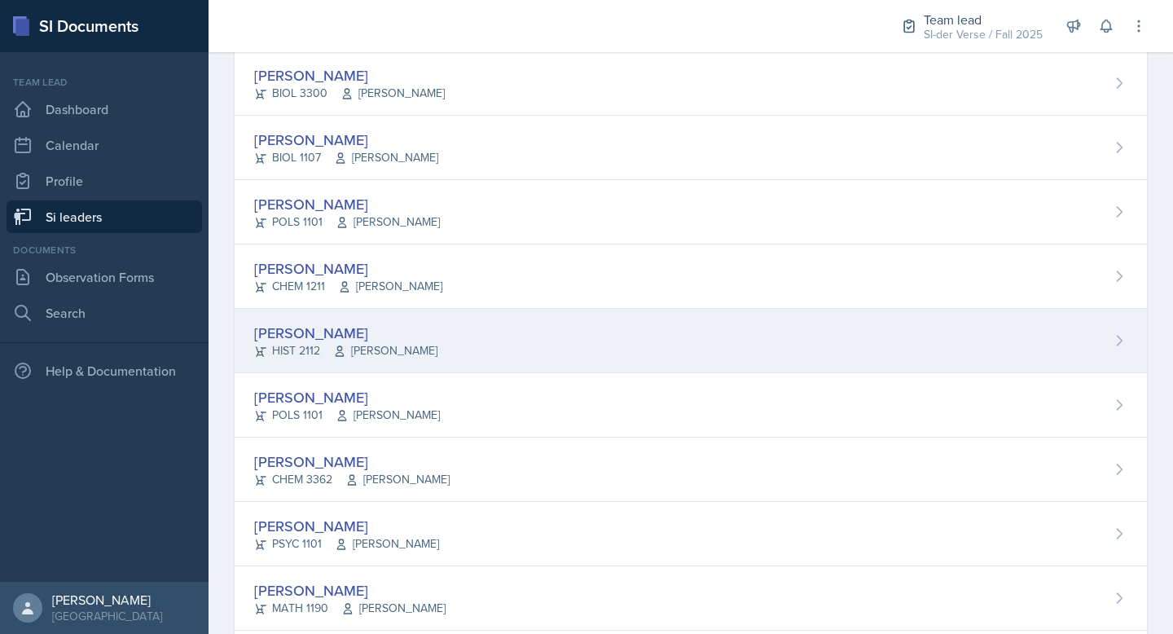
click at [315, 310] on div "Madie Houser HIST 2112 Robert Sanderson" at bounding box center [691, 341] width 913 height 64
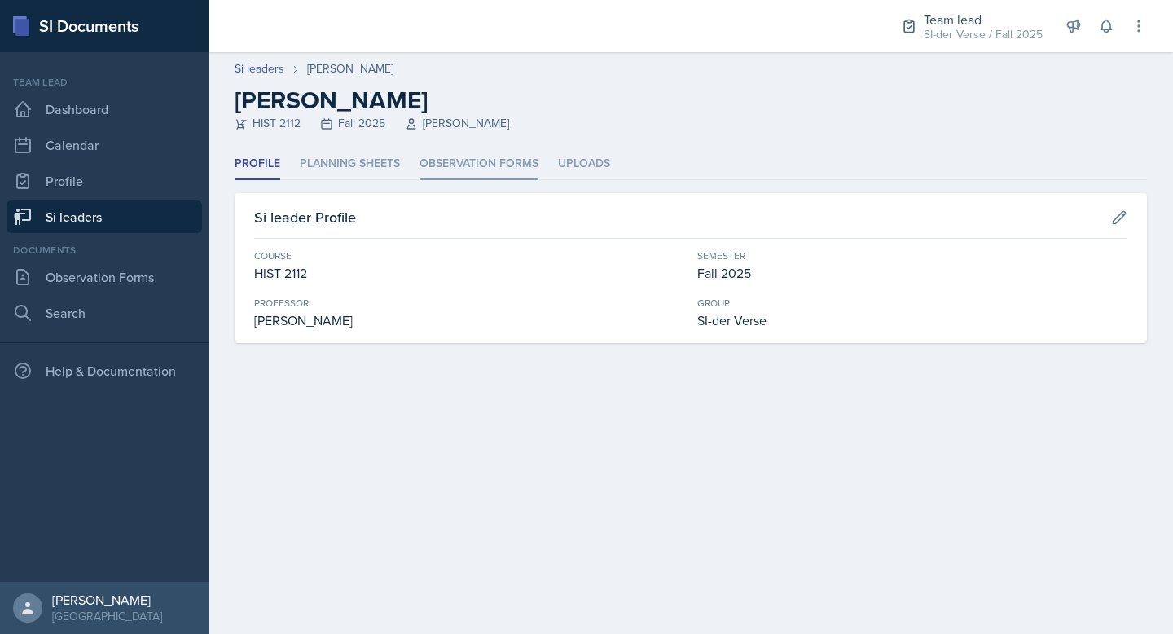
click at [444, 148] on li "Observation Forms" at bounding box center [479, 164] width 119 height 32
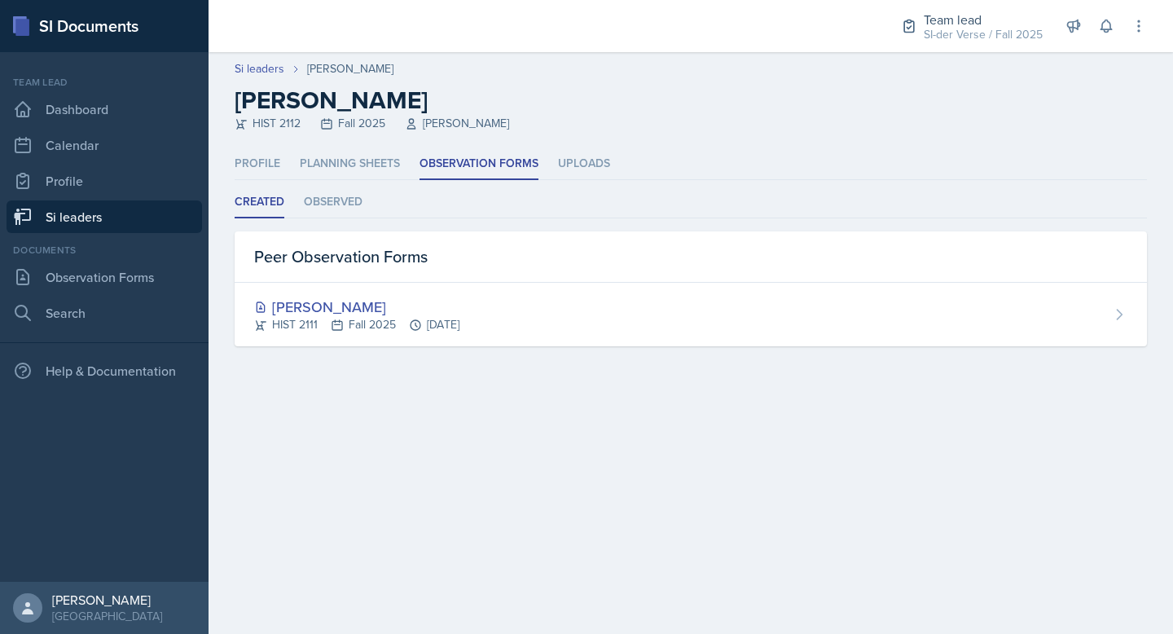
click at [99, 221] on link "Si leaders" at bounding box center [105, 216] width 196 height 33
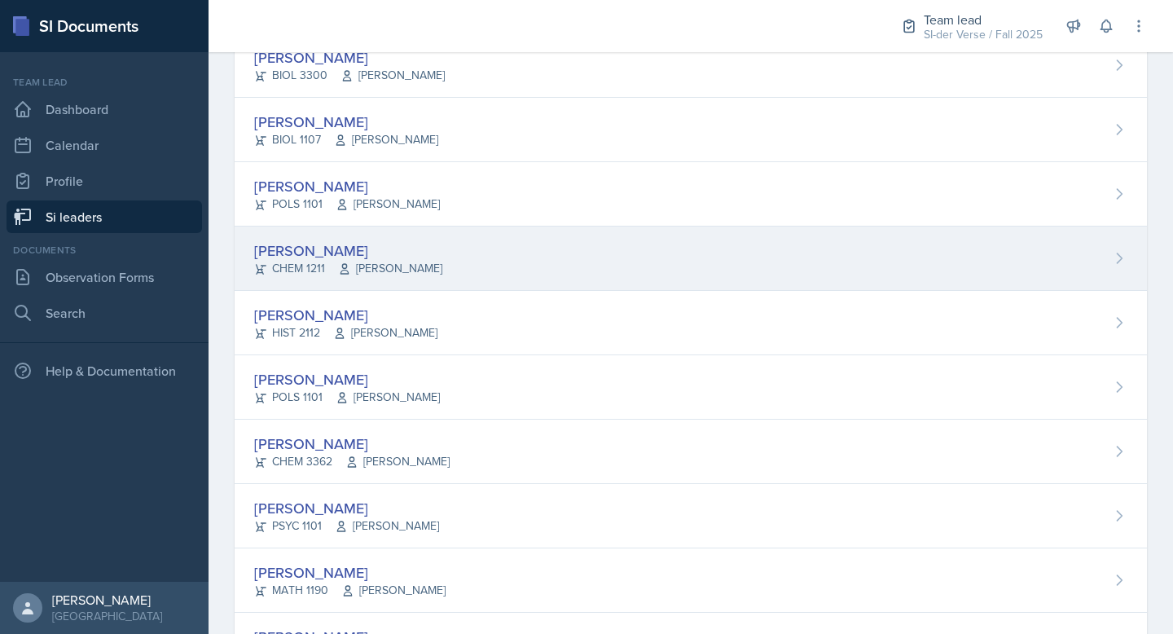
scroll to position [563, 0]
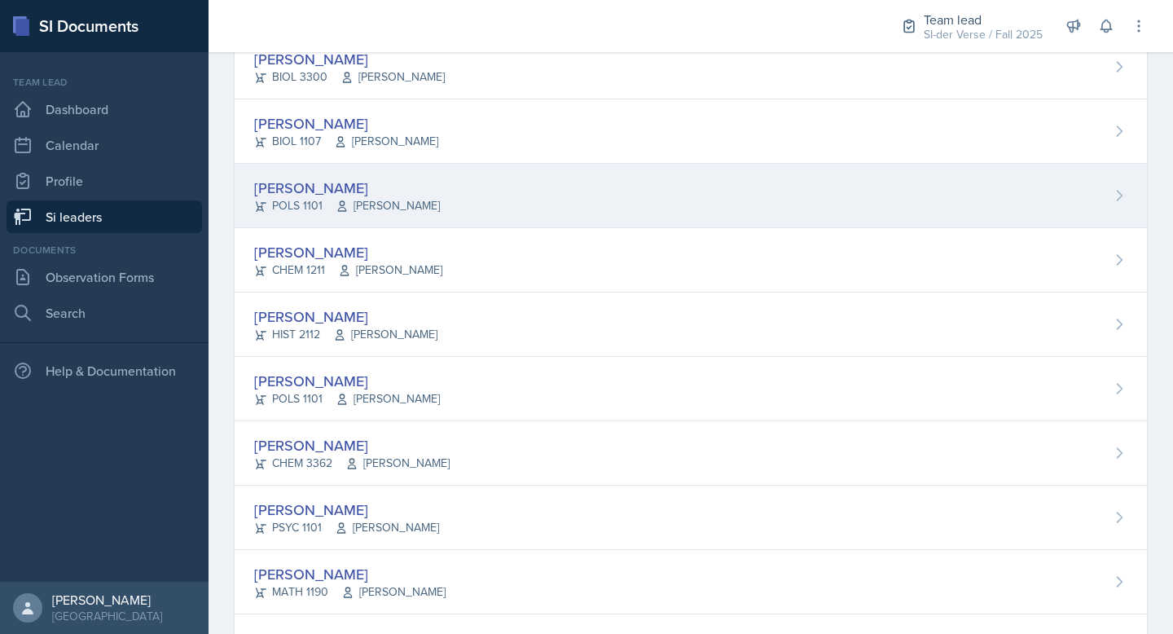
click at [309, 197] on div "POLS 1101 Gary Carrico" at bounding box center [347, 205] width 186 height 17
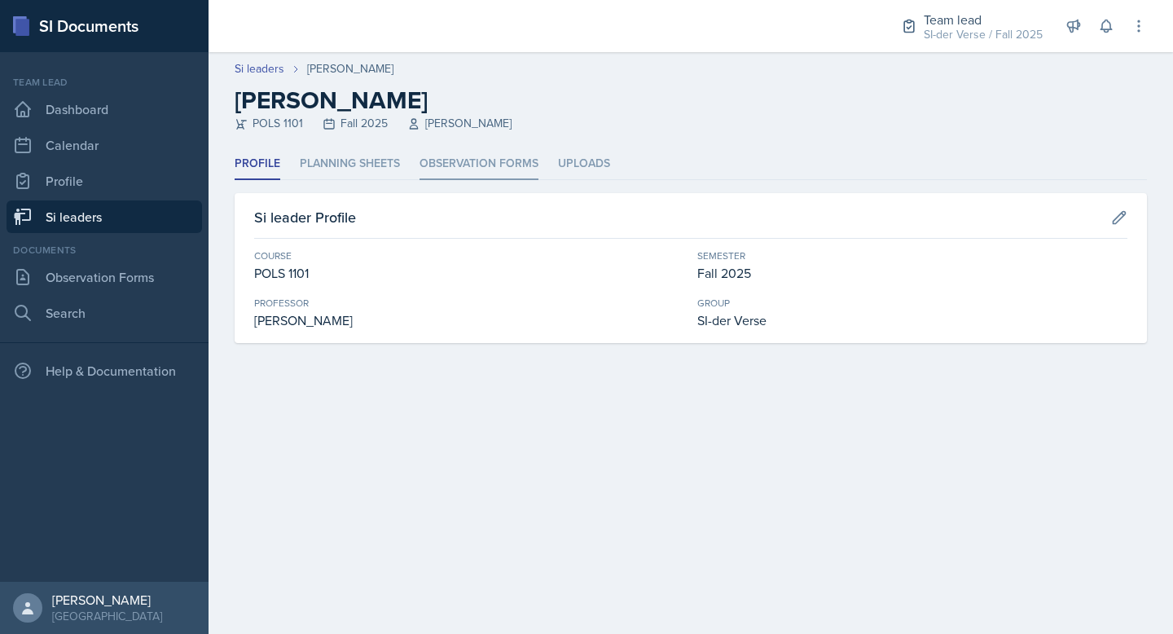
click at [423, 158] on li "Observation Forms" at bounding box center [479, 164] width 119 height 32
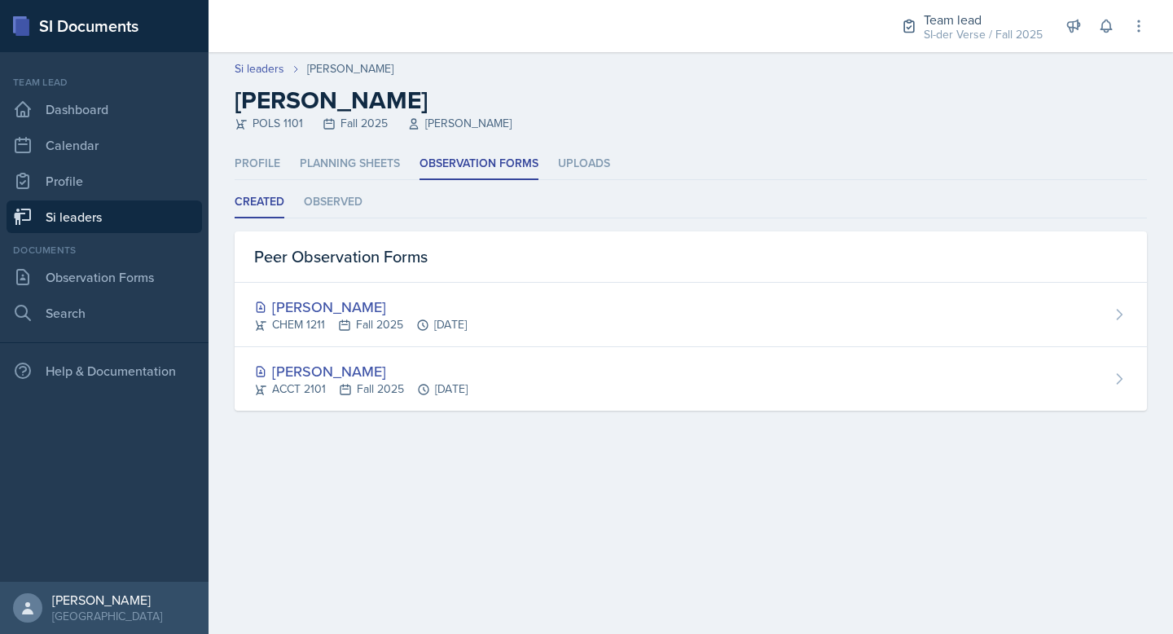
click at [143, 226] on link "Si leaders" at bounding box center [105, 216] width 196 height 33
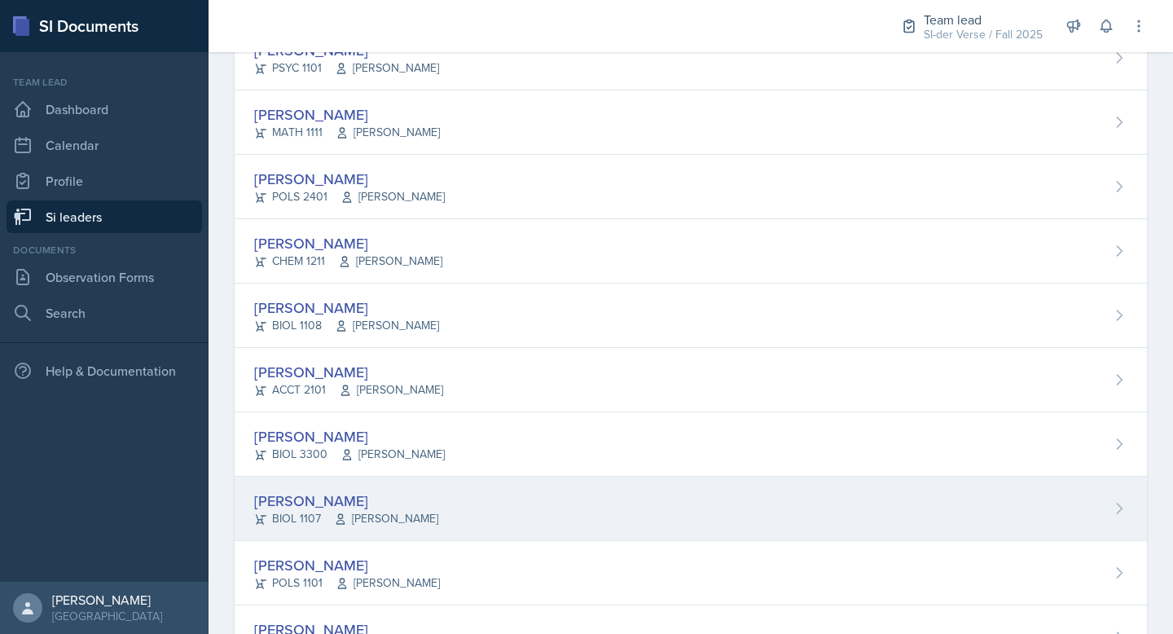
scroll to position [180, 0]
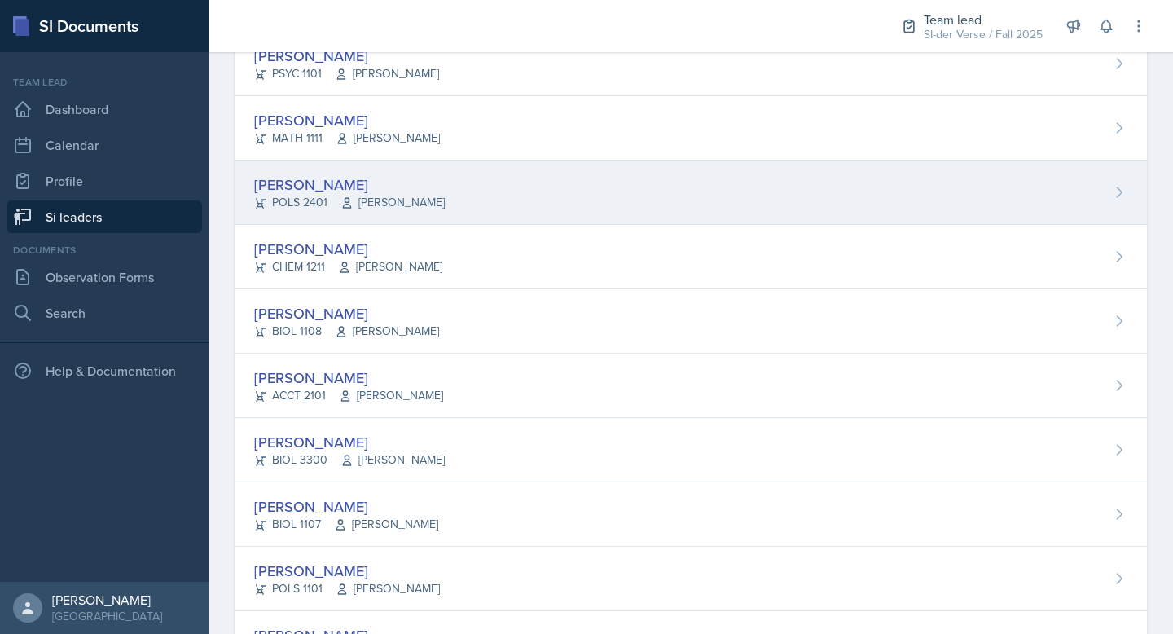
click at [304, 191] on div "[PERSON_NAME]" at bounding box center [349, 185] width 191 height 22
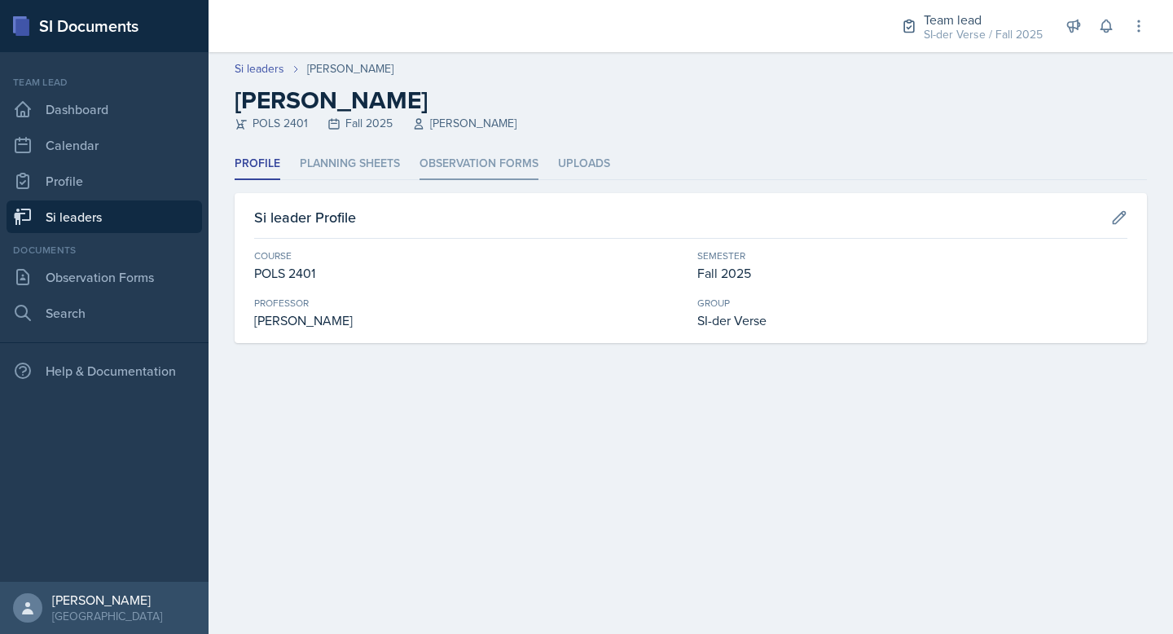
click at [476, 169] on li "Observation Forms" at bounding box center [479, 164] width 119 height 32
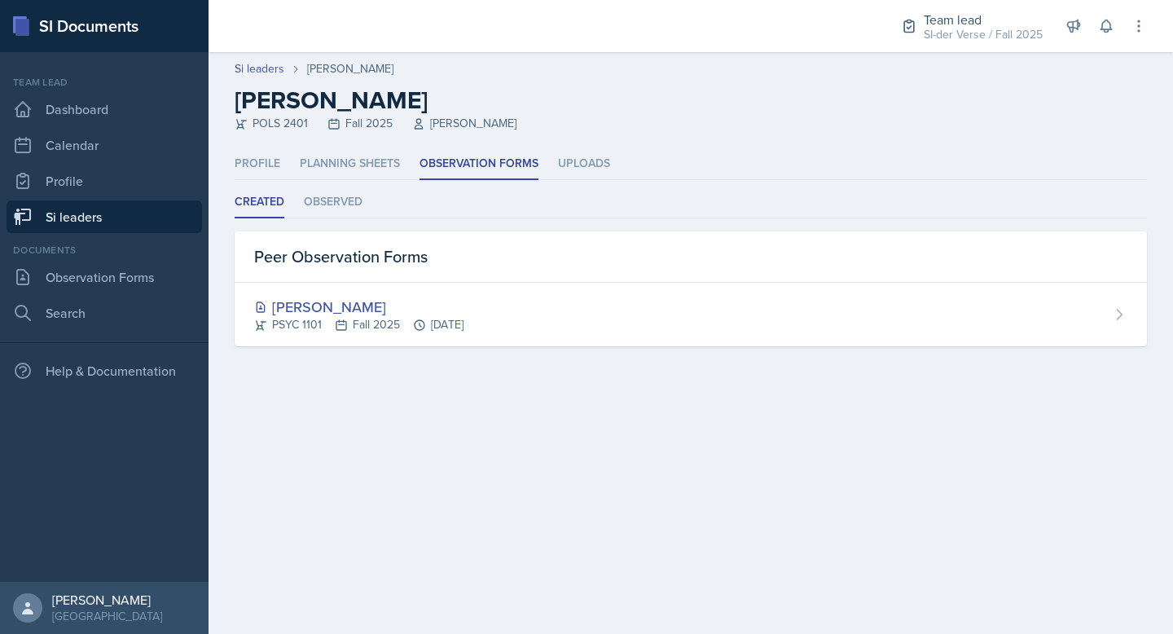
click at [89, 216] on link "Si leaders" at bounding box center [105, 216] width 196 height 33
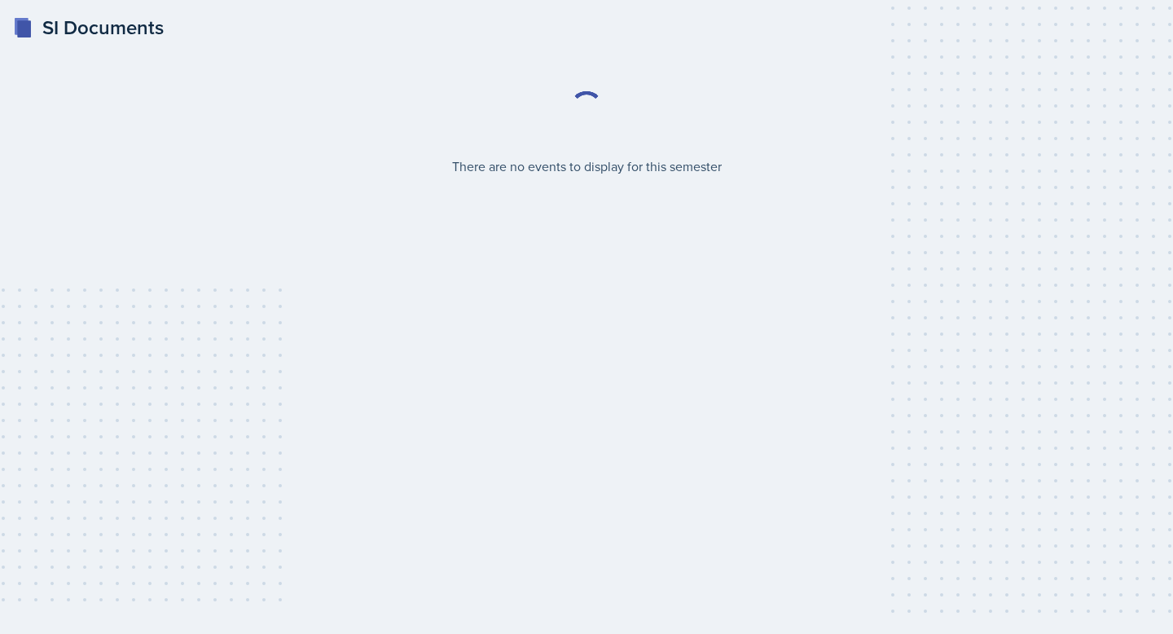
select select "2bed604d-1099-4043-b1bc-2365e8740244"
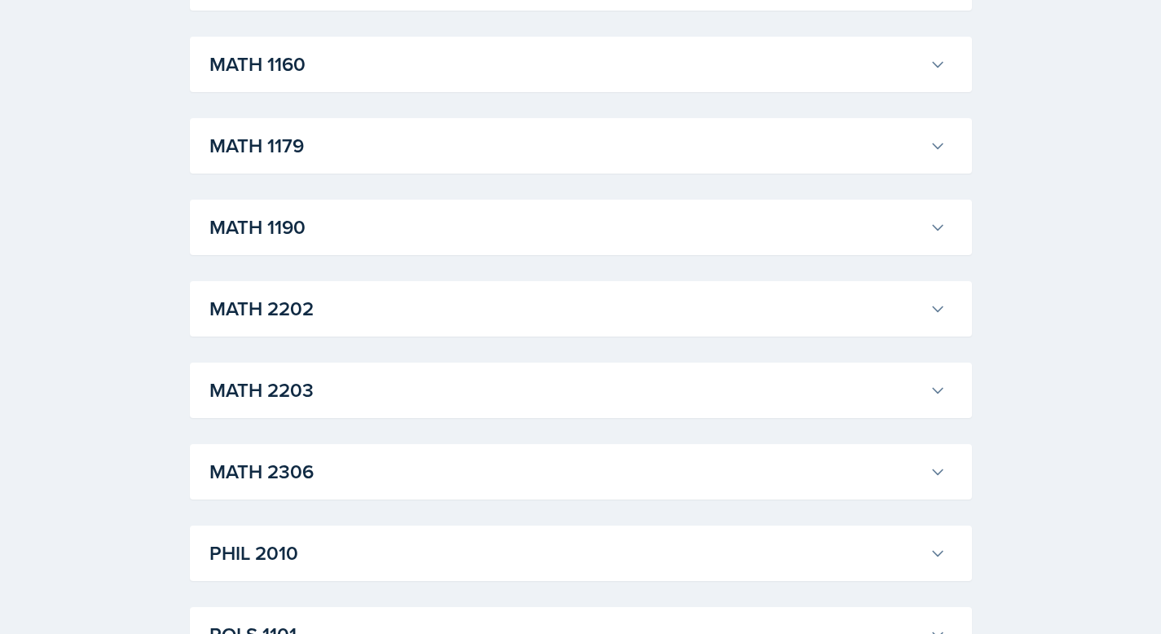
scroll to position [1926, 0]
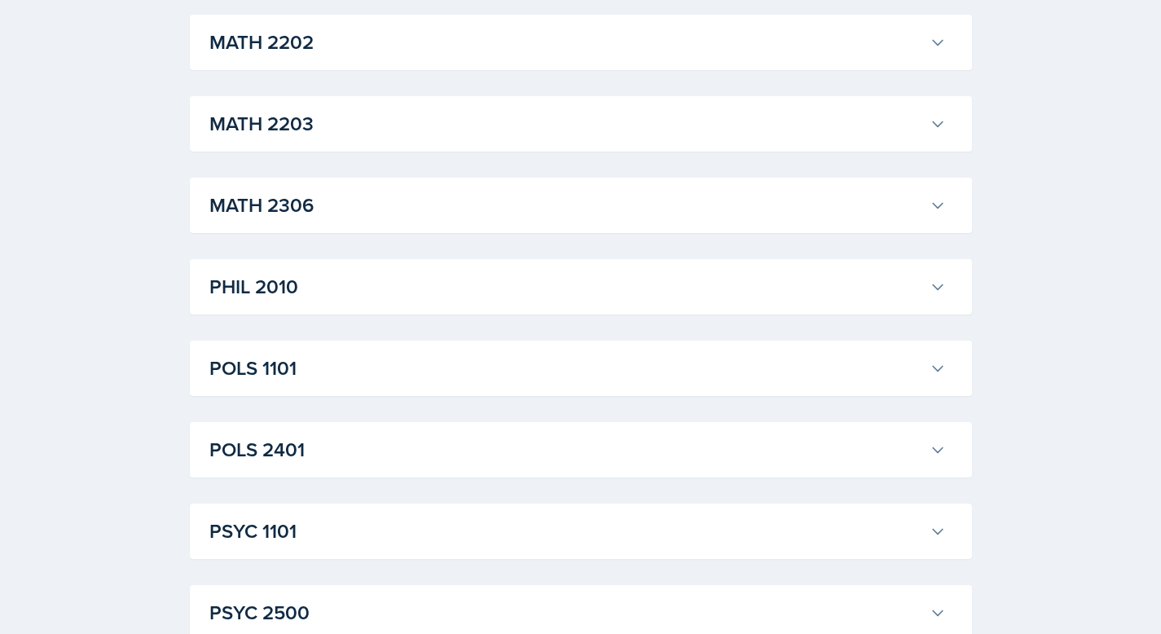
click at [350, 374] on h3 "POLS 1101" at bounding box center [566, 368] width 714 height 29
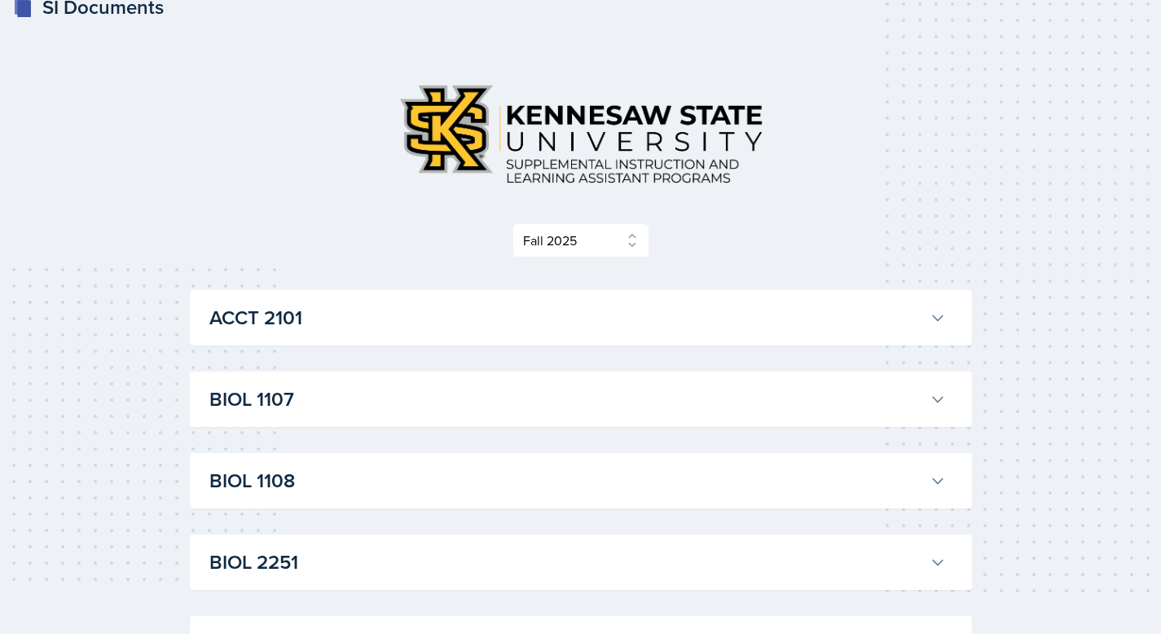
scroll to position [0, 0]
